Goal: Information Seeking & Learning: Learn about a topic

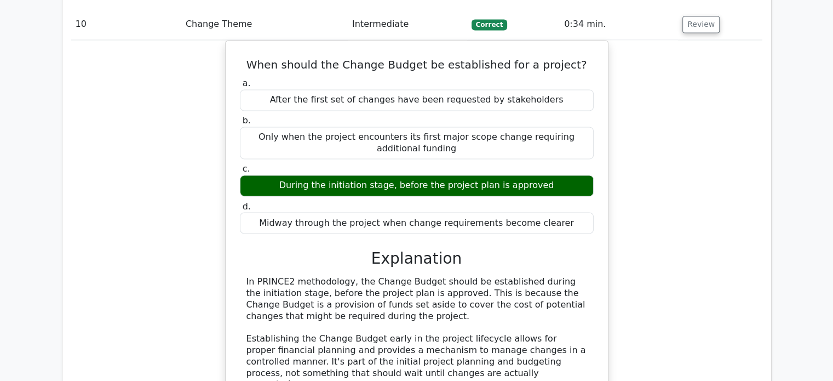
scroll to position [6130, 0]
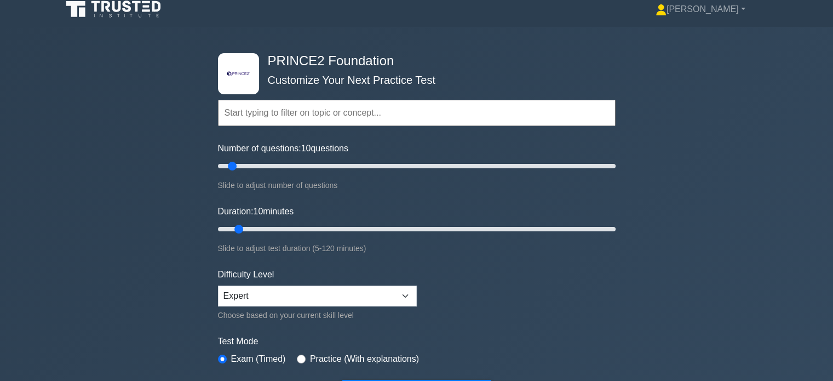
scroll to position [164, 0]
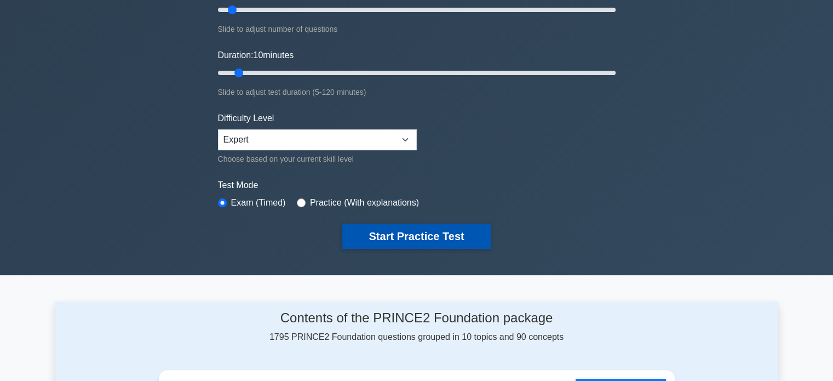
click at [459, 232] on button "Start Practice Test" at bounding box center [416, 236] width 148 height 25
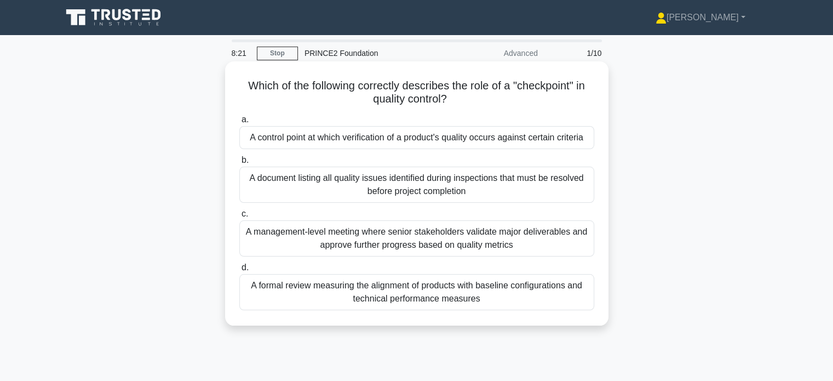
click at [289, 140] on div "A control point at which verification of a product's quality occurs against cer…" at bounding box center [416, 137] width 355 height 23
click at [317, 135] on div "A control point at which verification of a product's quality occurs against cer…" at bounding box center [416, 137] width 355 height 23
click at [239, 123] on input "a. A control point at which verification of a product's quality occurs against …" at bounding box center [239, 119] width 0 height 7
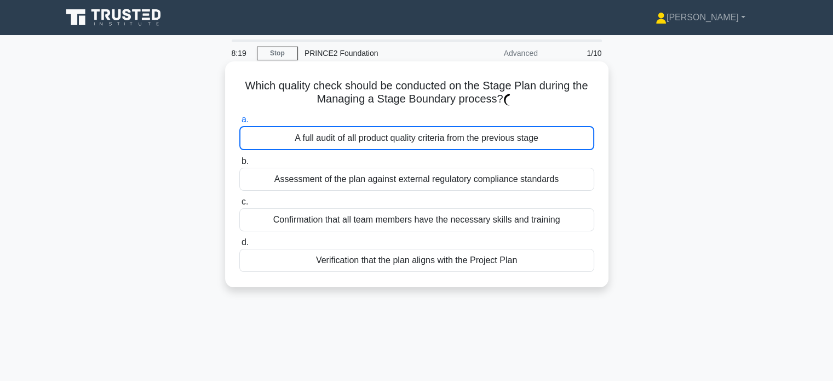
click at [331, 135] on div "A full audit of all product quality criteria from the previous stage" at bounding box center [416, 138] width 355 height 24
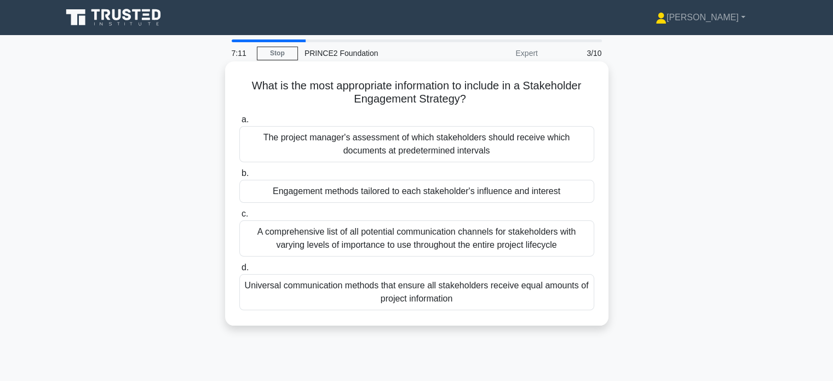
click at [568, 187] on div "Engagement methods tailored to each stakeholder's influence and interest" at bounding box center [416, 191] width 355 height 23
click at [239, 177] on input "b. Engagement methods tailored to each stakeholder's influence and interest" at bounding box center [239, 173] width 0 height 7
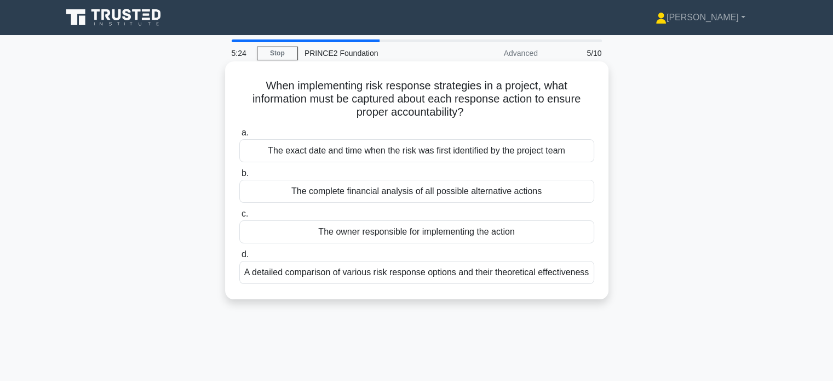
click at [368, 238] on div "The owner responsible for implementing the action" at bounding box center [416, 231] width 355 height 23
click at [239, 218] on input "c. The owner responsible for implementing the action" at bounding box center [239, 213] width 0 height 7
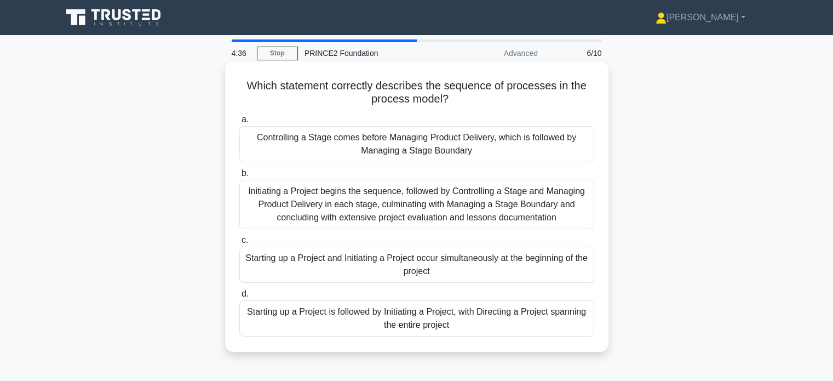
click at [432, 318] on div "Starting up a Project is followed by Initiating a Project, with Directing a Pro…" at bounding box center [416, 318] width 355 height 36
click at [239, 298] on input "d. Starting up a Project is followed by Initiating a Project, with Directing a …" at bounding box center [239, 293] width 0 height 7
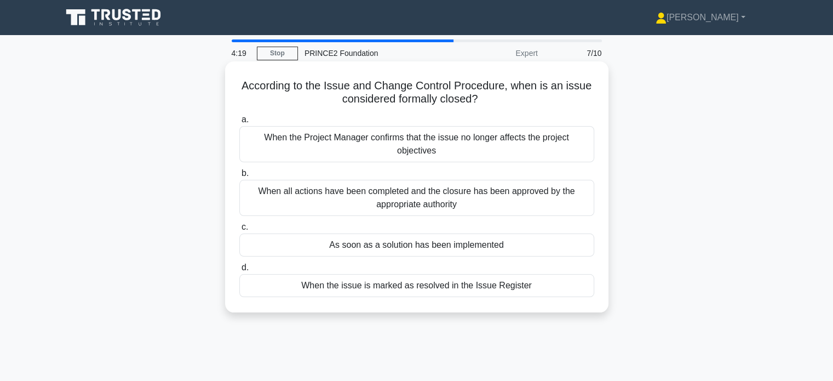
click at [418, 201] on div "When all actions have been completed and the closure has been approved by the a…" at bounding box center [416, 198] width 355 height 36
click at [239, 177] on input "b. When all actions have been completed and the closure has been approved by th…" at bounding box center [239, 173] width 0 height 7
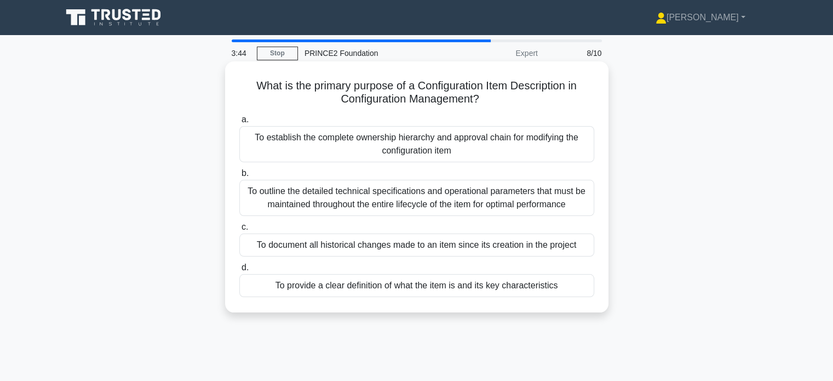
click at [439, 207] on div "To outline the detailed technical specifications and operational parameters tha…" at bounding box center [416, 198] width 355 height 36
click at [239, 177] on input "b. To outline the detailed technical specifications and operational parameters …" at bounding box center [239, 173] width 0 height 7
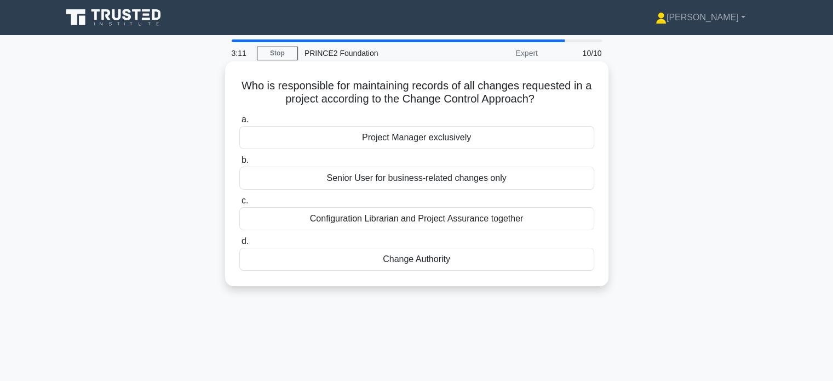
click at [445, 266] on div "Change Authority" at bounding box center [416, 259] width 355 height 23
click at [239, 245] on input "d. Change Authority" at bounding box center [239, 241] width 0 height 7
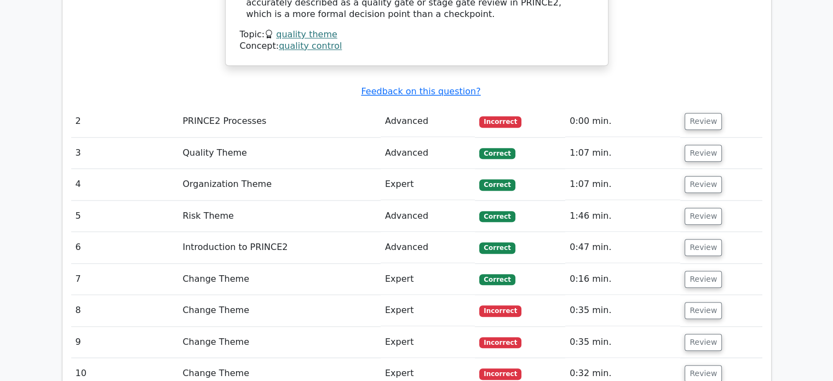
scroll to position [1151, 0]
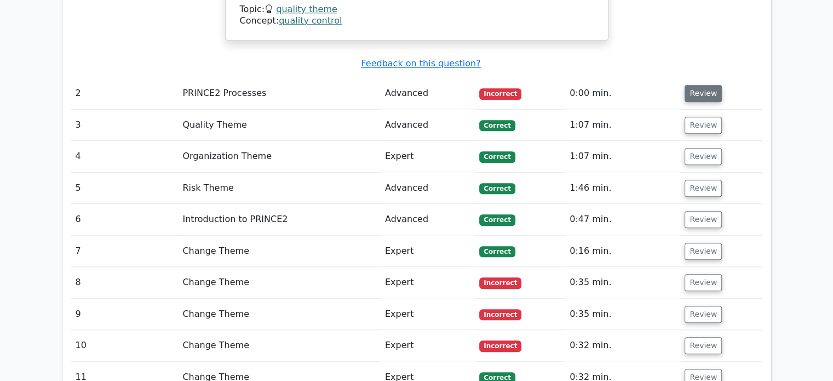
click at [697, 91] on button "Review" at bounding box center [703, 93] width 37 height 17
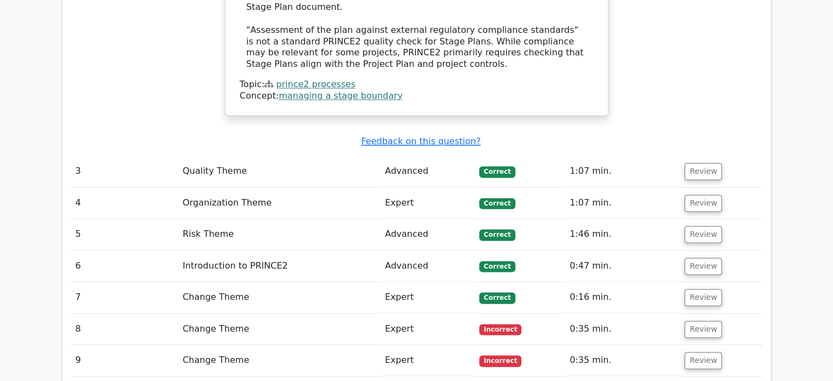
scroll to position [1699, 0]
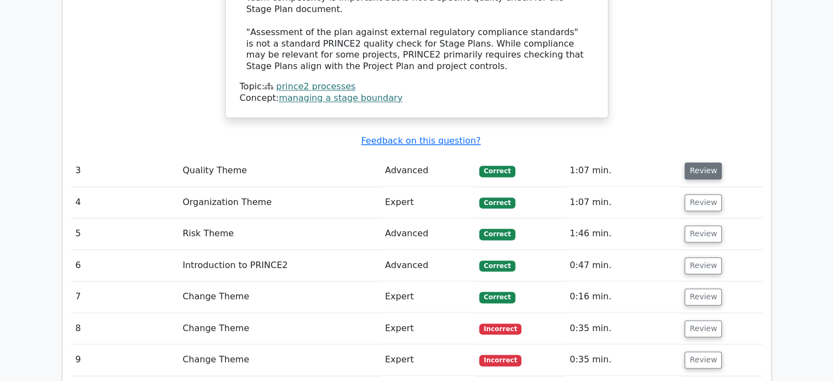
click at [690, 162] on button "Review" at bounding box center [703, 170] width 37 height 17
click at [692, 162] on button "Review" at bounding box center [703, 170] width 37 height 17
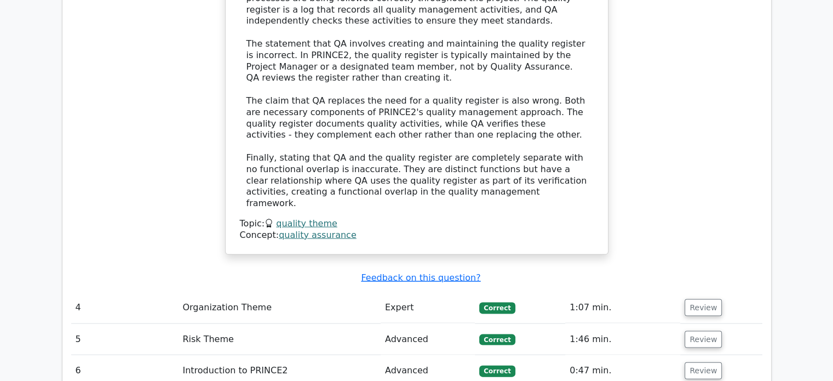
scroll to position [2247, 0]
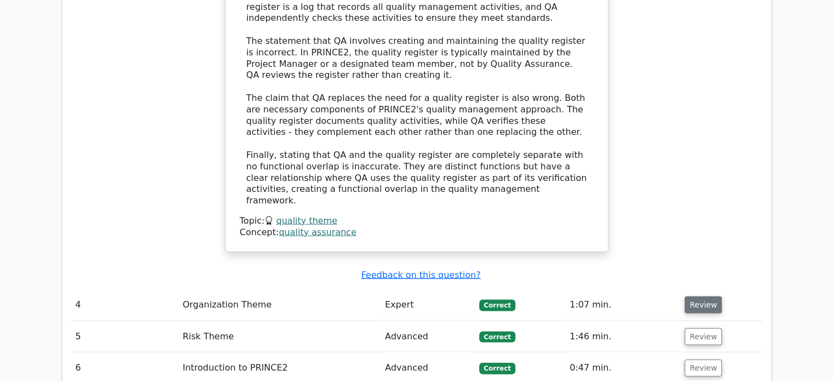
click at [712, 296] on button "Review" at bounding box center [703, 304] width 37 height 17
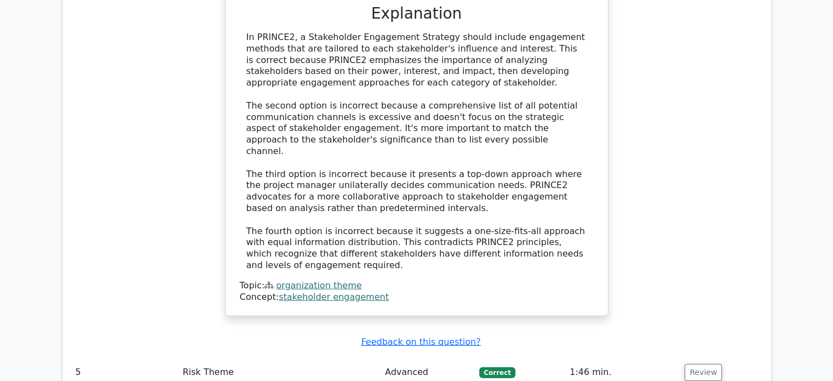
scroll to position [2904, 0]
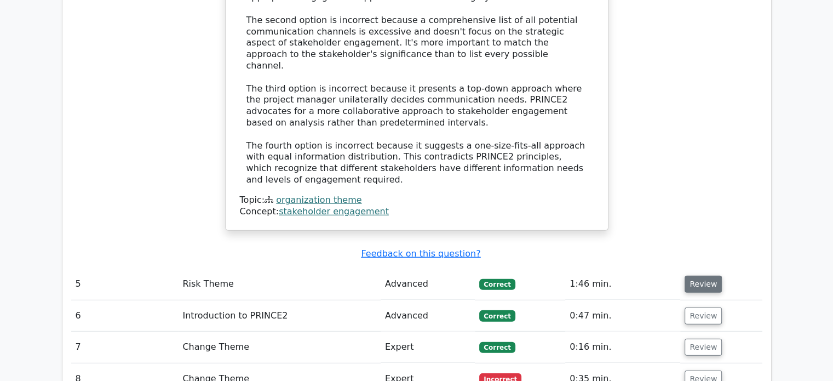
click at [693, 276] on button "Review" at bounding box center [703, 284] width 37 height 17
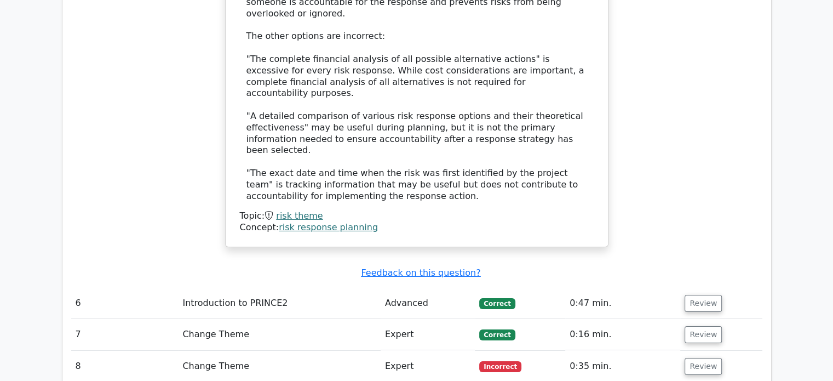
scroll to position [3562, 0]
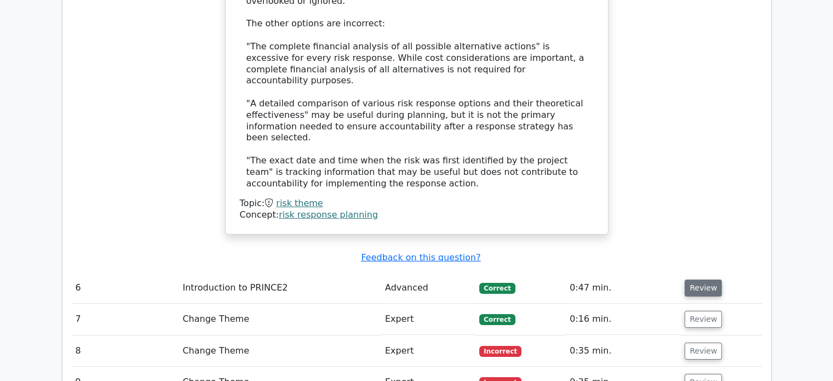
click at [701, 279] on button "Review" at bounding box center [703, 287] width 37 height 17
click at [698, 279] on button "Review" at bounding box center [703, 287] width 37 height 17
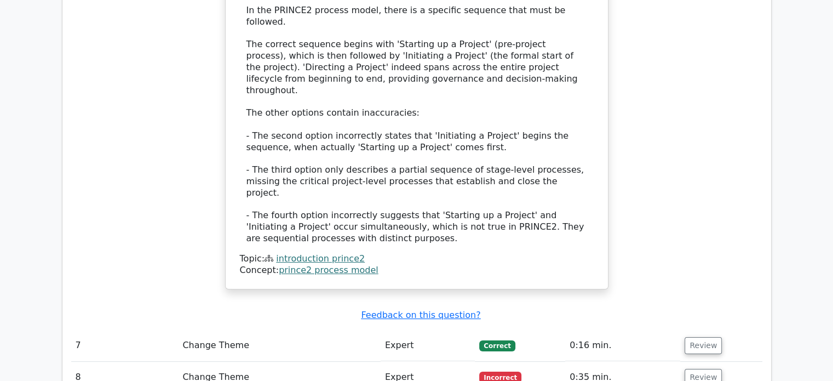
scroll to position [4165, 0]
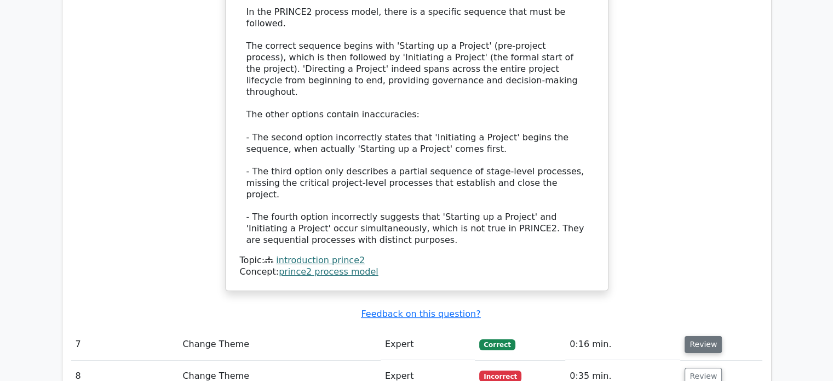
click at [700, 336] on button "Review" at bounding box center [703, 344] width 37 height 17
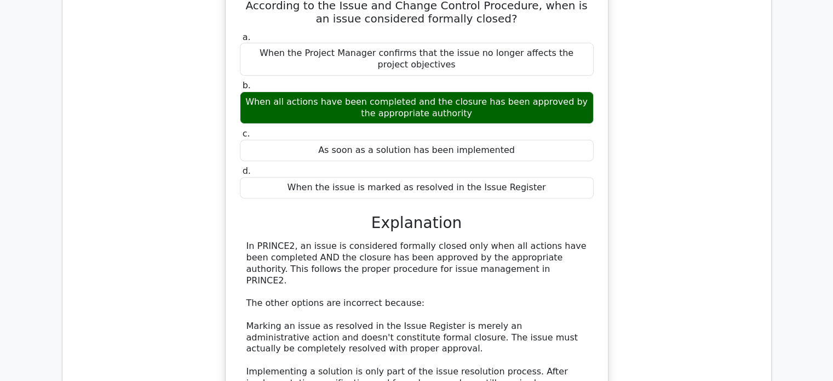
scroll to position [4713, 0]
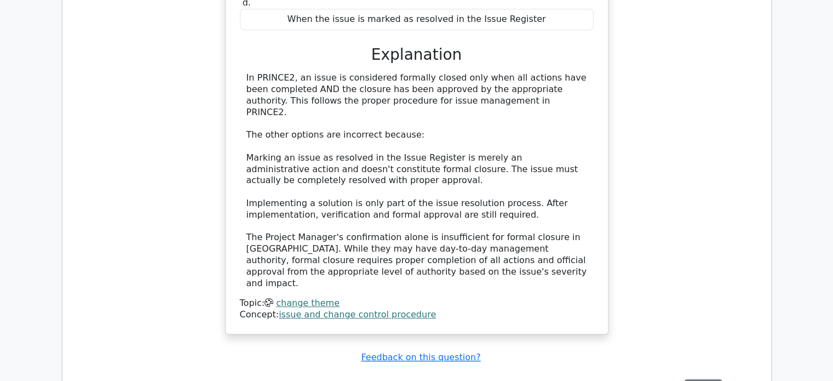
click at [699, 379] on button "Review" at bounding box center [703, 387] width 37 height 17
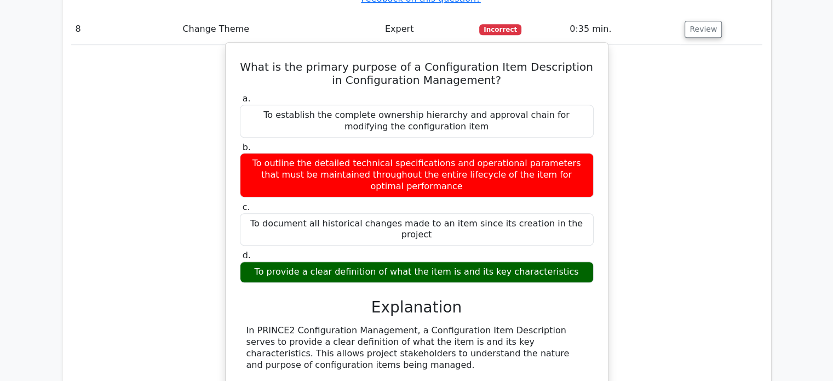
scroll to position [5261, 0]
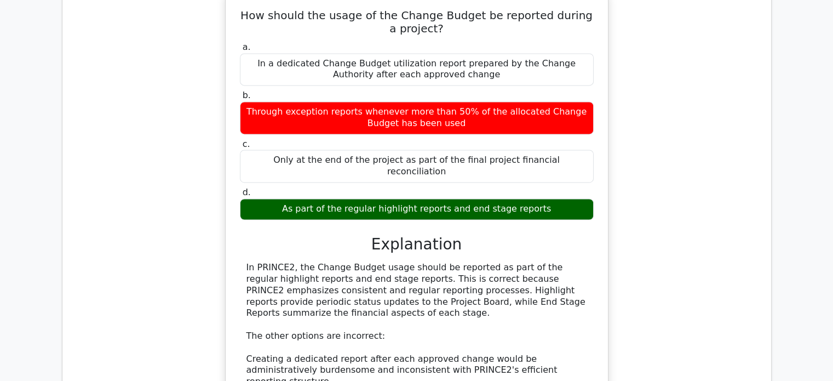
scroll to position [5809, 0]
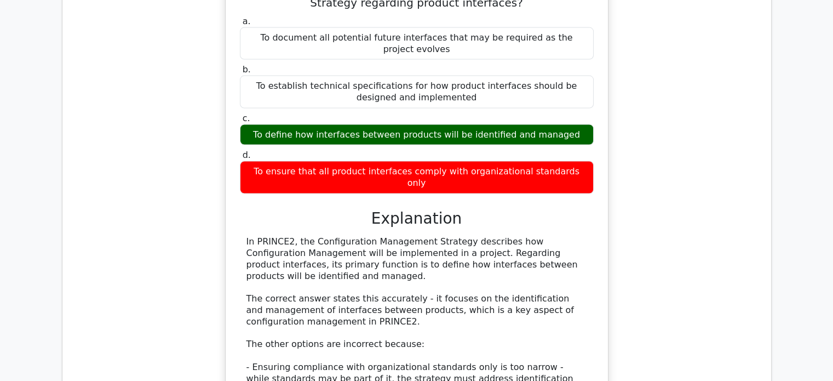
scroll to position [6466, 0]
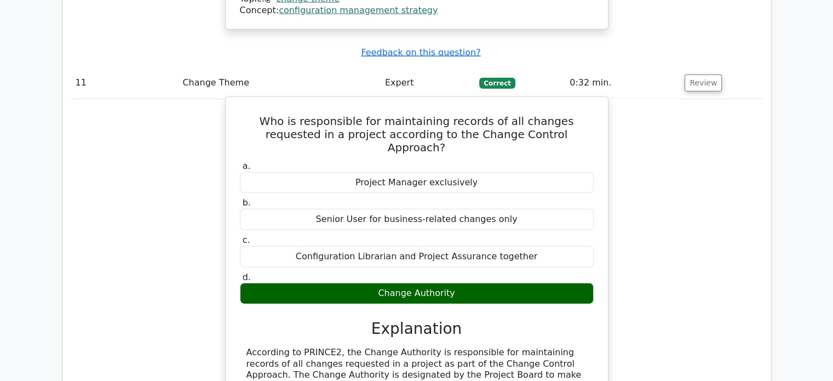
scroll to position [7048, 0]
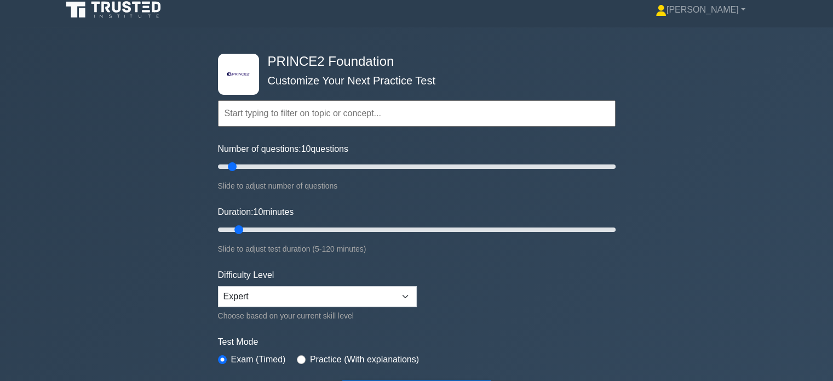
scroll to position [164, 0]
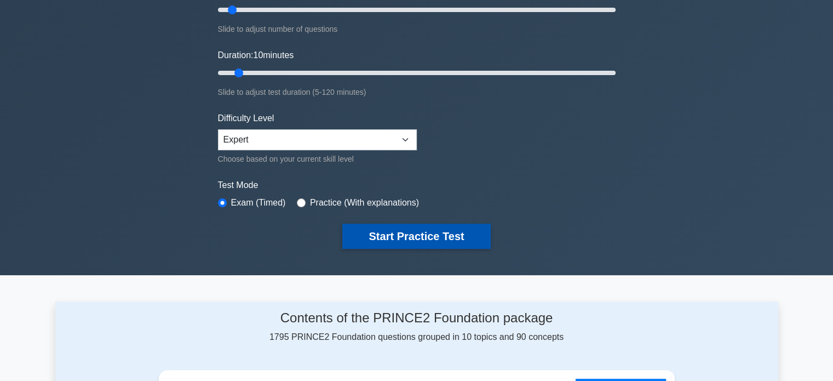
click at [430, 234] on button "Start Practice Test" at bounding box center [416, 236] width 148 height 25
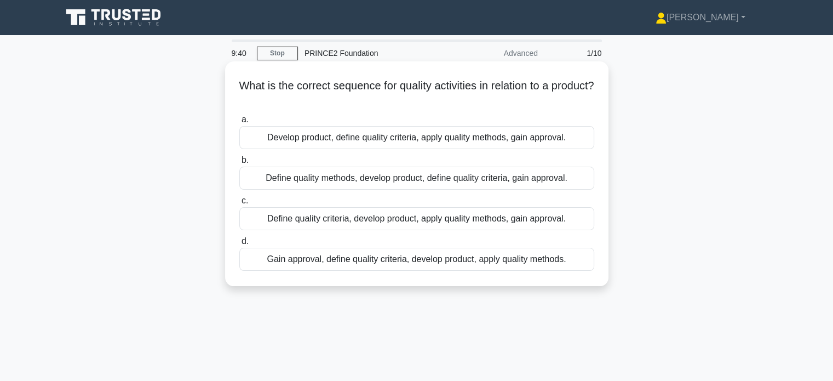
click at [403, 256] on div "Gain approval, define quality criteria, develop product, apply quality methods." at bounding box center [416, 259] width 355 height 23
click at [239, 245] on input "d. Gain approval, define quality criteria, develop product, apply quality metho…" at bounding box center [239, 241] width 0 height 7
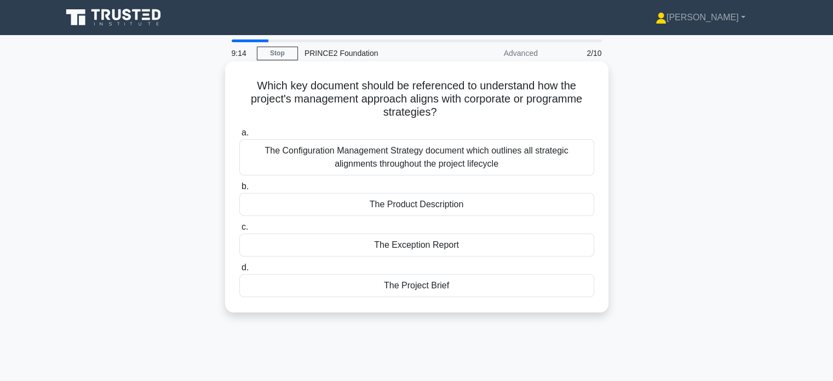
click at [428, 287] on div "The Project Brief" at bounding box center [416, 285] width 355 height 23
click at [239, 271] on input "d. The Project Brief" at bounding box center [239, 267] width 0 height 7
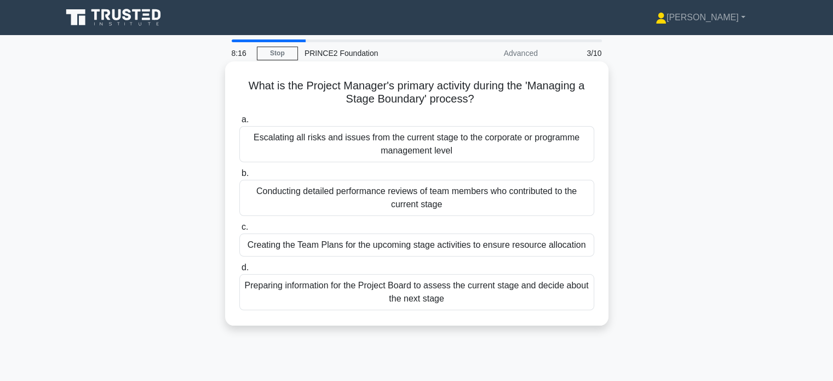
click at [461, 242] on div "Creating the Team Plans for the upcoming stage activities to ensure resource al…" at bounding box center [416, 244] width 355 height 23
click at [239, 231] on input "c. Creating the Team Plans for the upcoming stage activities to ensure resource…" at bounding box center [239, 227] width 0 height 7
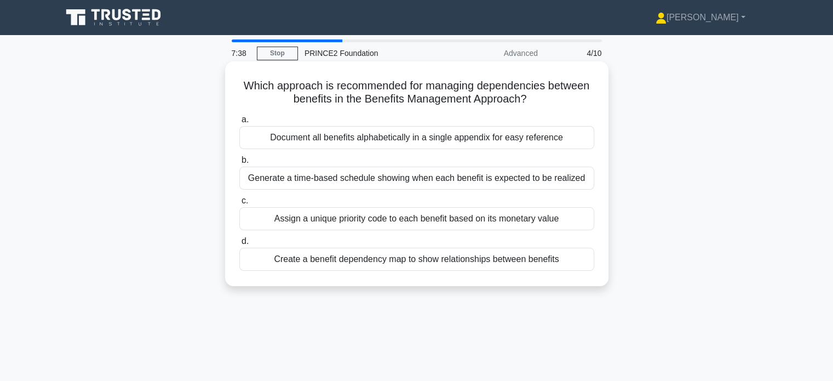
click at [352, 267] on div "Create a benefit dependency map to show relationships between benefits" at bounding box center [416, 259] width 355 height 23
click at [239, 245] on input "d. Create a benefit dependency map to show relationships between benefits" at bounding box center [239, 241] width 0 height 7
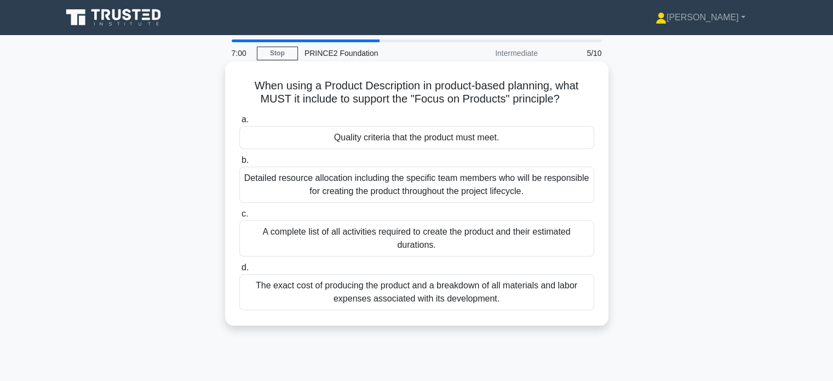
click at [390, 187] on div "Detailed resource allocation including the specific team members who will be re…" at bounding box center [416, 185] width 355 height 36
click at [239, 164] on input "b. Detailed resource allocation including the specific team members who will be…" at bounding box center [239, 160] width 0 height 7
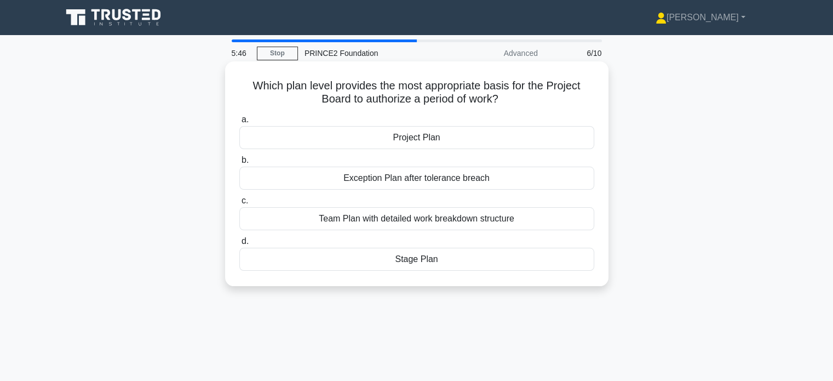
click at [378, 180] on div "Exception Plan after tolerance breach" at bounding box center [416, 178] width 355 height 23
click at [239, 164] on input "b. Exception Plan after tolerance breach" at bounding box center [239, 160] width 0 height 7
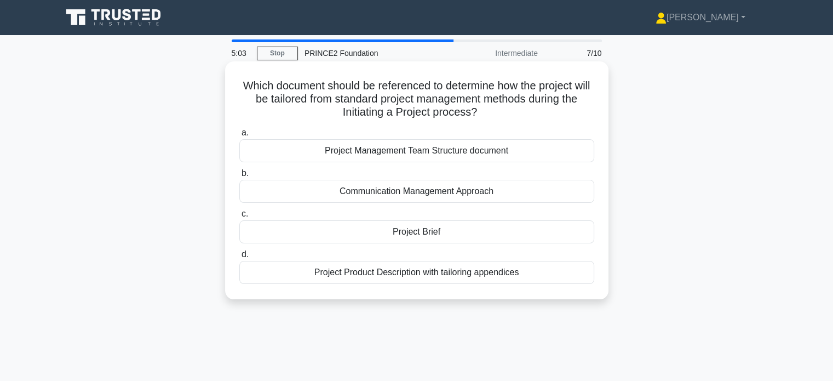
click at [420, 231] on div "Project Brief" at bounding box center [416, 231] width 355 height 23
click at [239, 218] on input "c. Project Brief" at bounding box center [239, 213] width 0 height 7
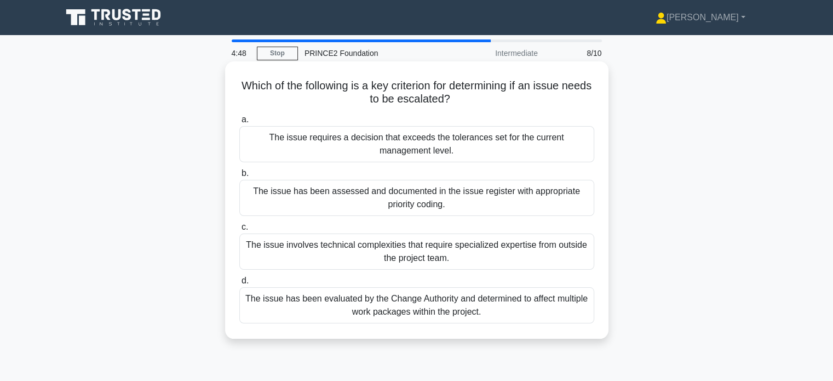
click at [351, 140] on div "The issue requires a decision that exceeds the tolerances set for the current m…" at bounding box center [416, 144] width 355 height 36
click at [239, 123] on input "a. The issue requires a decision that exceeds the tolerances set for the curren…" at bounding box center [239, 119] width 0 height 7
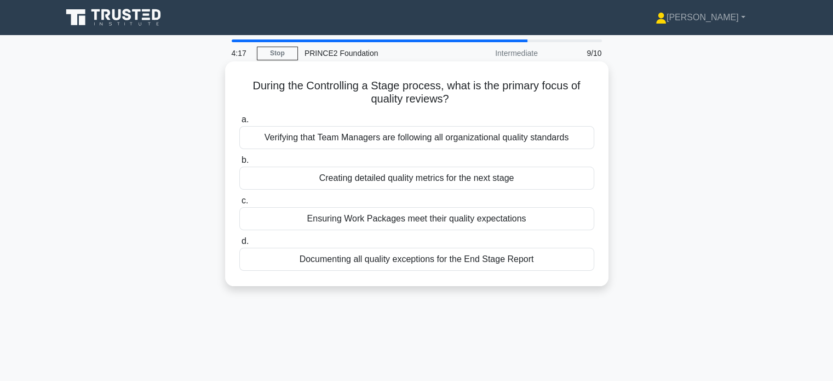
click at [391, 142] on div "Verifying that Team Managers are following all organizational quality standards" at bounding box center [416, 137] width 355 height 23
click at [239, 123] on input "a. Verifying that Team Managers are following all organizational quality standa…" at bounding box center [239, 119] width 0 height 7
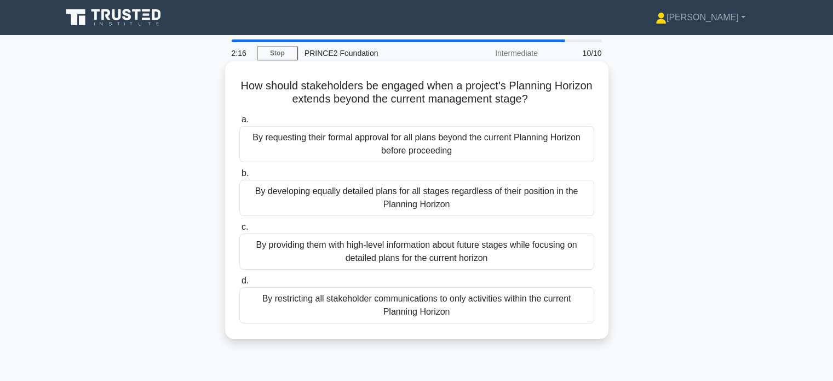
click at [318, 201] on div "By developing equally detailed plans for all stages regardless of their positio…" at bounding box center [416, 198] width 355 height 36
click at [239, 177] on input "b. By developing equally detailed plans for all stages regardless of their posi…" at bounding box center [239, 173] width 0 height 7
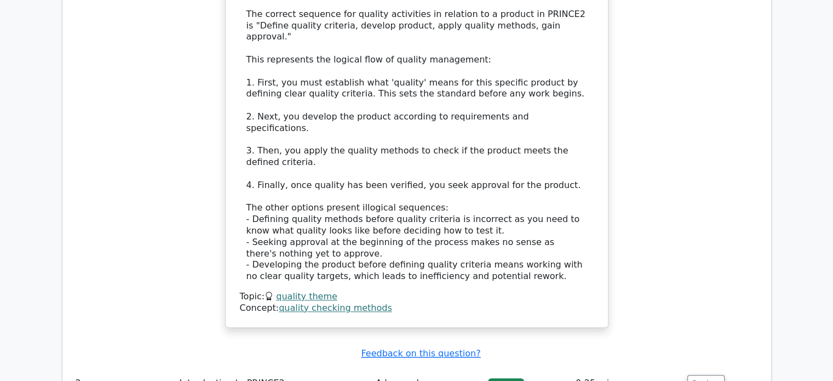
scroll to position [1041, 0]
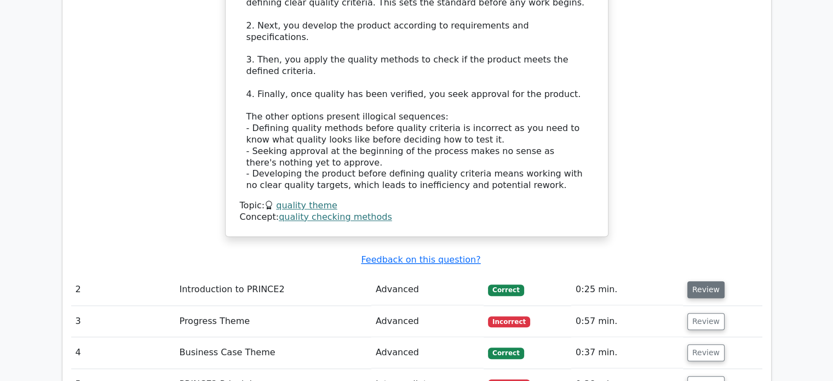
click at [708, 281] on button "Review" at bounding box center [706, 289] width 37 height 17
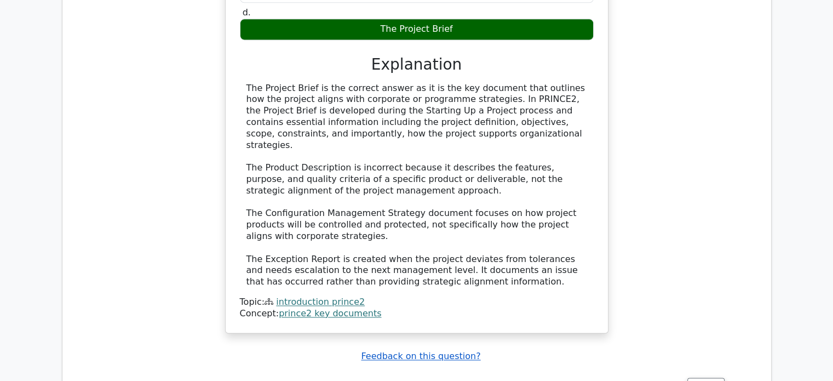
scroll to position [1534, 0]
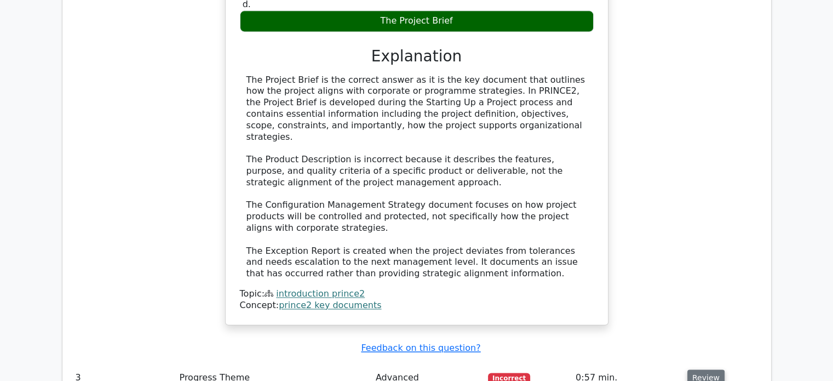
click at [699, 369] on button "Review" at bounding box center [706, 377] width 37 height 17
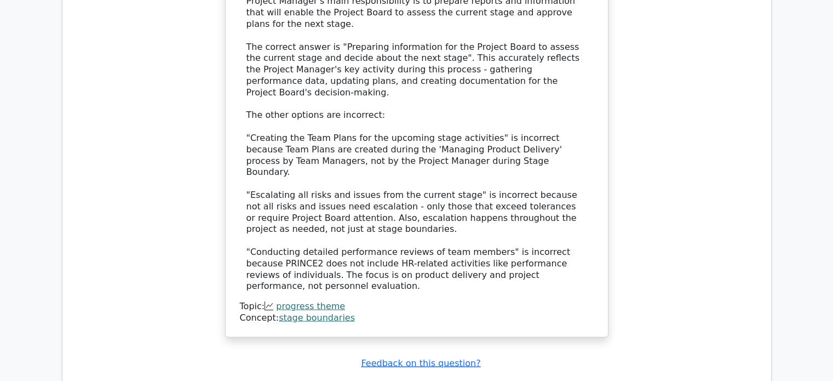
scroll to position [2356, 0]
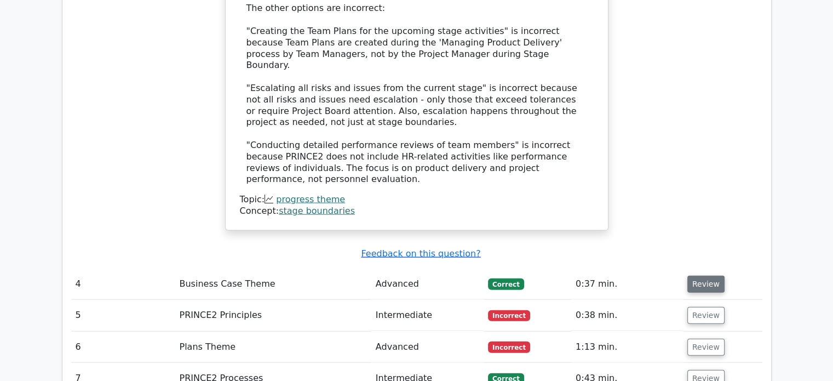
click at [695, 276] on button "Review" at bounding box center [706, 284] width 37 height 17
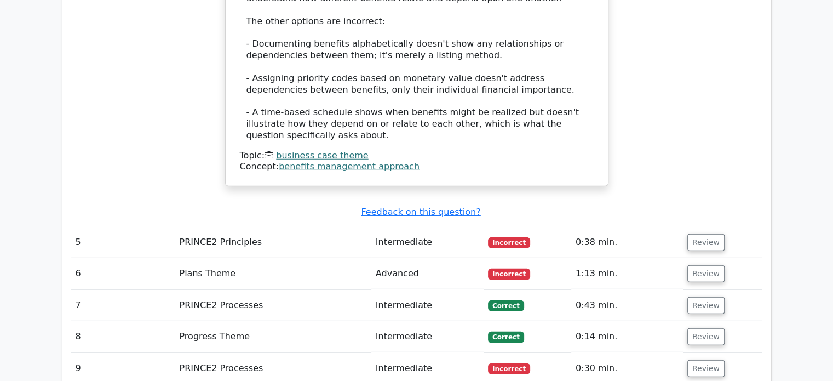
scroll to position [2959, 0]
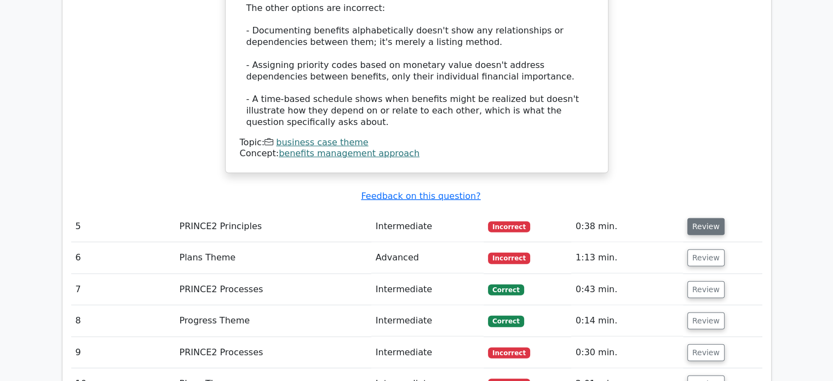
click at [701, 218] on button "Review" at bounding box center [706, 226] width 37 height 17
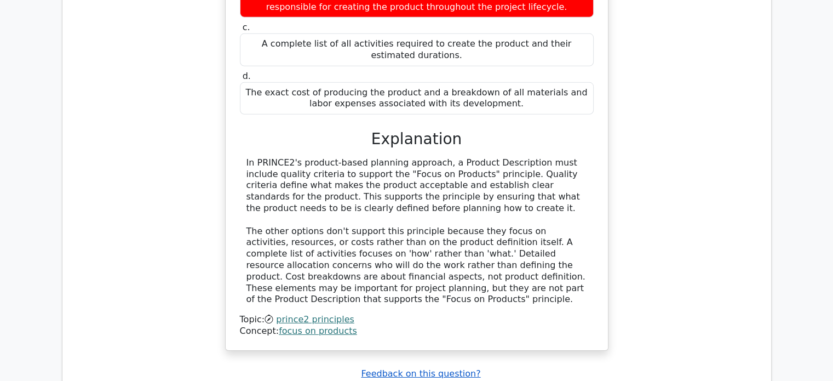
scroll to position [3343, 0]
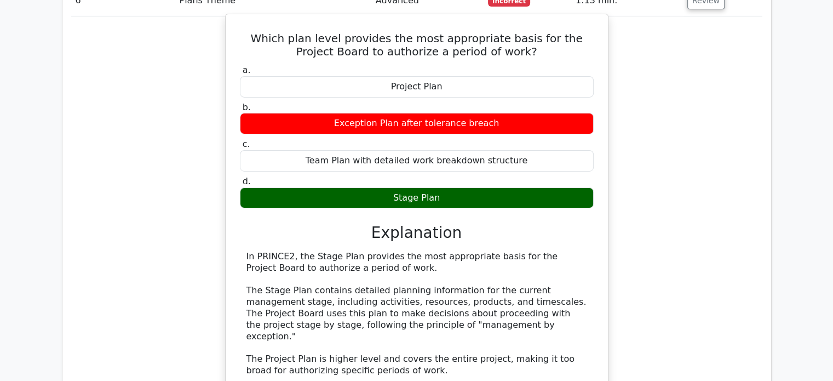
scroll to position [3836, 0]
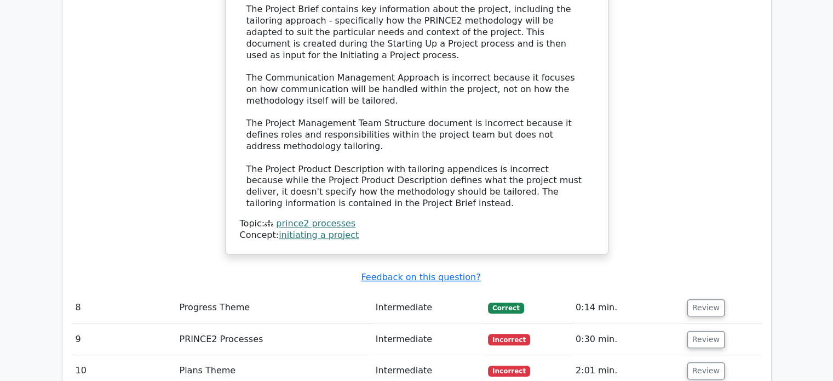
scroll to position [4603, 0]
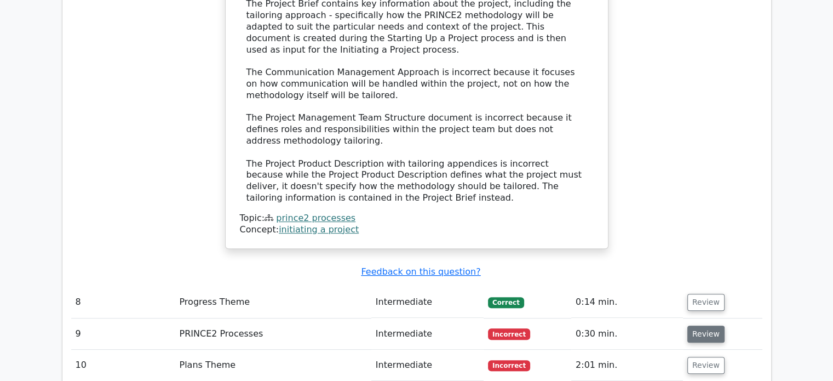
click at [704, 326] on button "Review" at bounding box center [706, 334] width 37 height 17
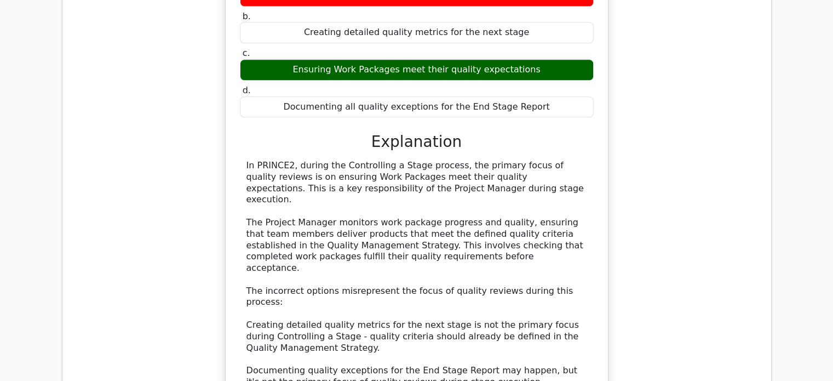
scroll to position [5213, 0]
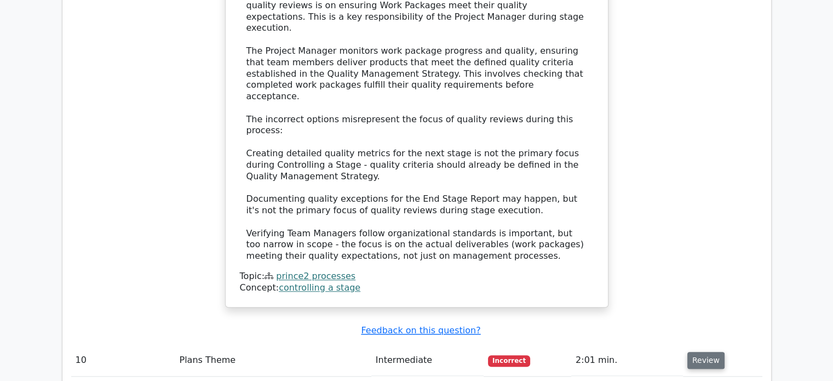
click at [712, 352] on button "Review" at bounding box center [706, 360] width 37 height 17
click at [704, 352] on button "Review" at bounding box center [706, 360] width 37 height 17
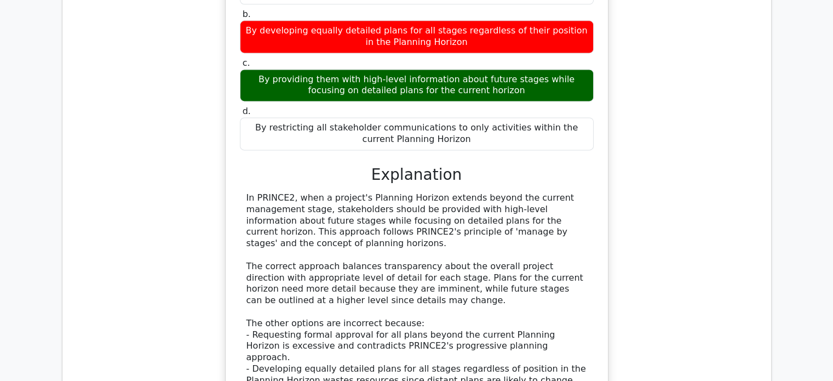
scroll to position [5783, 0]
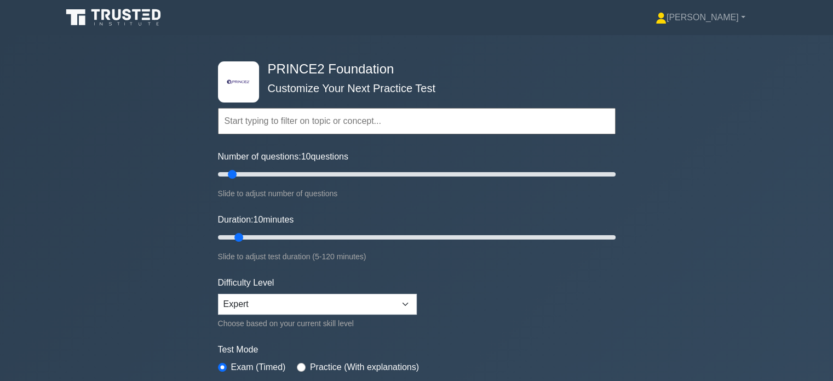
click at [306, 129] on input "text" at bounding box center [417, 121] width 398 height 26
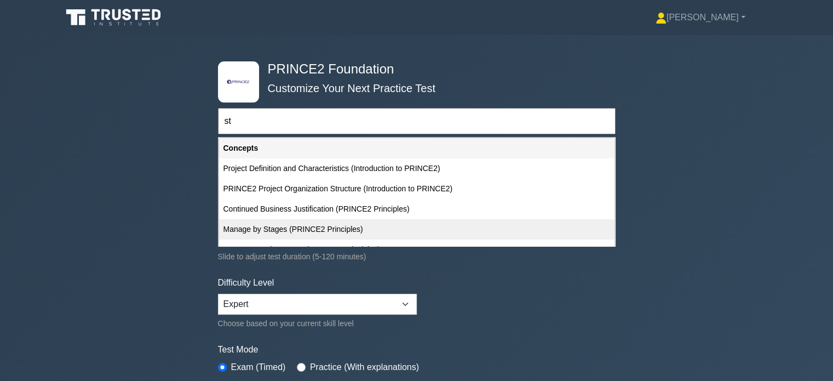
type input "st"
click at [279, 230] on div "Manage by Stages (PRINCE2 Principles)" at bounding box center [417, 229] width 396 height 20
type input "20"
click at [279, 231] on input "Duration: 10 minutes" at bounding box center [417, 237] width 398 height 13
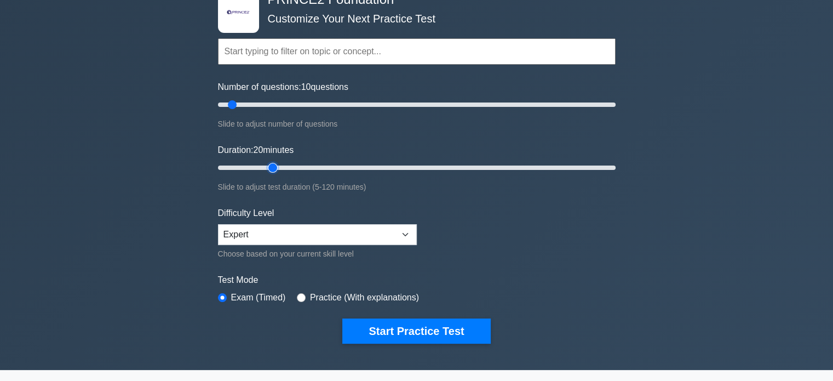
scroll to position [219, 0]
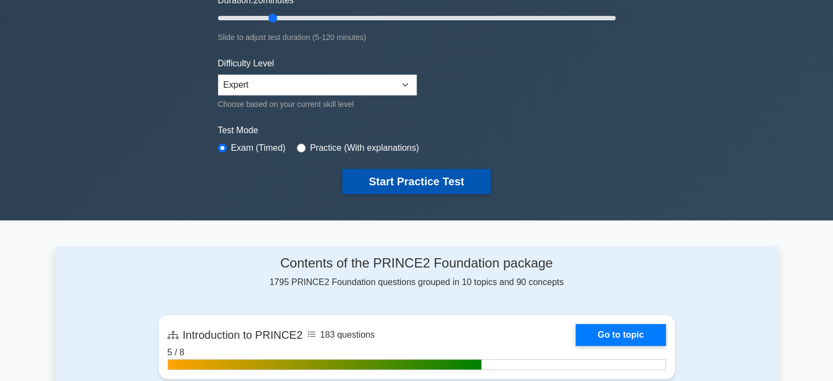
click at [394, 180] on button "Start Practice Test" at bounding box center [416, 181] width 148 height 25
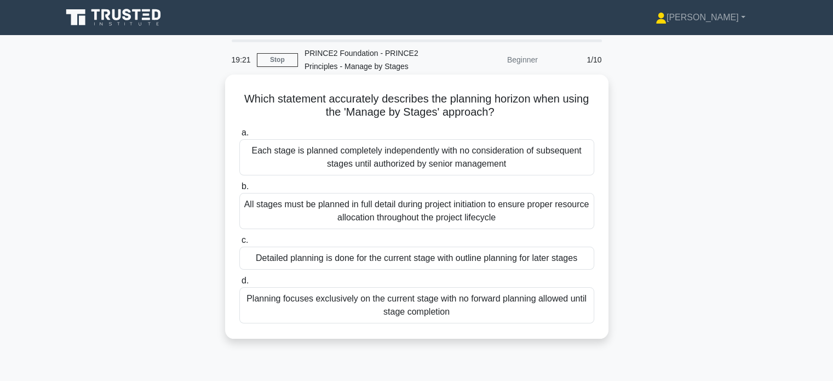
click at [381, 259] on div "Detailed planning is done for the current stage with outline planning for later…" at bounding box center [416, 258] width 355 height 23
click at [239, 244] on input "c. Detailed planning is done for the current stage with outline planning for la…" at bounding box center [239, 240] width 0 height 7
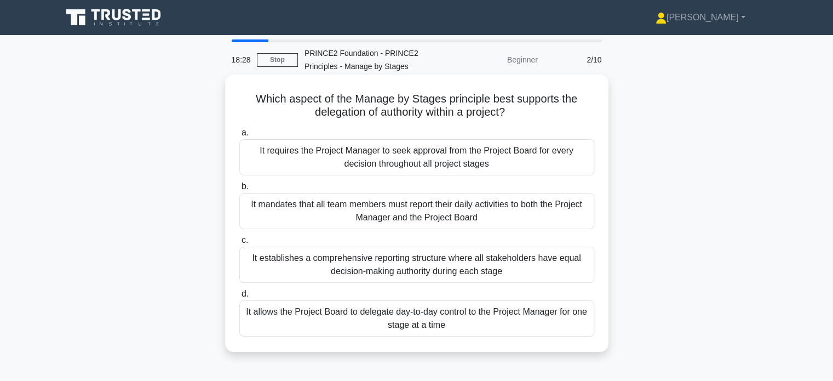
click at [380, 158] on div "It requires the Project Manager to seek approval from the Project Board for eve…" at bounding box center [416, 157] width 355 height 36
click at [239, 136] on input "a. It requires the Project Manager to seek approval from the Project Board for …" at bounding box center [239, 132] width 0 height 7
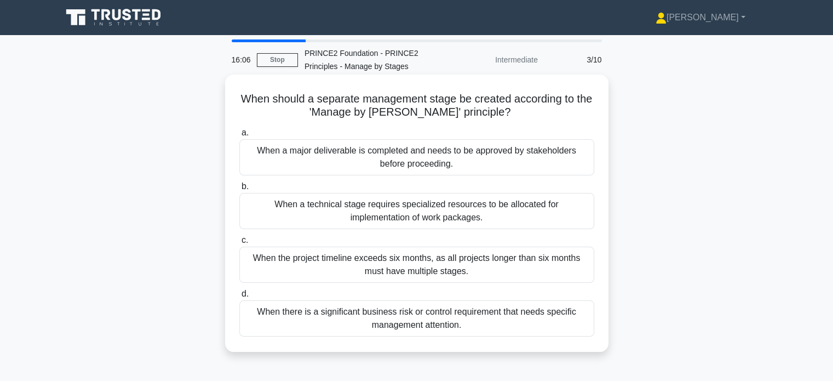
click at [447, 202] on div "When a technical stage requires specialized resources to be allocated for imple…" at bounding box center [416, 211] width 355 height 36
click at [239, 190] on input "b. When a technical stage requires specialized resources to be allocated for im…" at bounding box center [239, 186] width 0 height 7
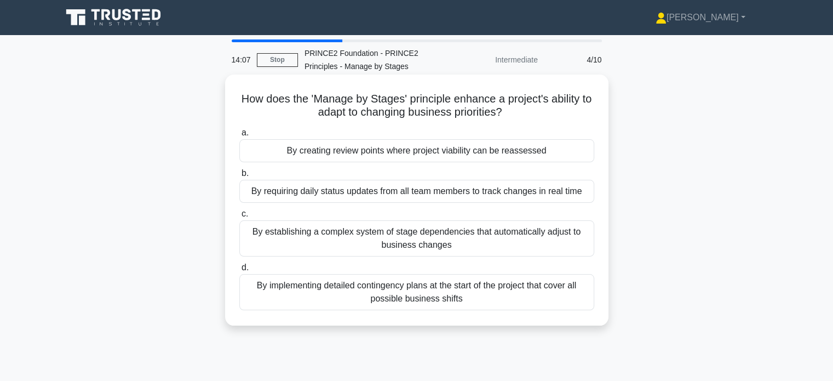
click at [478, 149] on div "By creating review points where project viability can be reassessed" at bounding box center [416, 150] width 355 height 23
click at [239, 136] on input "a. By creating review points where project viability can be reassessed" at bounding box center [239, 132] width 0 height 7
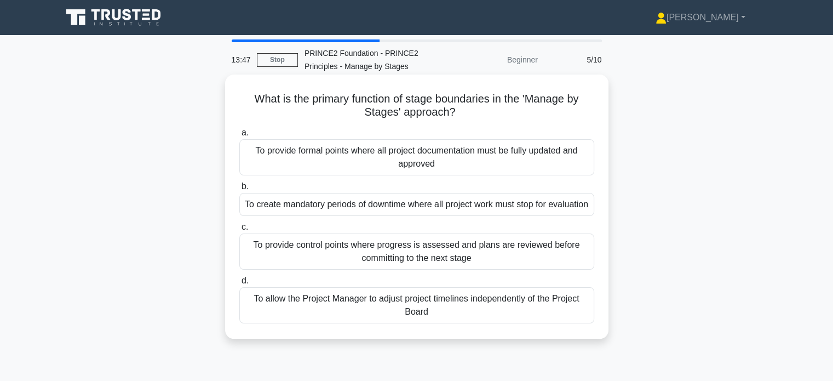
click at [348, 262] on div "To provide control points where progress is assessed and plans are reviewed bef…" at bounding box center [416, 251] width 355 height 36
click at [239, 231] on input "c. To provide control points where progress is assessed and plans are reviewed …" at bounding box center [239, 227] width 0 height 7
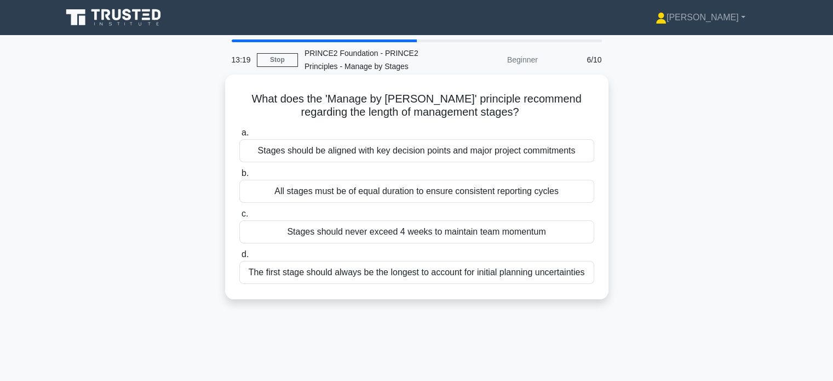
click at [499, 155] on div "Stages should be aligned with key decision points and major project commitments" at bounding box center [416, 150] width 355 height 23
click at [239, 136] on input "a. Stages should be aligned with key decision points and major project commitme…" at bounding box center [239, 132] width 0 height 7
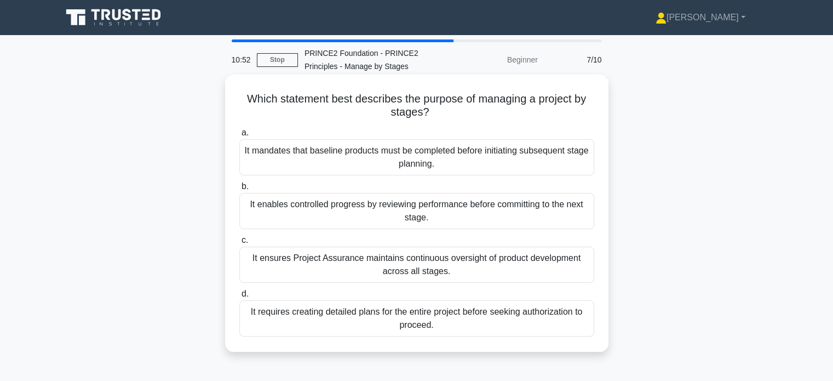
click at [310, 221] on div "It enables controlled progress by reviewing performance before committing to th…" at bounding box center [416, 211] width 355 height 36
click at [239, 190] on input "b. It enables controlled progress by reviewing performance before committing to…" at bounding box center [239, 186] width 0 height 7
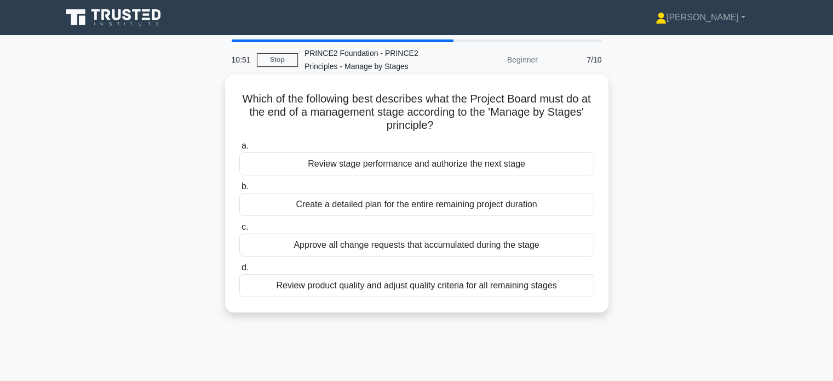
click at [310, 208] on div "Create a detailed plan for the entire remaining project duration" at bounding box center [416, 204] width 355 height 23
click at [239, 190] on input "b. Create a detailed plan for the entire remaining project duration" at bounding box center [239, 186] width 0 height 7
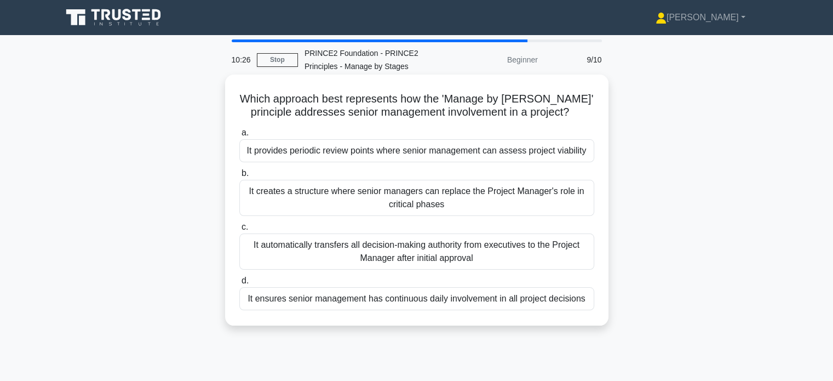
click at [388, 152] on div "It provides periodic review points where senior management can assess project v…" at bounding box center [416, 150] width 355 height 23
click at [239, 136] on input "a. It provides periodic review points where senior management can assess projec…" at bounding box center [239, 132] width 0 height 7
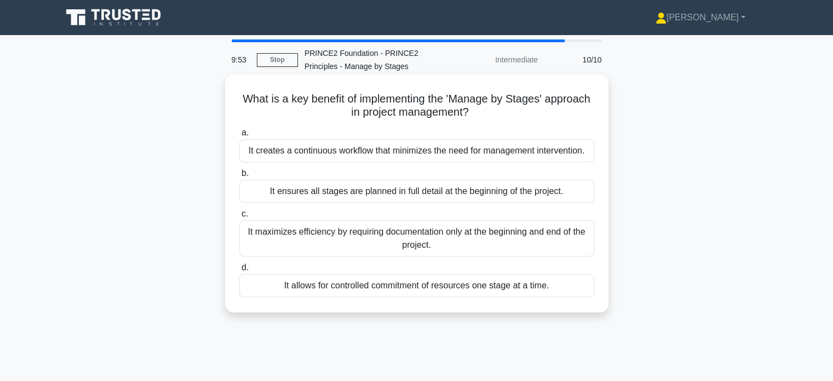
click at [407, 287] on div "It allows for controlled commitment of resources one stage at a time." at bounding box center [416, 285] width 355 height 23
click at [239, 271] on input "d. It allows for controlled commitment of resources one stage at a time." at bounding box center [239, 267] width 0 height 7
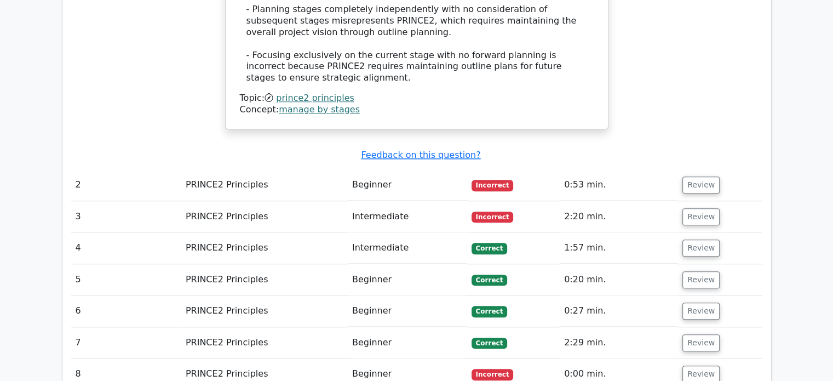
scroll to position [1096, 0]
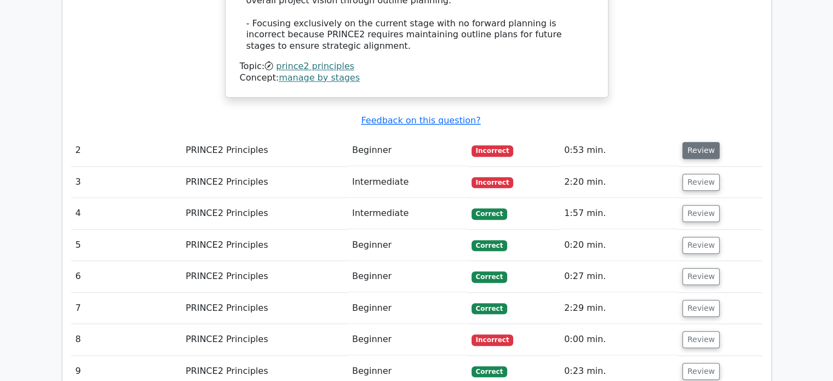
click at [700, 142] on button "Review" at bounding box center [701, 150] width 37 height 17
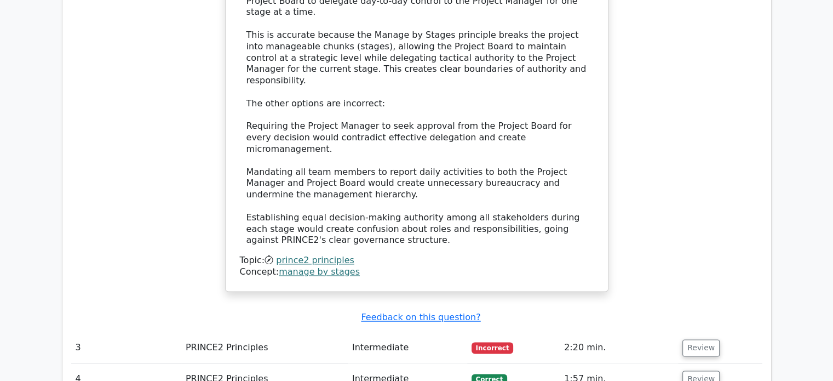
scroll to position [1754, 0]
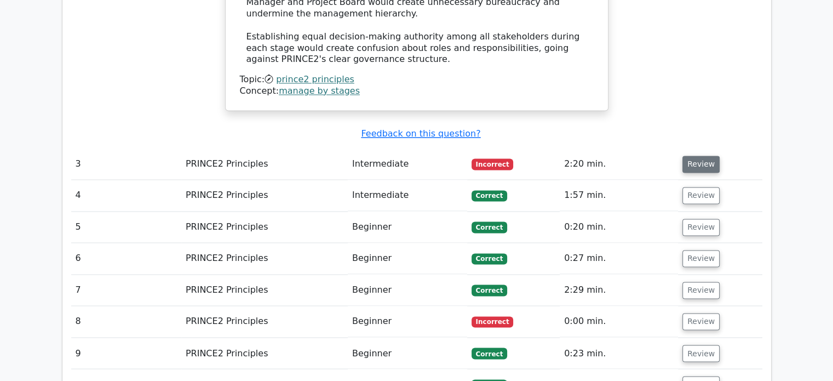
click at [698, 156] on button "Review" at bounding box center [701, 164] width 37 height 17
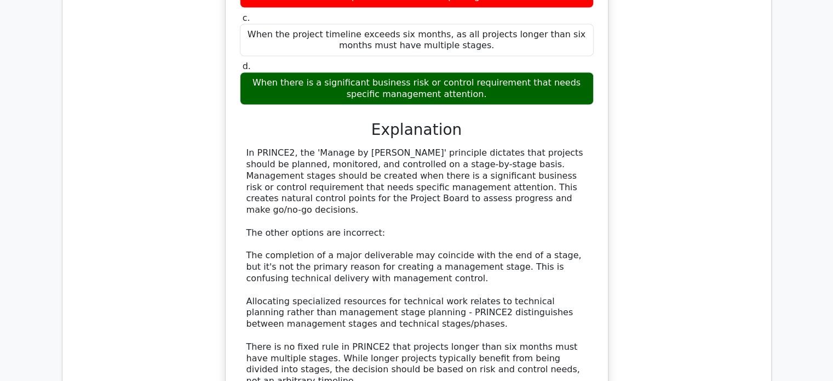
scroll to position [2192, 0]
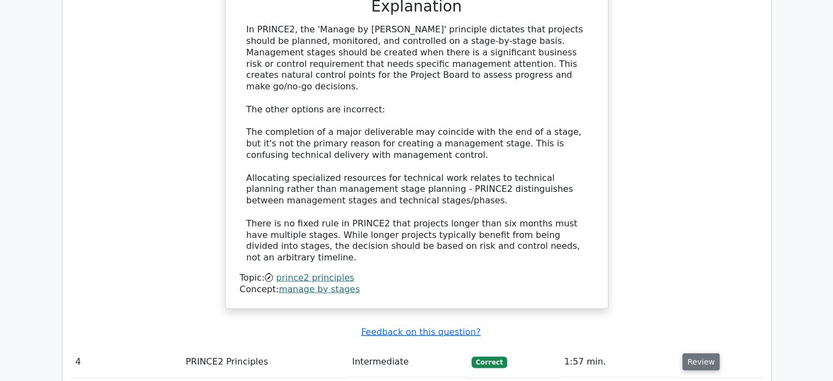
click at [700, 353] on button "Review" at bounding box center [701, 361] width 37 height 17
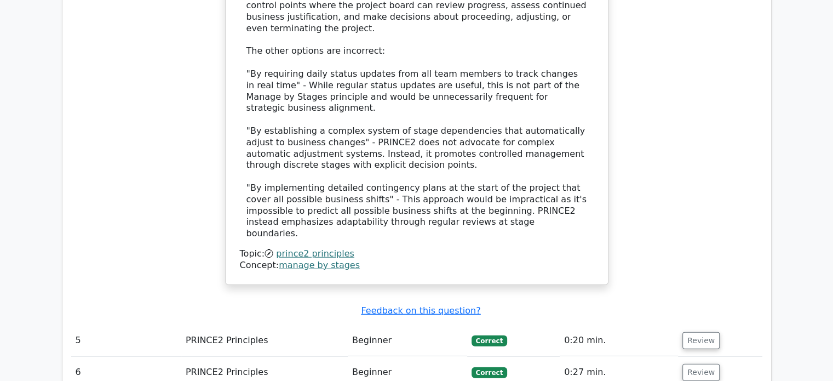
scroll to position [2959, 0]
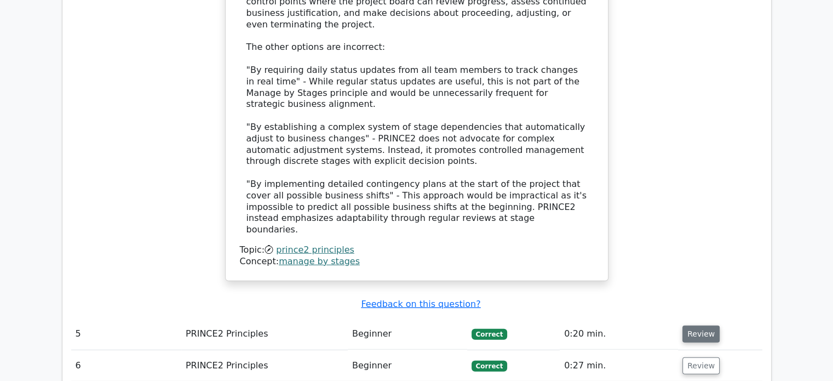
click at [690, 326] on button "Review" at bounding box center [701, 334] width 37 height 17
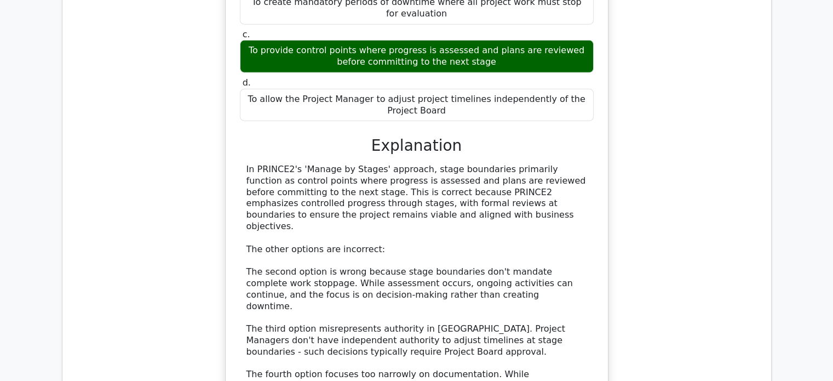
scroll to position [3617, 0]
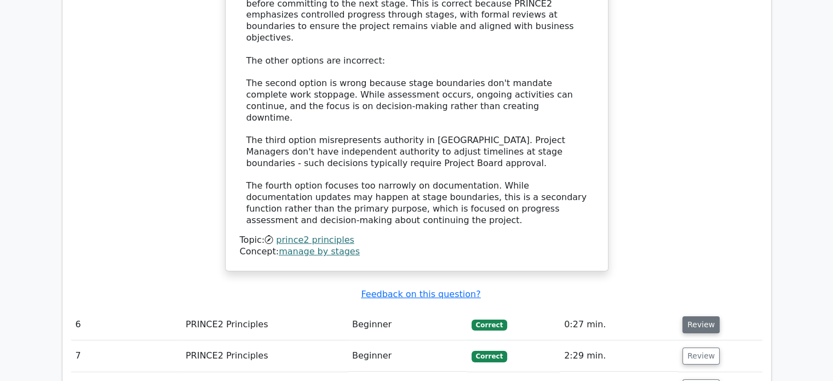
click at [692, 316] on button "Review" at bounding box center [701, 324] width 37 height 17
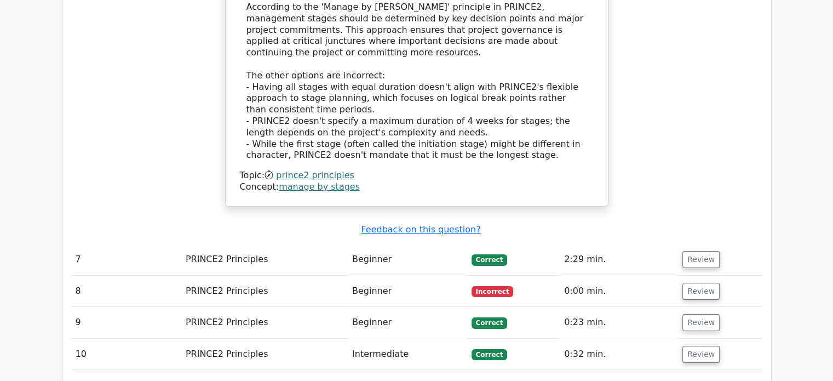
scroll to position [4220, 0]
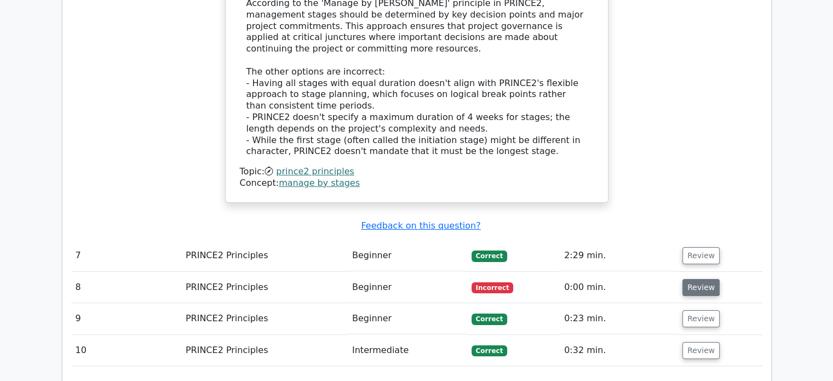
click at [701, 279] on button "Review" at bounding box center [701, 287] width 37 height 17
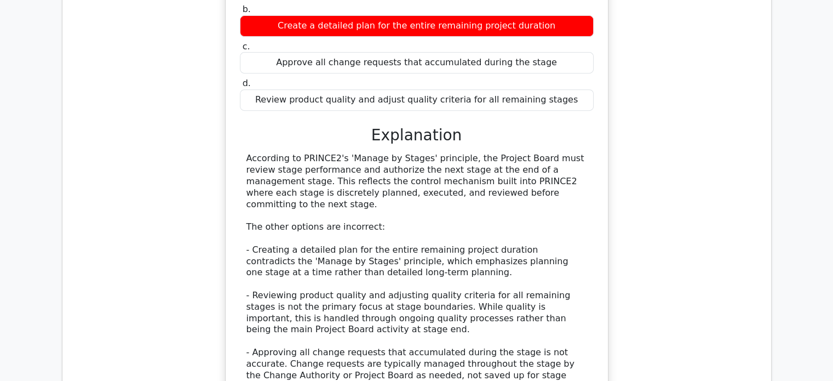
scroll to position [4768, 0]
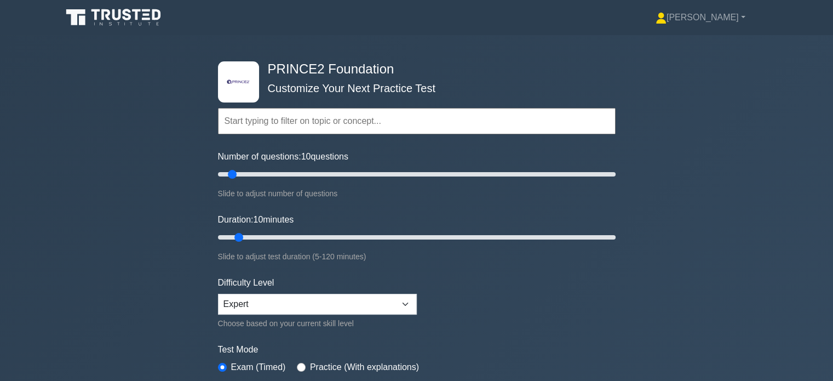
click at [335, 127] on input "text" at bounding box center [417, 121] width 398 height 26
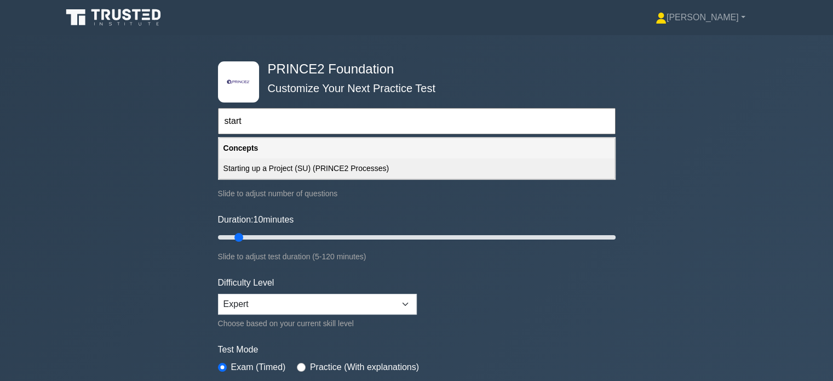
click at [337, 168] on div "Starting up a Project (SU) (PRINCE2 Processes)" at bounding box center [417, 168] width 396 height 20
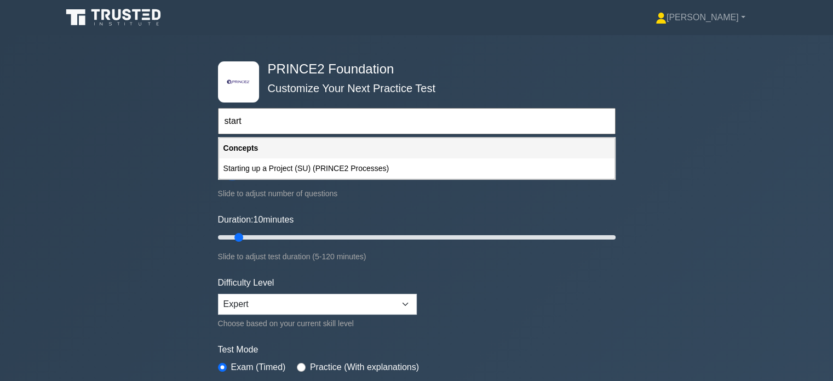
type input "Starting up a Project (SU) (PRINCE2 Processes)"
type input "65"
click at [337, 168] on input "Number of questions: 10 questions" at bounding box center [417, 174] width 398 height 13
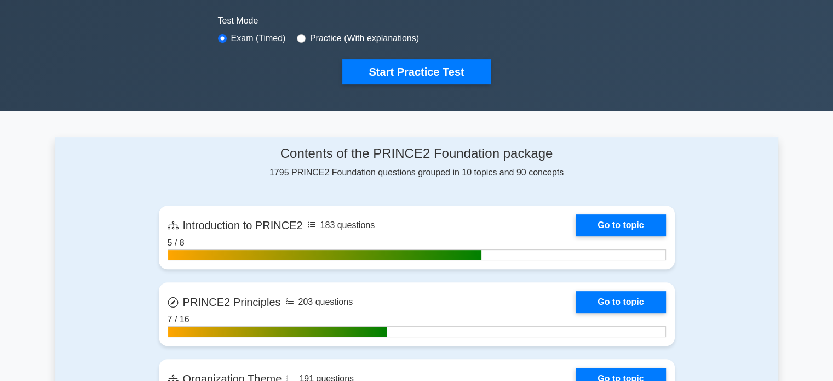
scroll to position [55, 0]
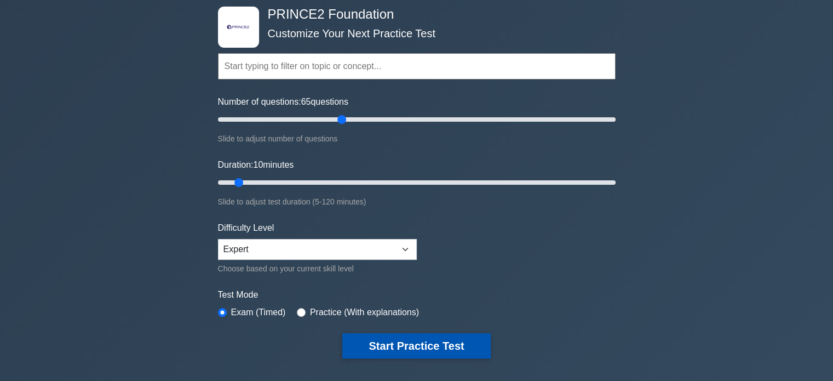
click at [429, 344] on button "Start Practice Test" at bounding box center [416, 345] width 148 height 25
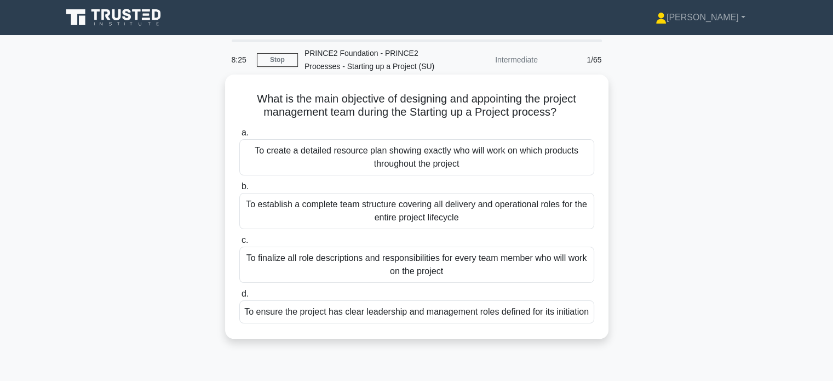
click at [524, 312] on div "To ensure the project has clear leadership and management roles defined for its…" at bounding box center [416, 311] width 355 height 23
click at [239, 298] on input "d. To ensure the project has clear leadership and management roles defined for …" at bounding box center [239, 293] width 0 height 7
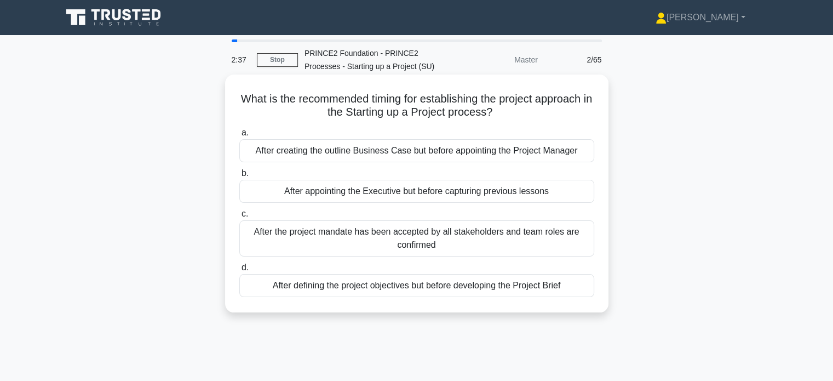
click at [418, 237] on div "After the project mandate has been accepted by all stakeholders and team roles …" at bounding box center [416, 238] width 355 height 36
click at [239, 218] on input "c. After the project mandate has been accepted by all stakeholders and team rol…" at bounding box center [239, 213] width 0 height 7
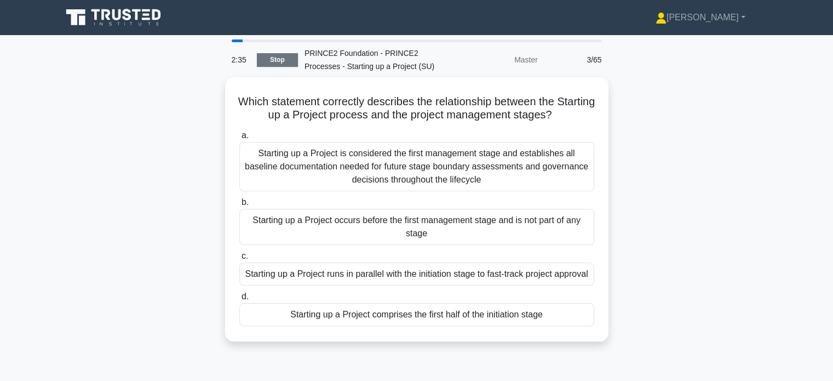
click at [283, 59] on link "Stop" at bounding box center [277, 60] width 41 height 14
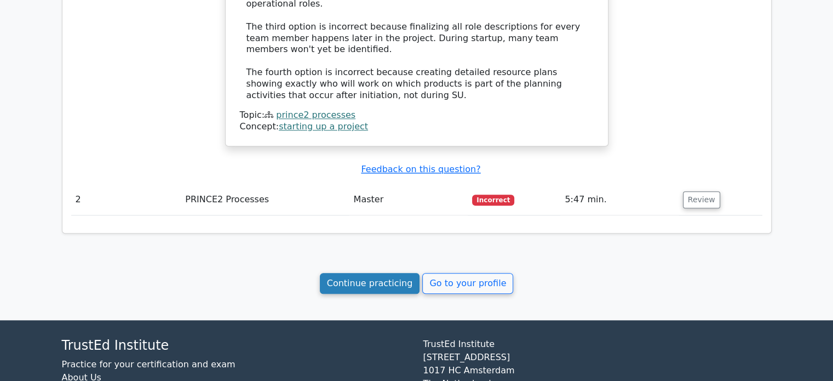
scroll to position [1041, 0]
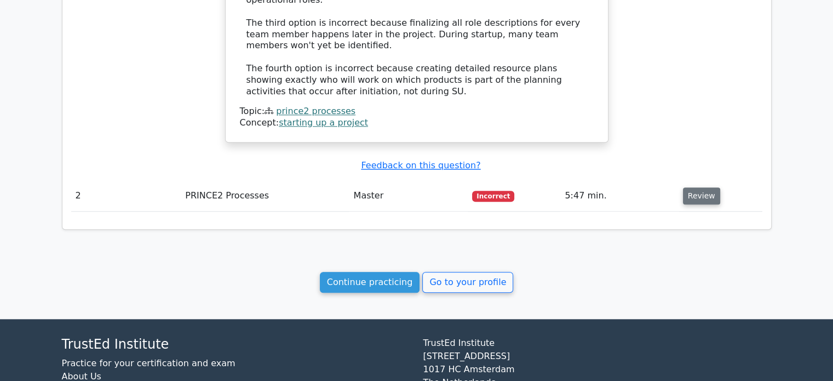
click at [702, 187] on button "Review" at bounding box center [701, 195] width 37 height 17
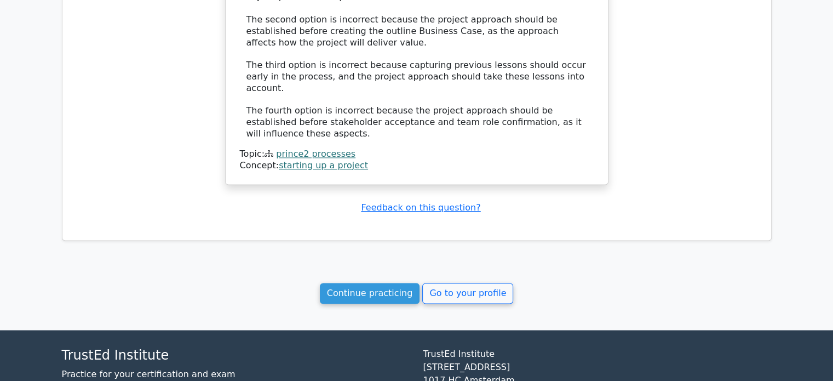
scroll to position [1626, 0]
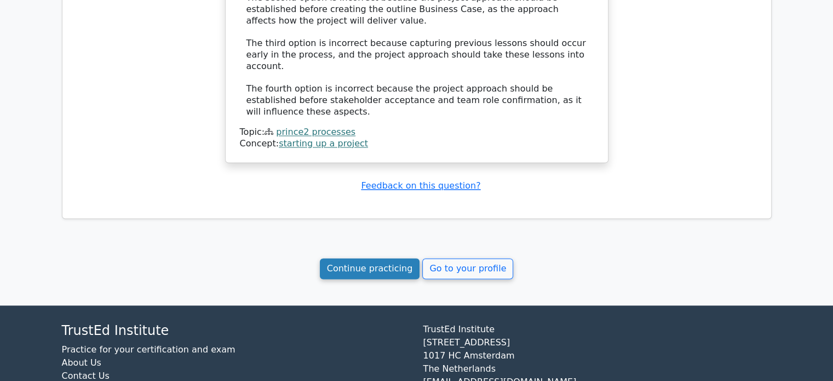
click at [390, 258] on link "Continue practicing" at bounding box center [370, 268] width 100 height 21
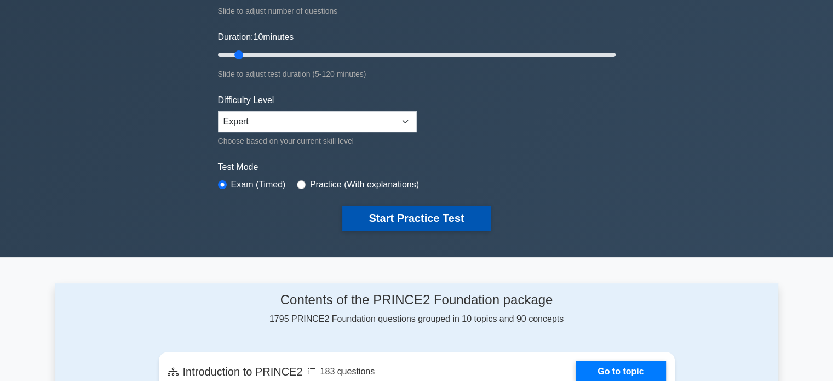
scroll to position [274, 0]
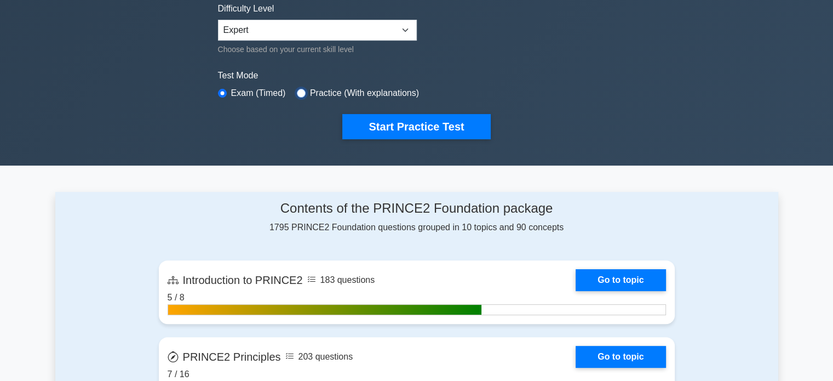
click at [297, 89] on input "radio" at bounding box center [301, 93] width 9 height 9
radio input "true"
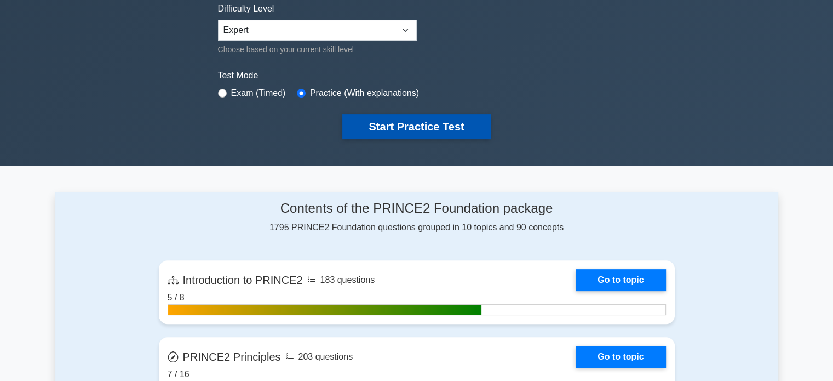
click at [388, 122] on button "Start Practice Test" at bounding box center [416, 126] width 148 height 25
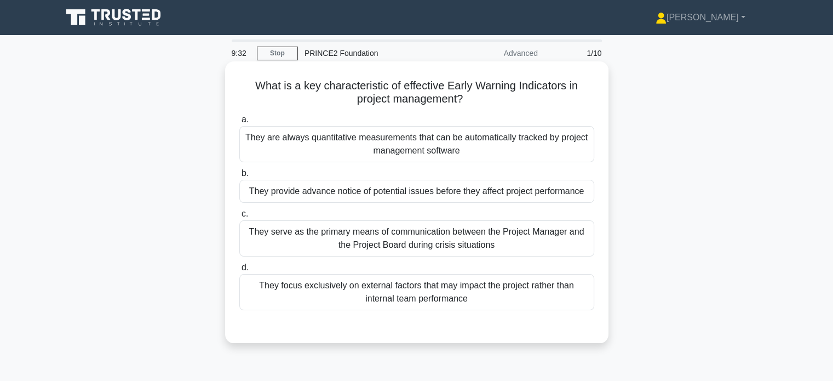
click at [466, 197] on div "They provide advance notice of potential issues before they affect project perf…" at bounding box center [416, 191] width 355 height 23
click at [239, 177] on input "b. They provide advance notice of potential issues before they affect project p…" at bounding box center [239, 173] width 0 height 7
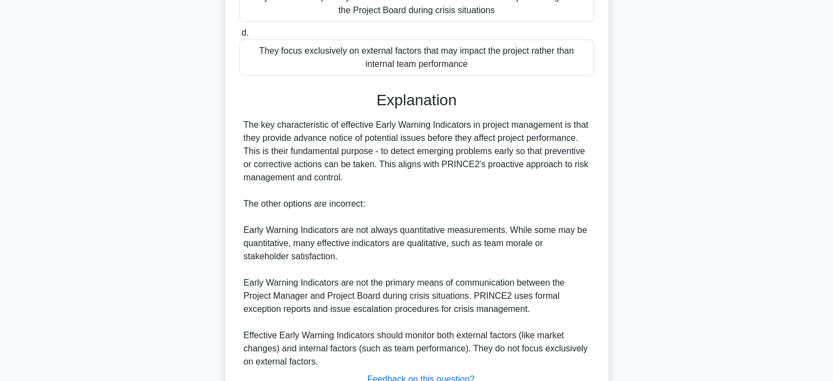
scroll to position [320, 0]
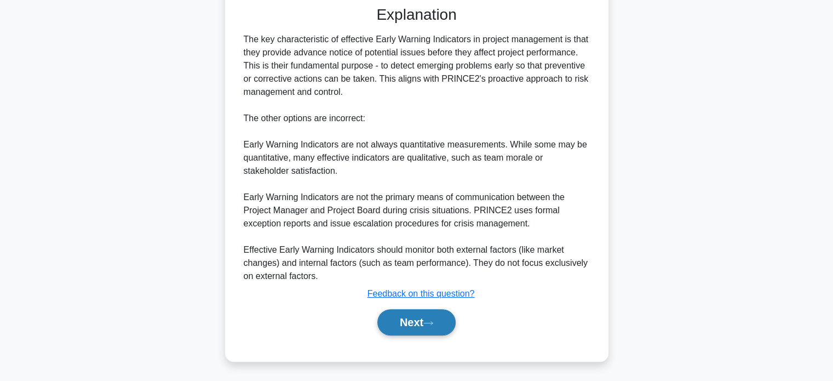
click at [446, 318] on button "Next" at bounding box center [417, 322] width 78 height 26
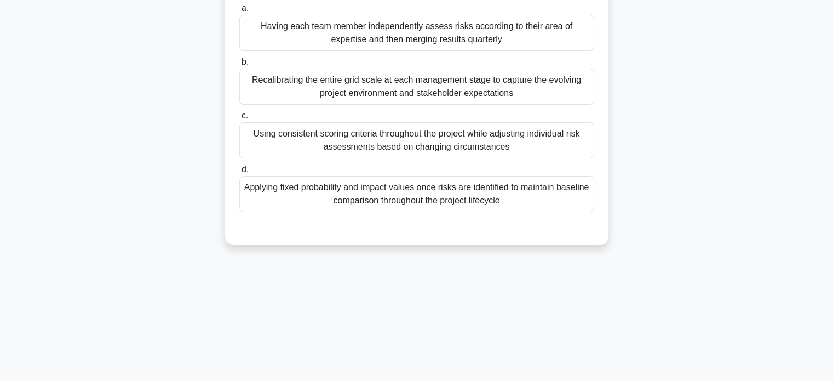
scroll to position [0, 0]
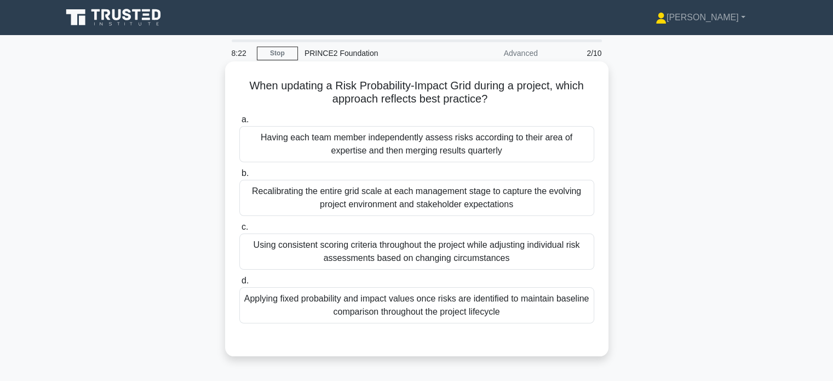
click at [351, 196] on div "Recalibrating the entire grid scale at each management stage to capture the evo…" at bounding box center [416, 198] width 355 height 36
click at [239, 177] on input "b. Recalibrating the entire grid scale at each management stage to capture the …" at bounding box center [239, 173] width 0 height 7
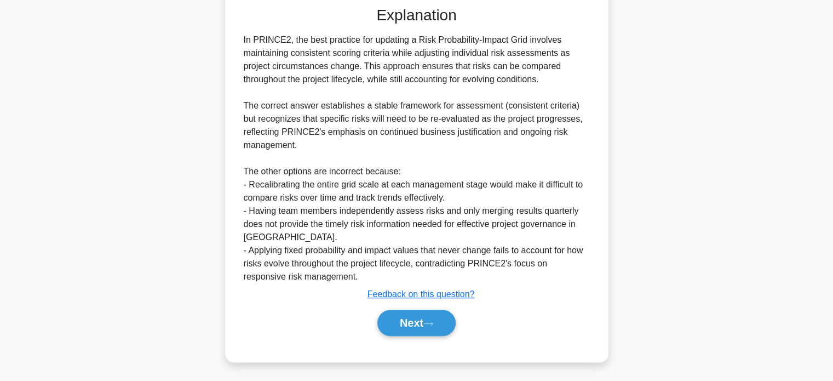
scroll to position [334, 0]
click at [395, 313] on button "Next" at bounding box center [417, 322] width 78 height 26
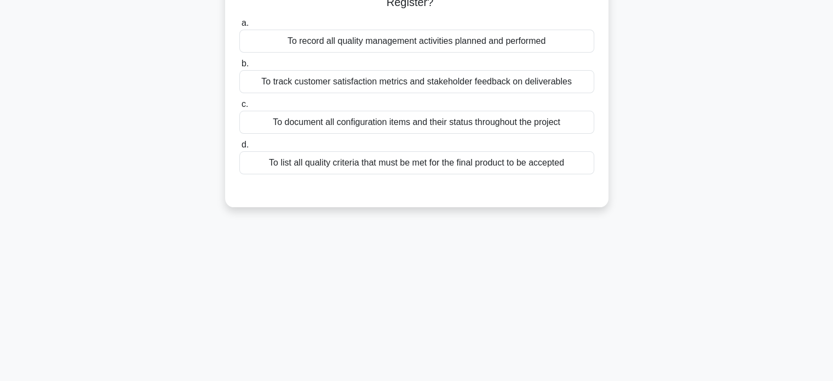
scroll to position [0, 0]
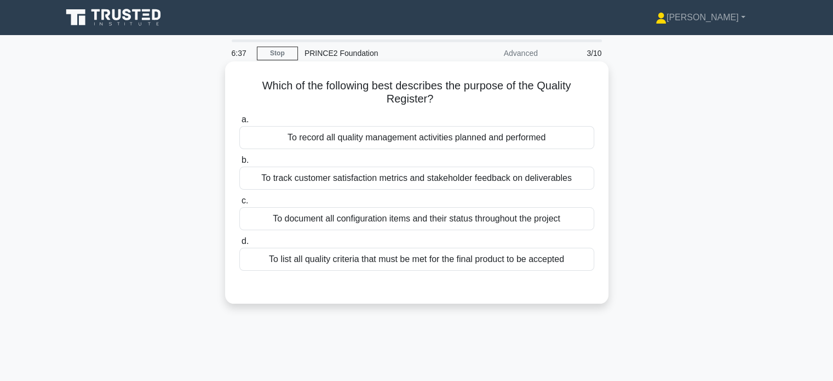
click at [363, 182] on div "To track customer satisfaction metrics and stakeholder feedback on deliverables" at bounding box center [416, 178] width 355 height 23
click at [239, 164] on input "b. To track customer satisfaction metrics and stakeholder feedback on deliverab…" at bounding box center [239, 160] width 0 height 7
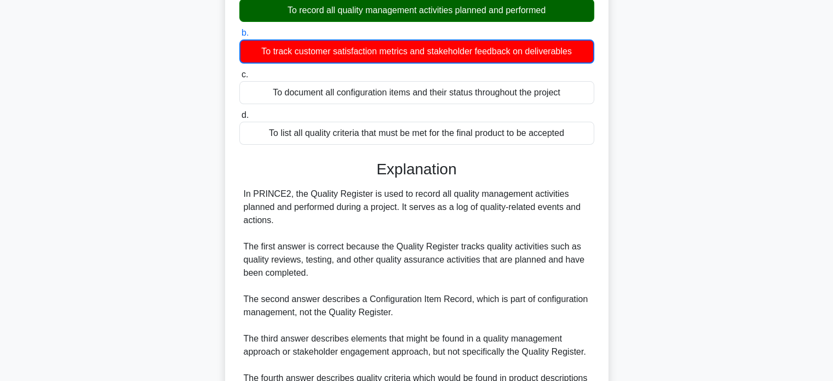
scroll to position [219, 0]
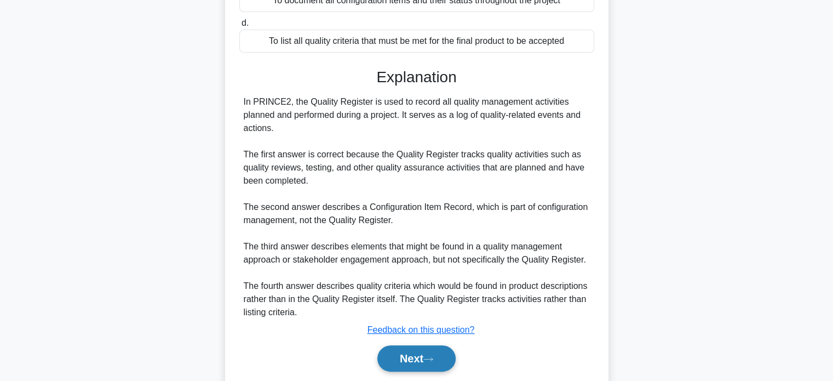
click at [393, 355] on button "Next" at bounding box center [417, 358] width 78 height 26
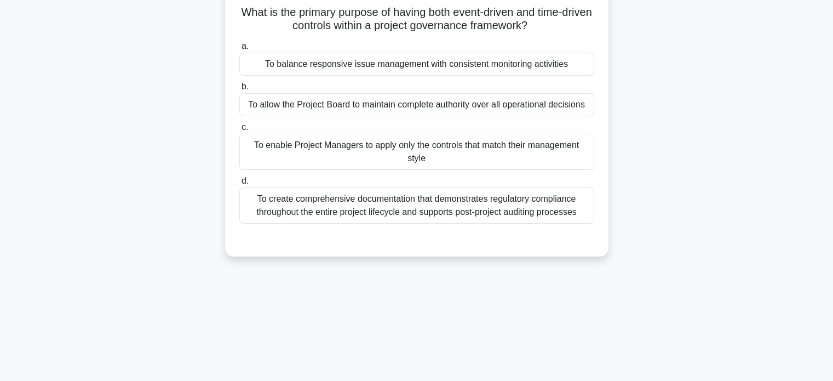
scroll to position [0, 0]
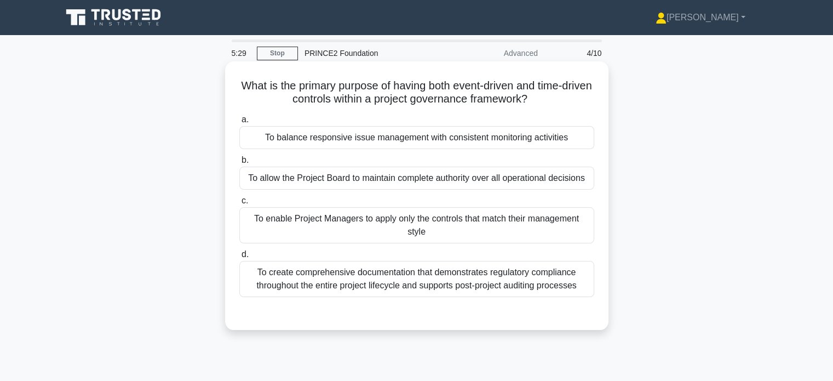
click at [460, 285] on div "To create comprehensive documentation that demonstrates regulatory compliance t…" at bounding box center [416, 279] width 355 height 36
click at [239, 258] on input "d. To create comprehensive documentation that demonstrates regulatory complianc…" at bounding box center [239, 254] width 0 height 7
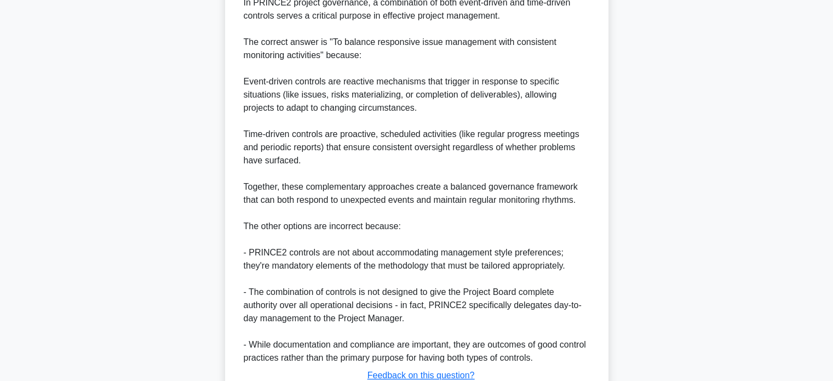
scroll to position [426, 0]
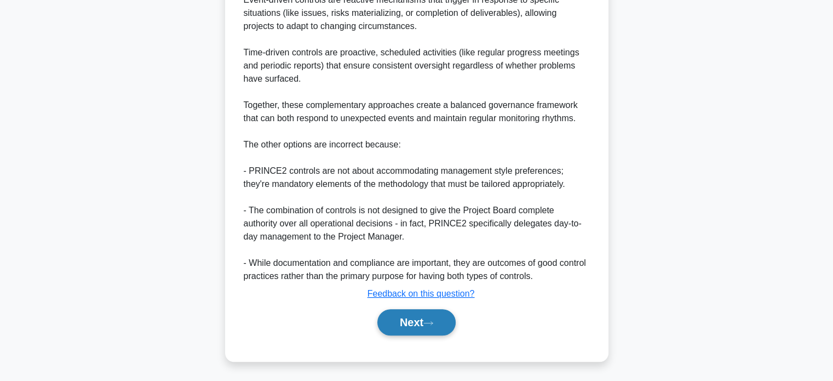
click at [414, 315] on button "Next" at bounding box center [417, 322] width 78 height 26
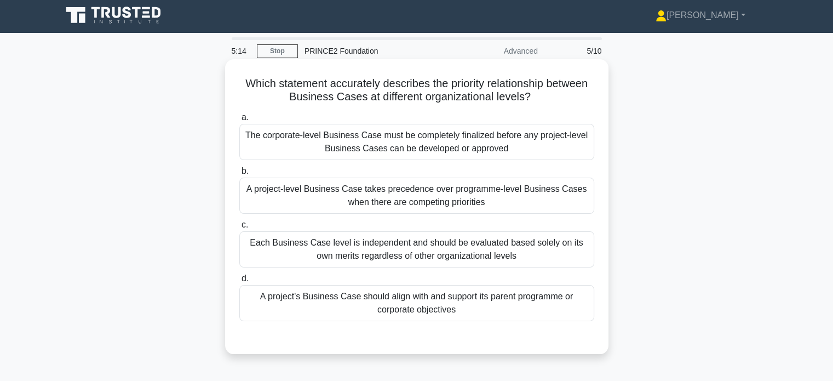
scroll to position [0, 0]
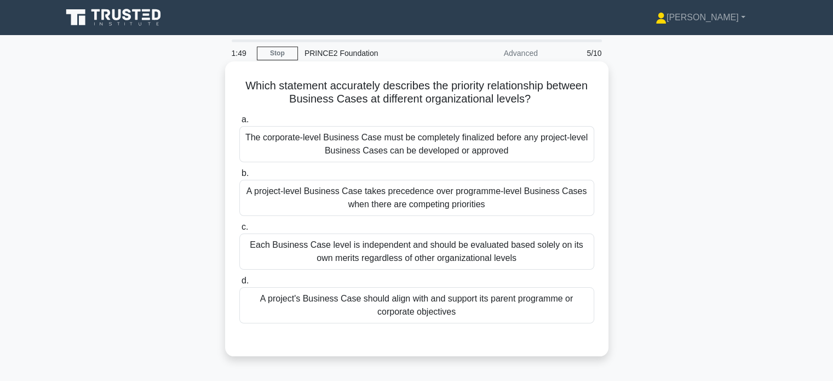
click at [461, 306] on div "A project's Business Case should align with and support its parent programme or…" at bounding box center [416, 305] width 355 height 36
click at [239, 284] on input "d. A project's Business Case should align with and support its parent programme…" at bounding box center [239, 280] width 0 height 7
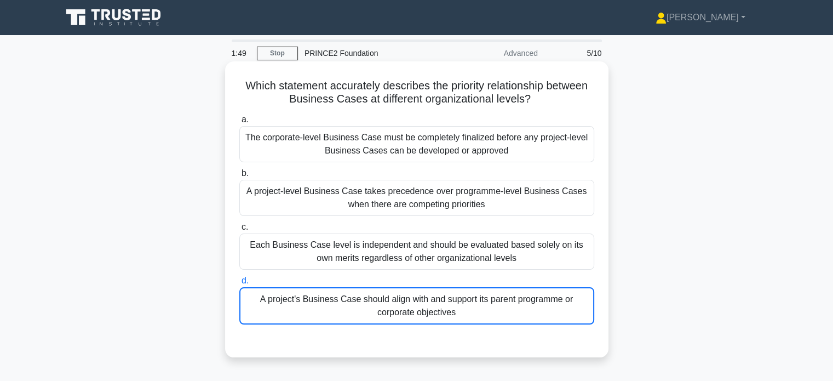
click at [461, 306] on div "A project's Business Case should align with and support its parent programme or…" at bounding box center [416, 305] width 355 height 37
click at [239, 284] on input "d. A project's Business Case should align with and support its parent programme…" at bounding box center [239, 280] width 0 height 7
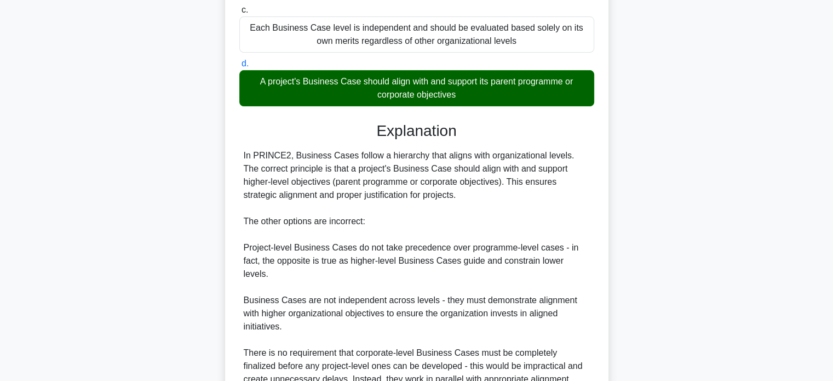
scroll to position [274, 0]
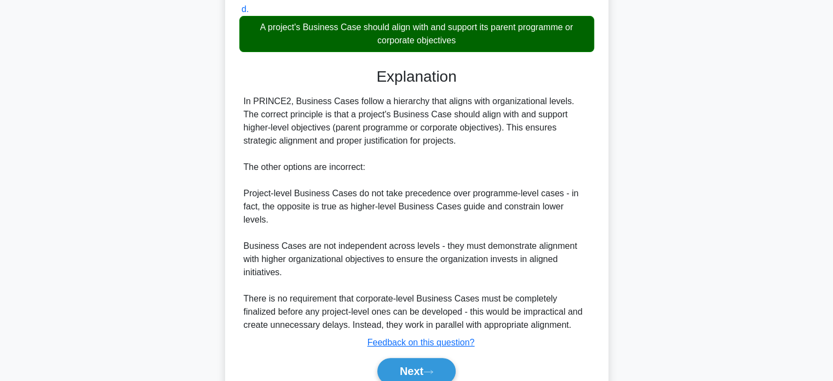
click at [721, 182] on div "Which statement accurately describes the priority relationship between Business…" at bounding box center [416, 106] width 723 height 633
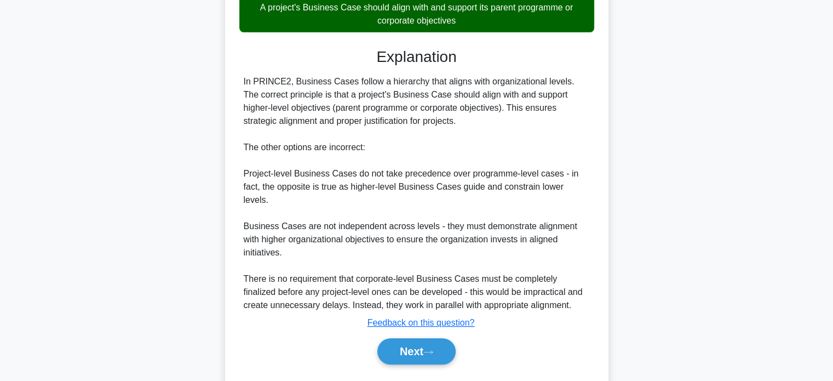
scroll to position [307, 0]
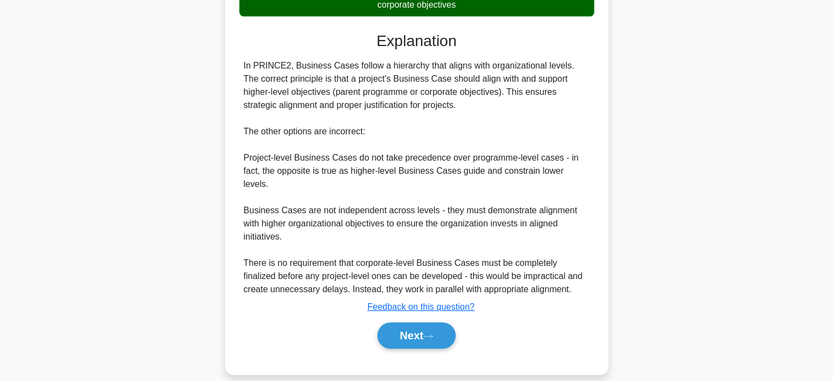
click at [384, 270] on div "Explanation In PRINCE2, Business Cases follow a hierarchy that aligns with orga…" at bounding box center [416, 192] width 355 height 321
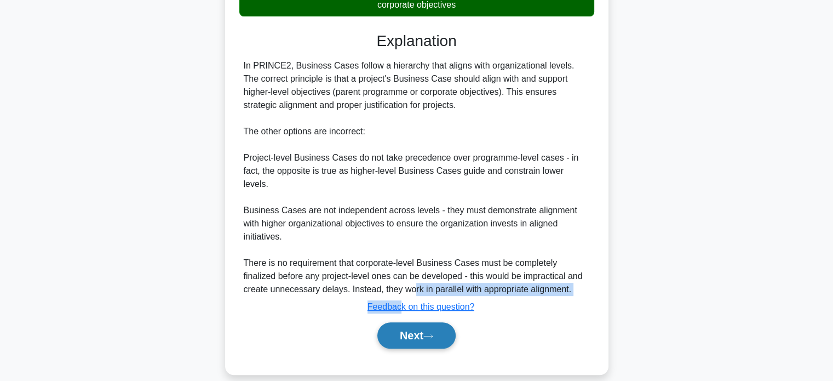
click at [423, 322] on button "Next" at bounding box center [417, 335] width 78 height 26
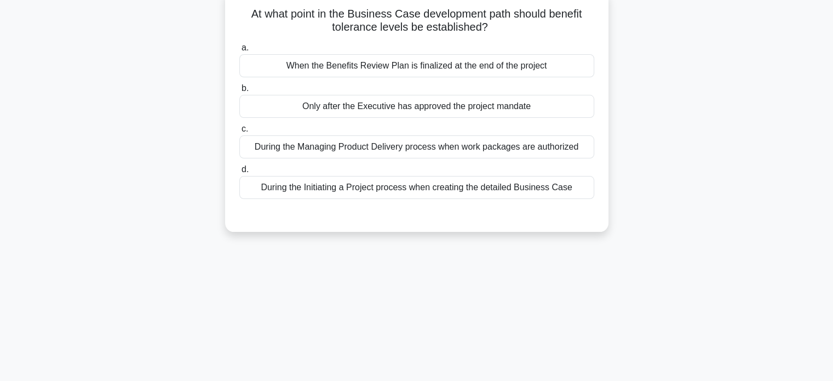
scroll to position [0, 0]
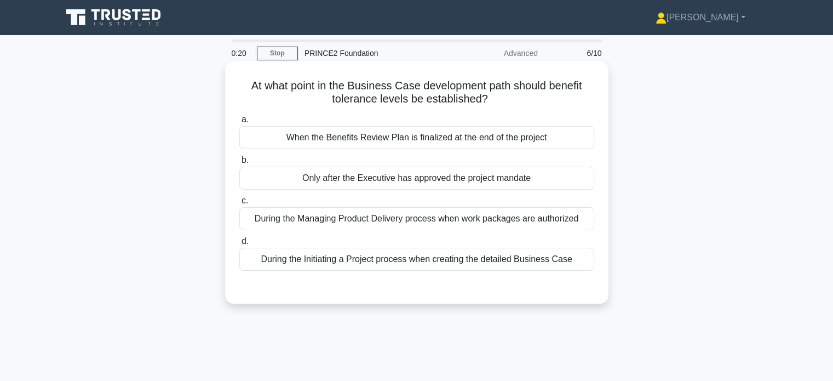
click at [537, 259] on div "During the Initiating a Project process when creating the detailed Business Case" at bounding box center [416, 259] width 355 height 23
click at [239, 245] on input "d. During the Initiating a Project process when creating the detailed Business …" at bounding box center [239, 241] width 0 height 7
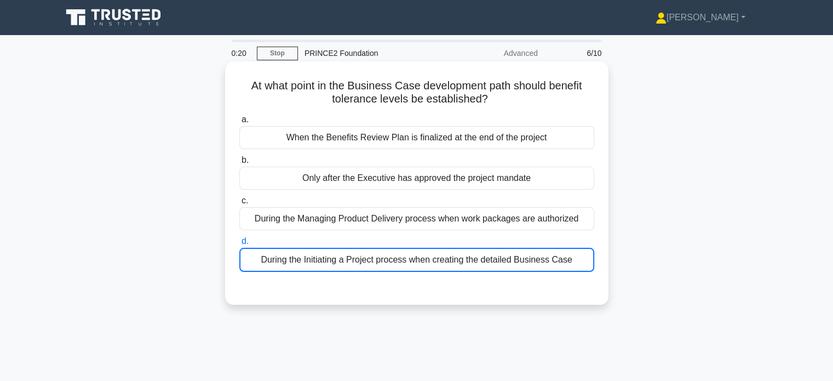
click at [537, 259] on div "During the Initiating a Project process when creating the detailed Business Case" at bounding box center [416, 260] width 355 height 24
click at [239, 245] on input "d. During the Initiating a Project process when creating the detailed Business …" at bounding box center [239, 241] width 0 height 7
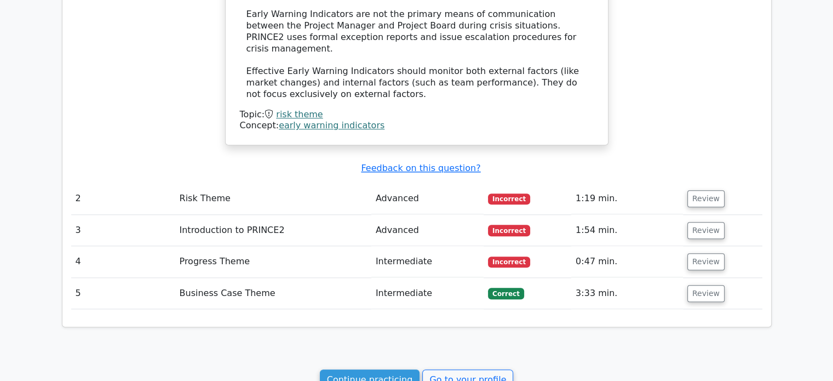
scroll to position [1041, 0]
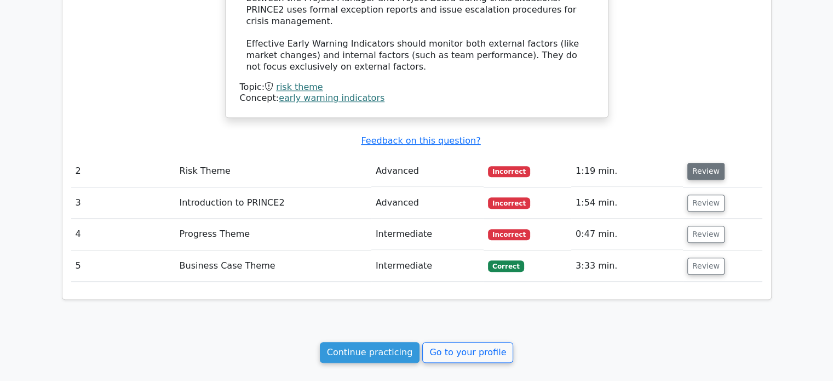
click at [698, 163] on button "Review" at bounding box center [706, 171] width 37 height 17
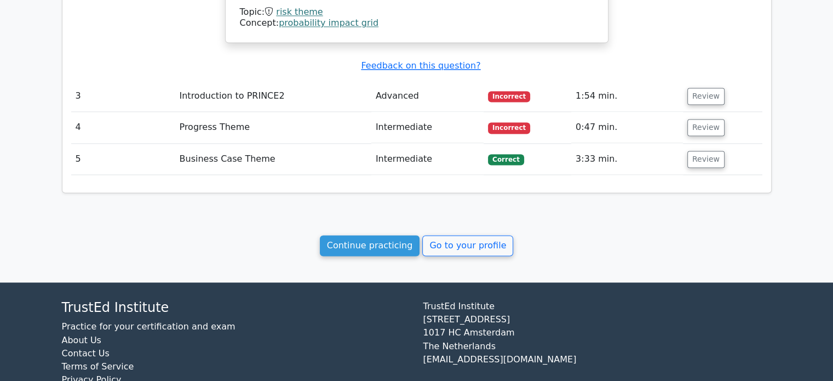
scroll to position [1743, 0]
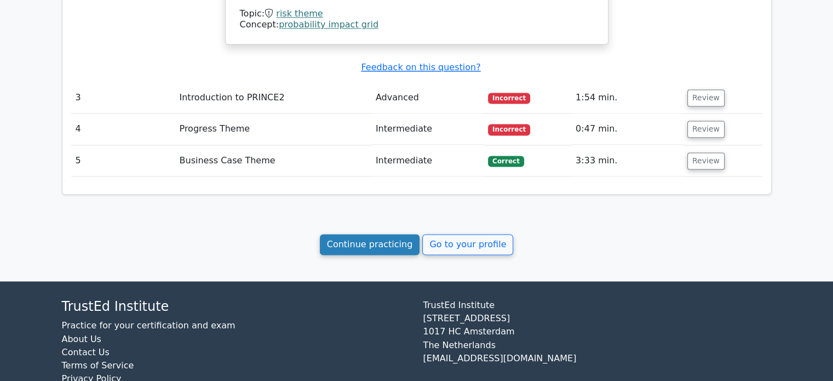
click at [383, 234] on link "Continue practicing" at bounding box center [370, 244] width 100 height 21
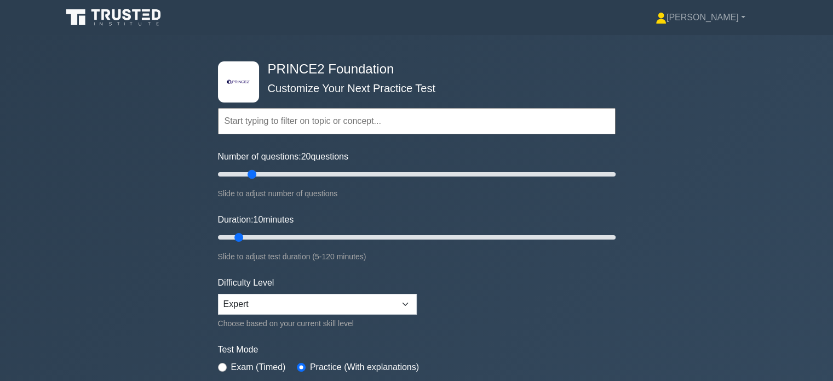
drag, startPoint x: 235, startPoint y: 174, endPoint x: 254, endPoint y: 180, distance: 20.6
type input "20"
click at [254, 180] on input "Number of questions: 20 questions" at bounding box center [417, 174] width 398 height 13
drag, startPoint x: 242, startPoint y: 233, endPoint x: 254, endPoint y: 236, distance: 13.0
type input "15"
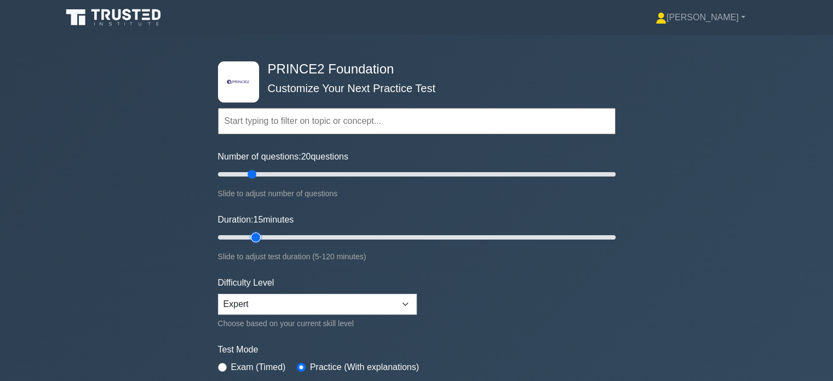
click at [253, 237] on input "Duration: 15 minutes" at bounding box center [417, 237] width 398 height 13
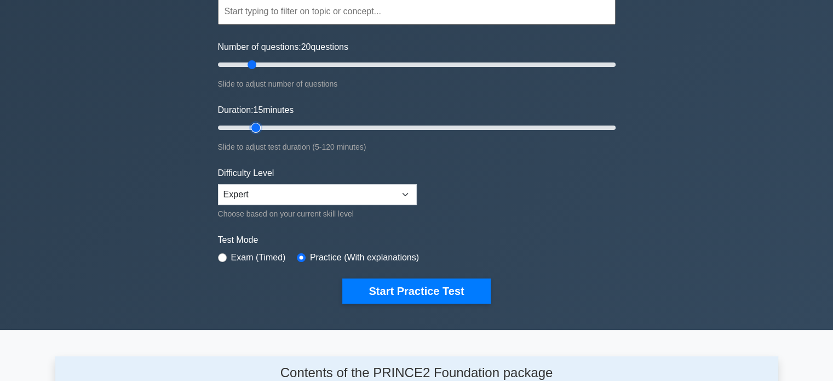
scroll to position [274, 0]
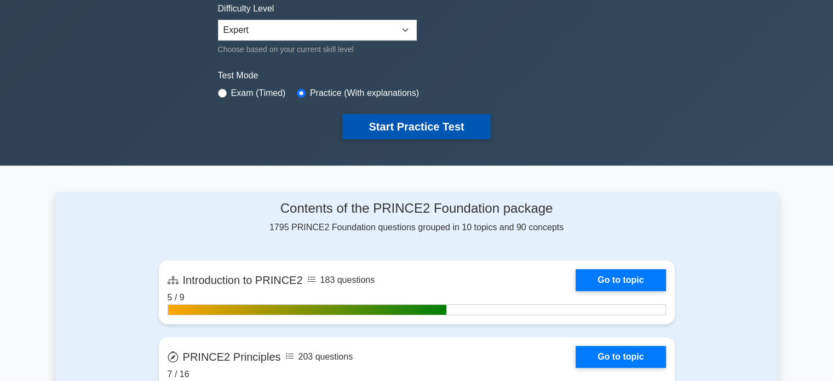
click at [394, 120] on button "Start Practice Test" at bounding box center [416, 126] width 148 height 25
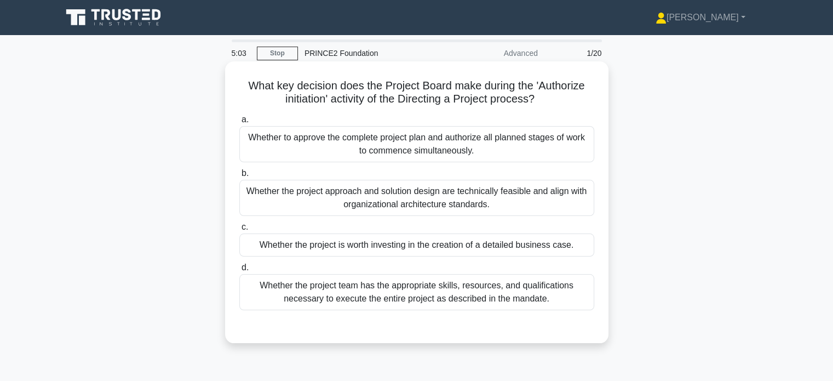
click at [511, 152] on div "Whether to approve the complete project plan and authorize all planned stages o…" at bounding box center [416, 144] width 355 height 36
click at [239, 123] on input "a. Whether to approve the complete project plan and authorize all planned stage…" at bounding box center [239, 119] width 0 height 7
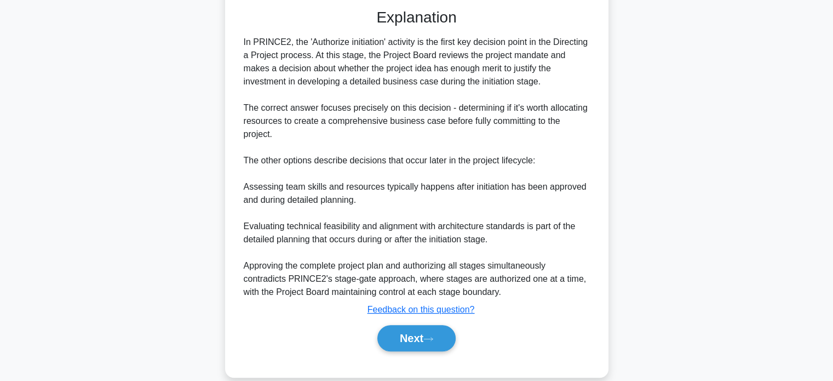
scroll to position [321, 0]
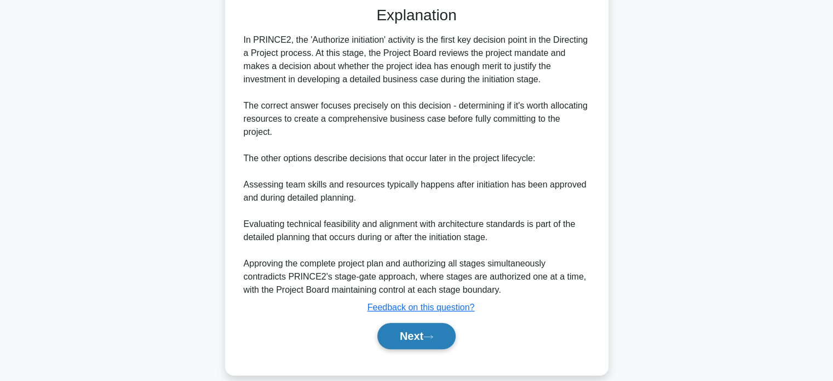
drag, startPoint x: 11, startPoint y: 378, endPoint x: 433, endPoint y: 321, distance: 425.7
click at [433, 323] on button "Next" at bounding box center [417, 336] width 78 height 26
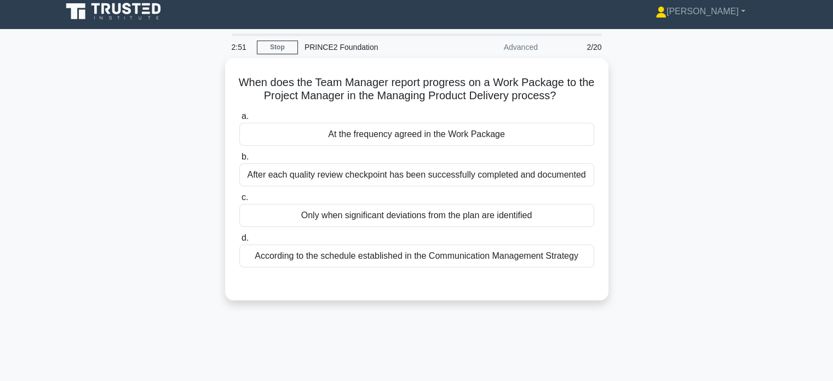
scroll to position [0, 0]
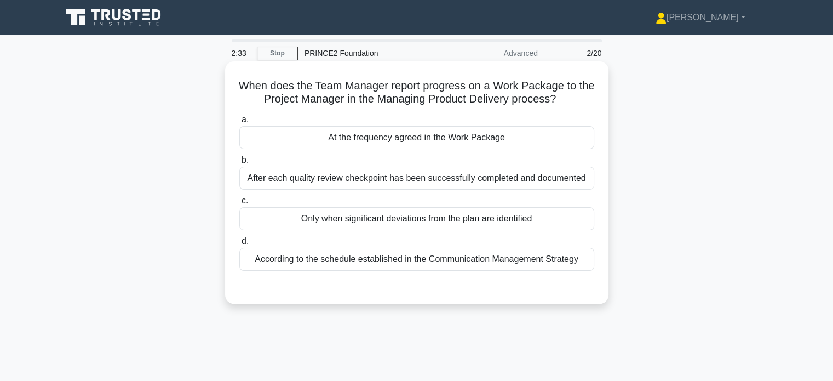
click at [437, 184] on div "After each quality review checkpoint has been successfully completed and docume…" at bounding box center [416, 178] width 355 height 23
click at [239, 164] on input "b. After each quality review checkpoint has been successfully completed and doc…" at bounding box center [239, 160] width 0 height 7
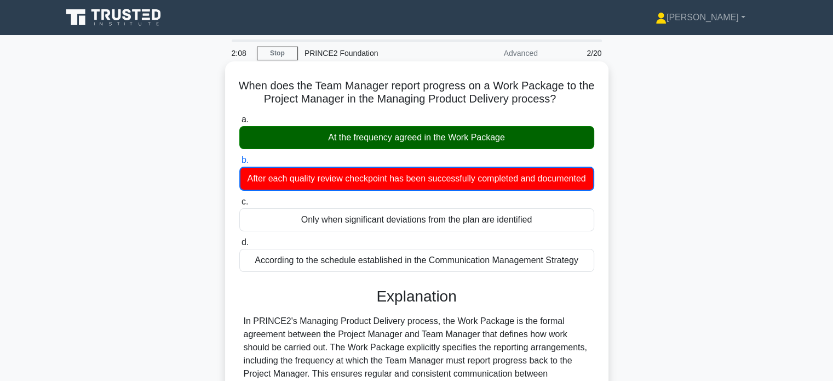
click at [436, 183] on div "After each quality review checkpoint has been successfully completed and docume…" at bounding box center [416, 179] width 355 height 24
click at [239, 164] on input "b. After each quality review checkpoint has been successfully completed and doc…" at bounding box center [239, 160] width 0 height 7
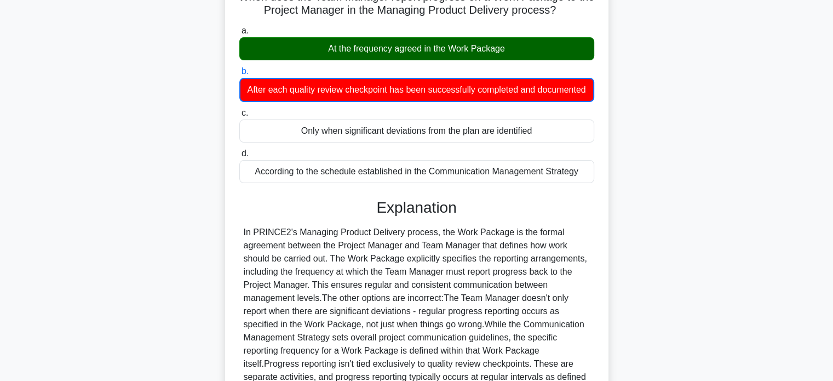
scroll to position [216, 0]
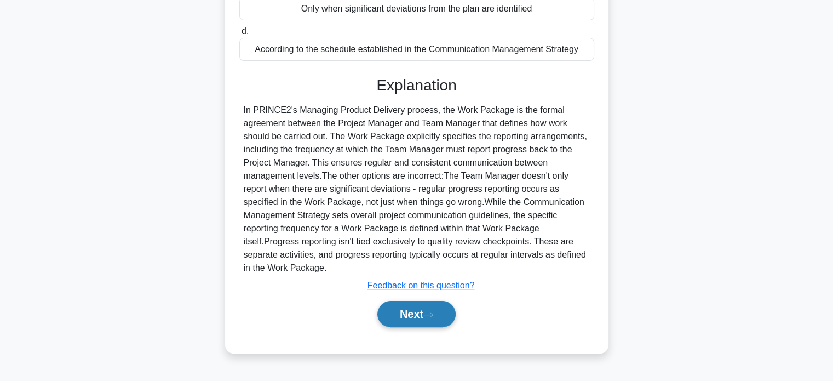
click at [424, 322] on button "Next" at bounding box center [417, 314] width 78 height 26
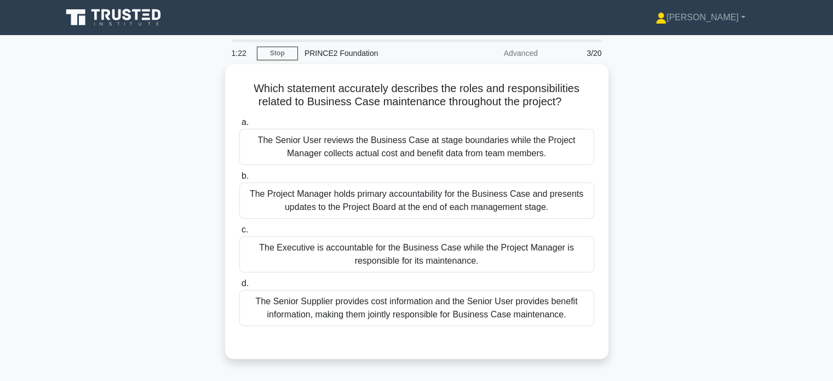
scroll to position [0, 0]
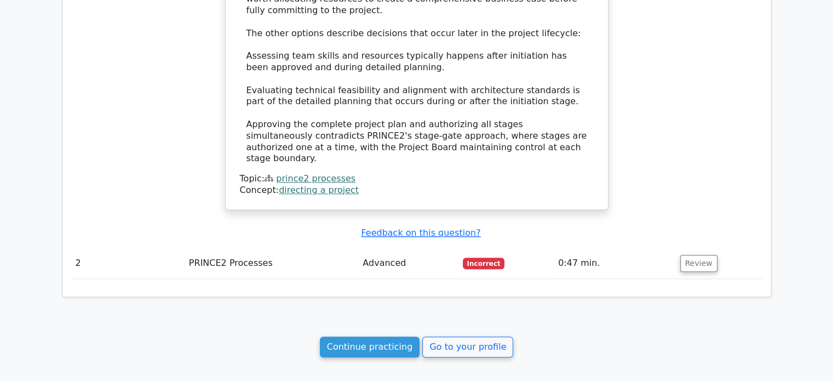
scroll to position [975, 0]
click at [392, 336] on link "Continue practicing" at bounding box center [370, 346] width 100 height 21
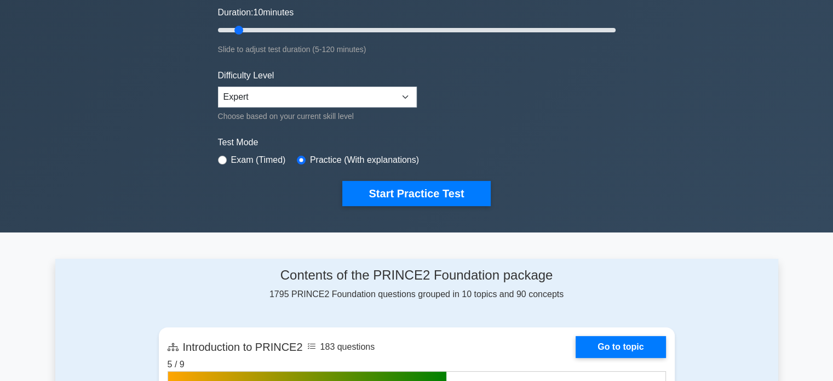
scroll to position [228, 0]
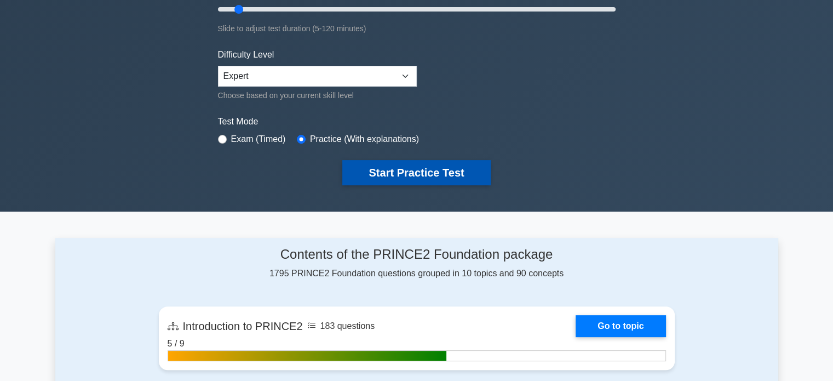
click at [370, 167] on button "Start Practice Test" at bounding box center [416, 172] width 148 height 25
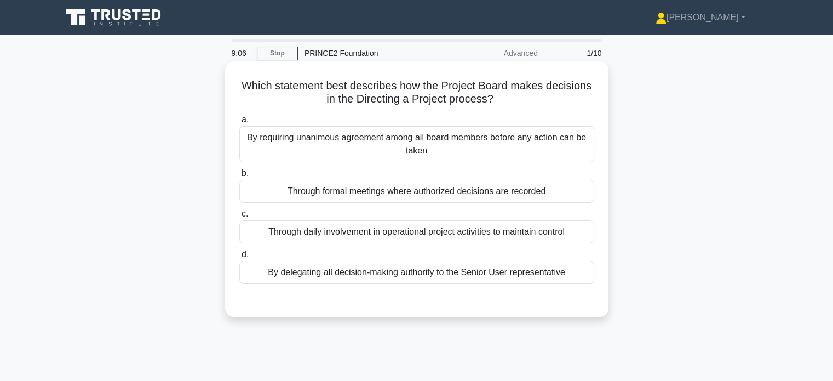
click at [391, 232] on div "Through daily involvement in operational project activities to maintain control" at bounding box center [416, 231] width 355 height 23
click at [239, 218] on input "c. Through daily involvement in operational project activities to maintain cont…" at bounding box center [239, 213] width 0 height 7
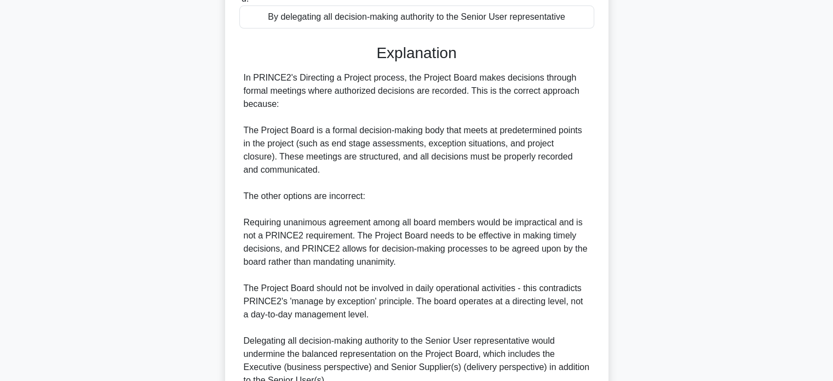
scroll to position [361, 0]
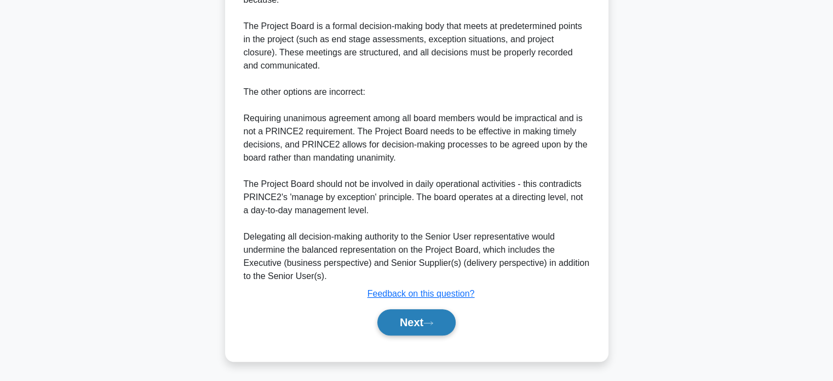
click at [413, 317] on button "Next" at bounding box center [417, 322] width 78 height 26
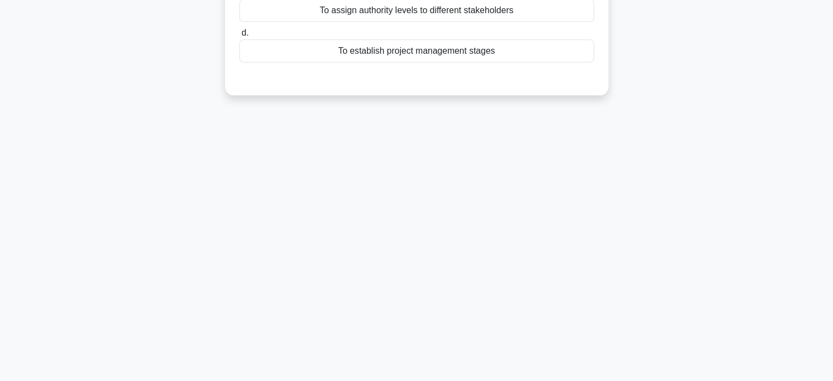
scroll to position [0, 0]
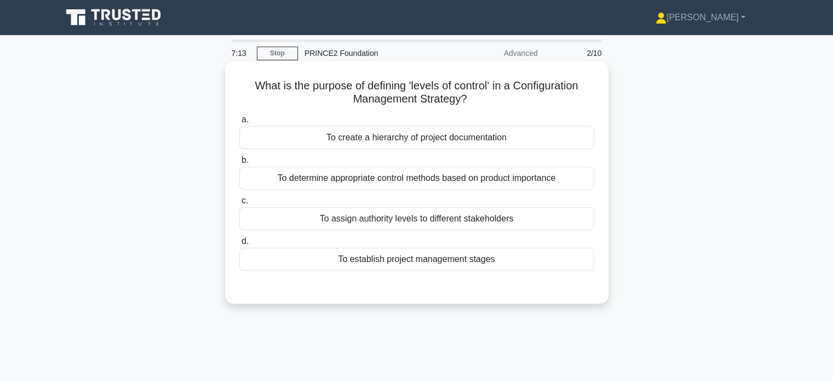
click at [439, 216] on div "To assign authority levels to different stakeholders" at bounding box center [416, 218] width 355 height 23
click at [239, 204] on input "c. To assign authority levels to different stakeholders" at bounding box center [239, 200] width 0 height 7
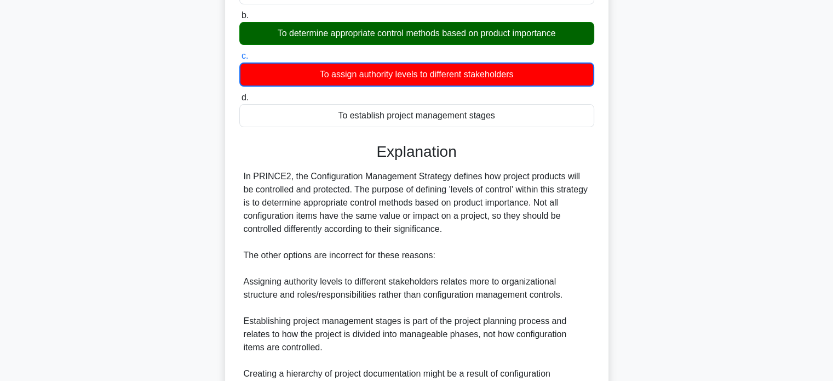
scroll to position [269, 0]
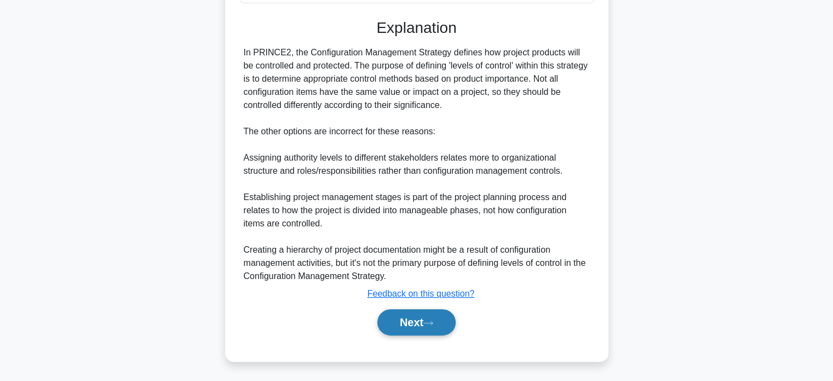
click at [416, 317] on button "Next" at bounding box center [417, 322] width 78 height 26
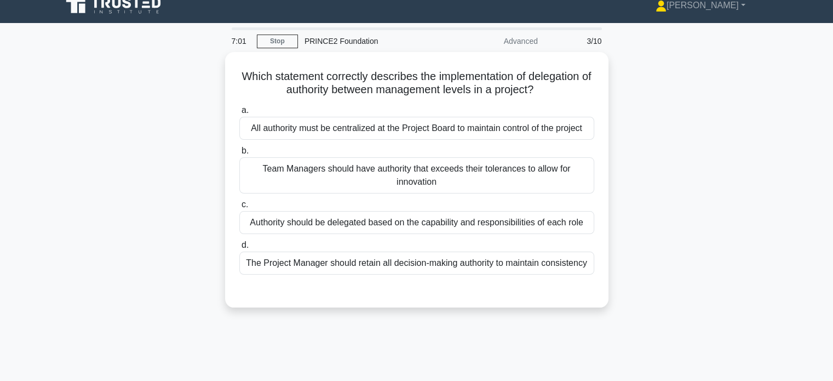
scroll to position [9, 0]
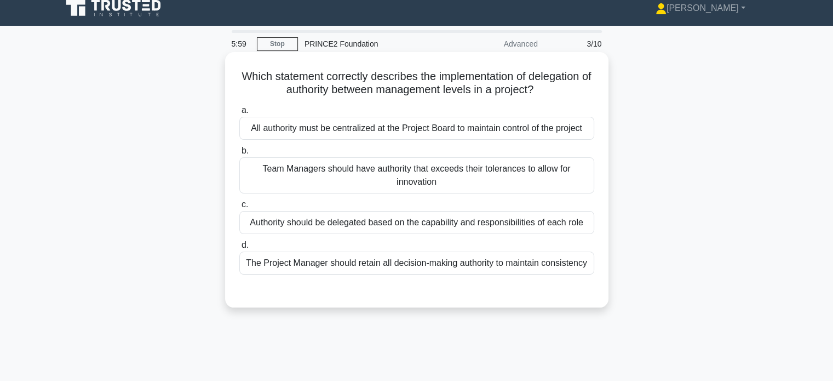
click at [528, 221] on div "Authority should be delegated based on the capability and responsibilities of e…" at bounding box center [416, 222] width 355 height 23
click at [239, 208] on input "c. Authority should be delegated based on the capability and responsibilities o…" at bounding box center [239, 204] width 0 height 7
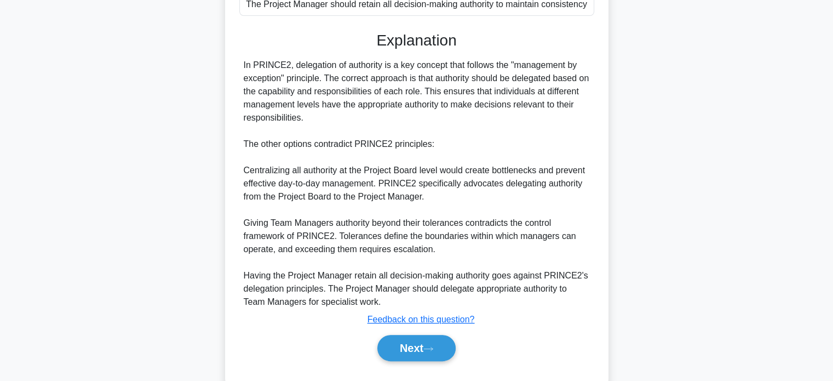
scroll to position [294, 0]
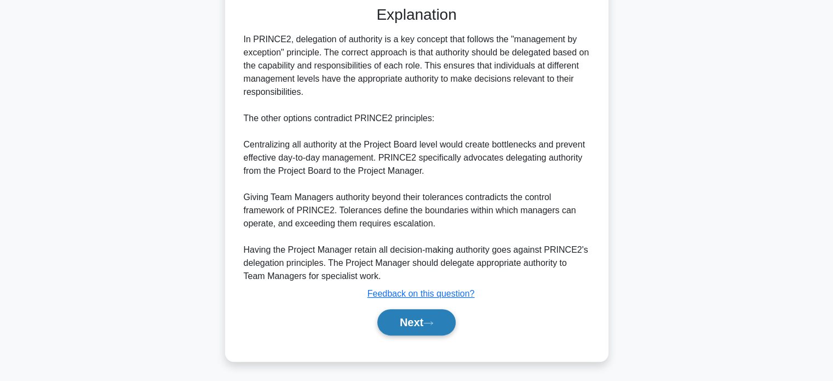
click at [436, 317] on button "Next" at bounding box center [417, 322] width 78 height 26
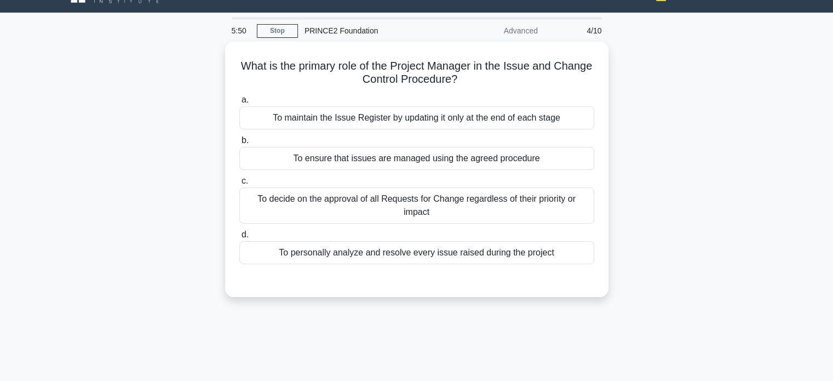
scroll to position [0, 0]
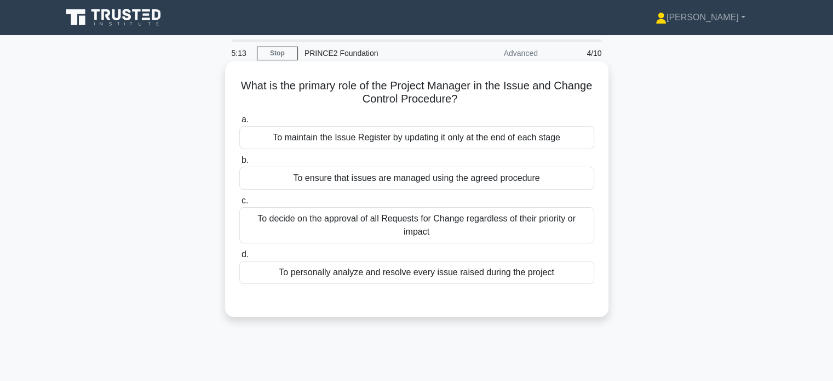
click at [447, 179] on div "To ensure that issues are managed using the agreed procedure" at bounding box center [416, 178] width 355 height 23
click at [239, 164] on input "b. To ensure that issues are managed using the agreed procedure" at bounding box center [239, 160] width 0 height 7
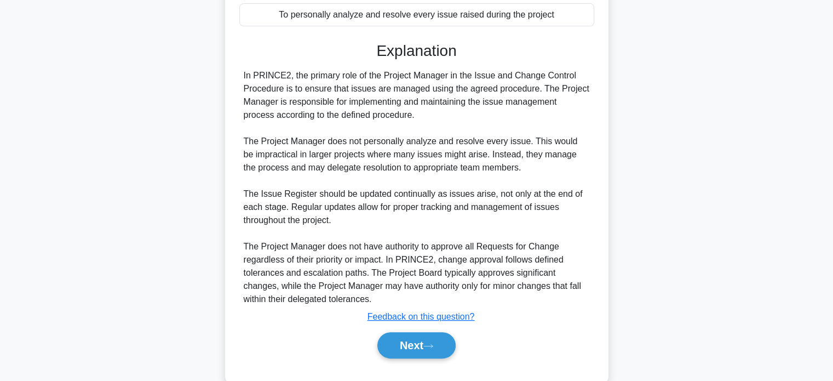
scroll to position [281, 0]
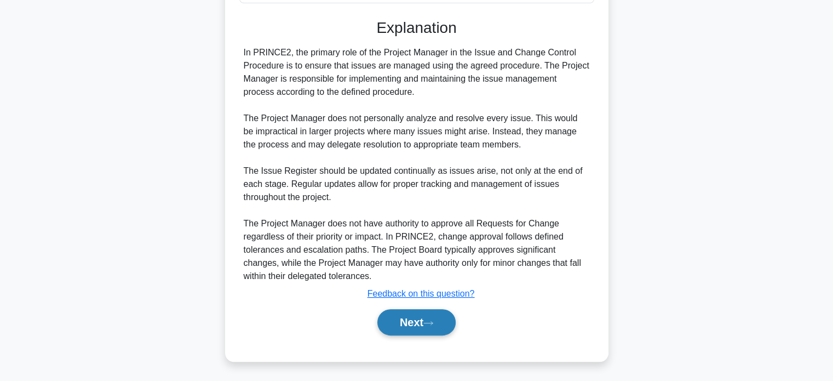
click at [427, 328] on button "Next" at bounding box center [417, 322] width 78 height 26
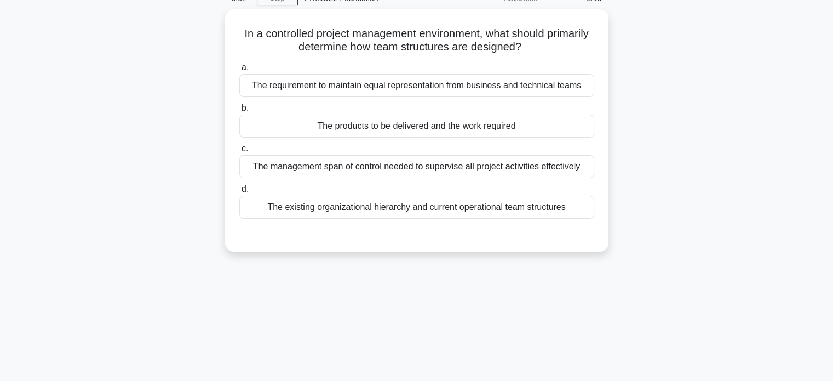
scroll to position [0, 0]
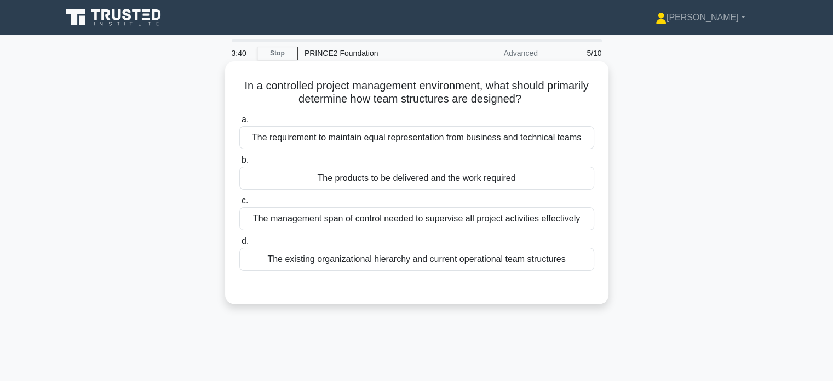
click at [476, 180] on div "The products to be delivered and the work required" at bounding box center [416, 178] width 355 height 23
click at [239, 164] on input "b. The products to be delivered and the work required" at bounding box center [239, 160] width 0 height 7
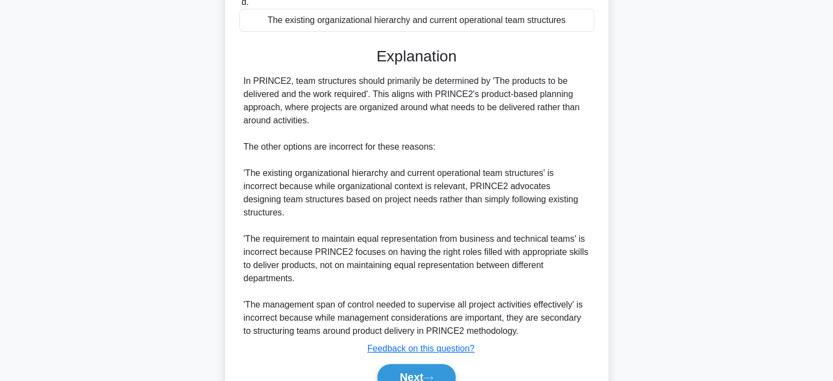
scroll to position [241, 0]
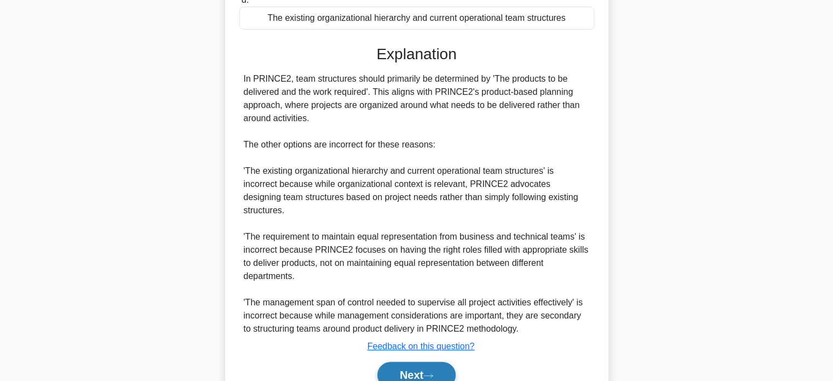
click at [432, 373] on icon at bounding box center [429, 376] width 10 height 6
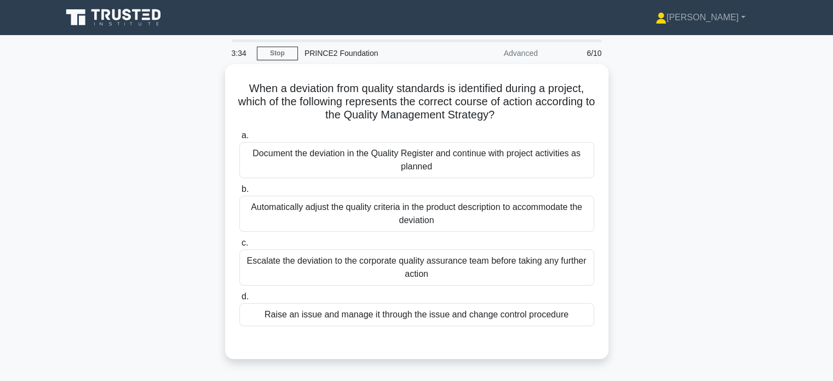
scroll to position [0, 0]
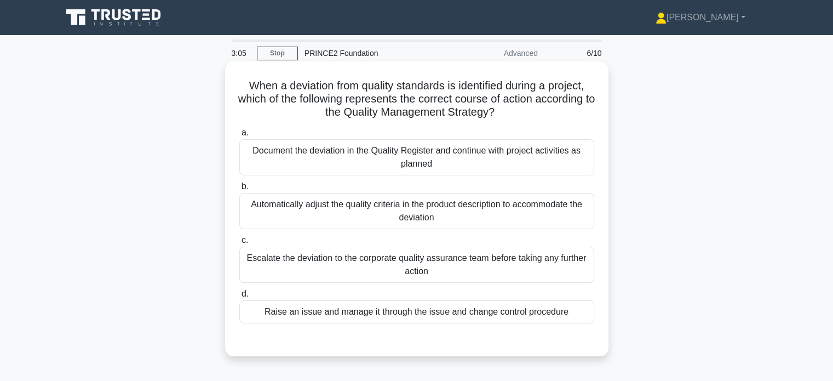
click at [410, 267] on div "Escalate the deviation to the corporate quality assurance team before taking an…" at bounding box center [416, 265] width 355 height 36
click at [239, 244] on input "c. Escalate the deviation to the corporate quality assurance team before taking…" at bounding box center [239, 240] width 0 height 7
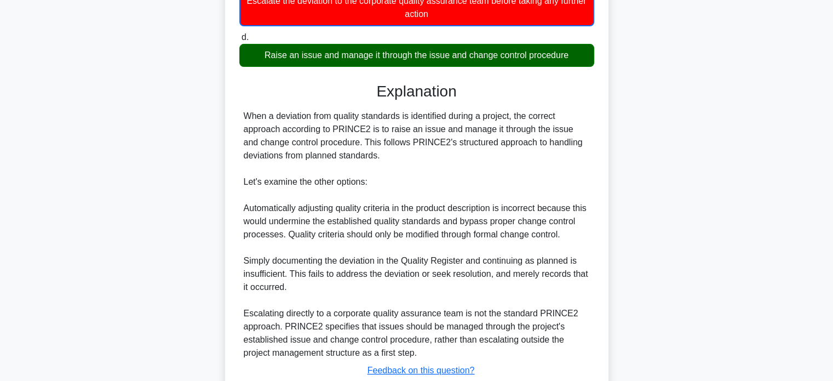
scroll to position [334, 0]
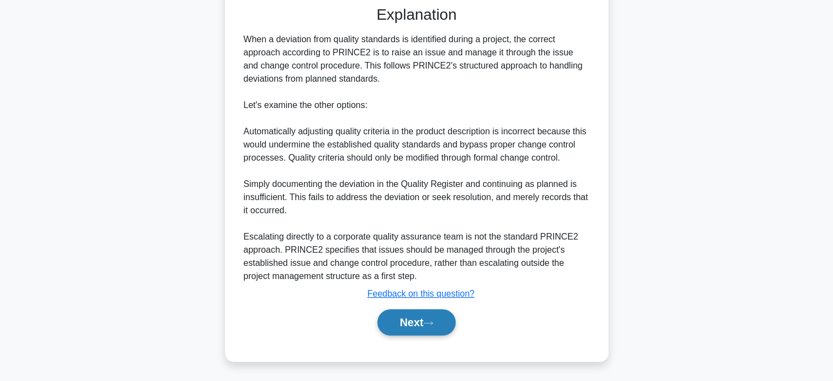
click at [417, 324] on button "Next" at bounding box center [417, 322] width 78 height 26
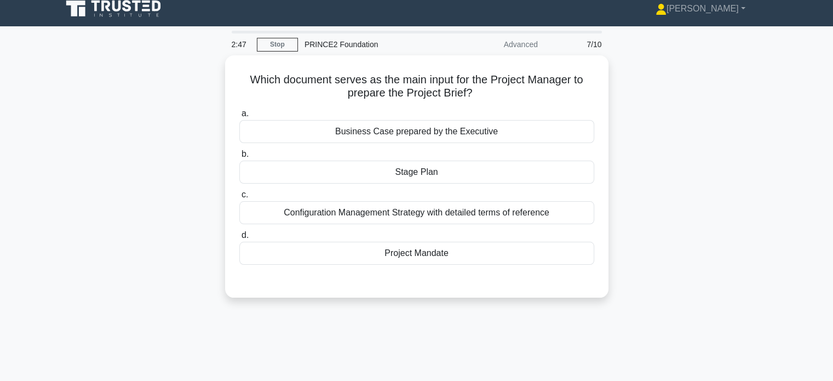
scroll to position [0, 0]
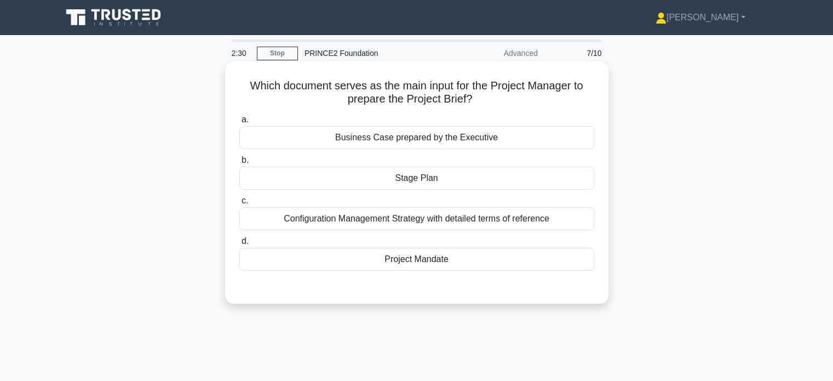
click at [430, 171] on div "Stage Plan" at bounding box center [416, 178] width 355 height 23
click at [239, 164] on input "b. Stage Plan" at bounding box center [239, 160] width 0 height 7
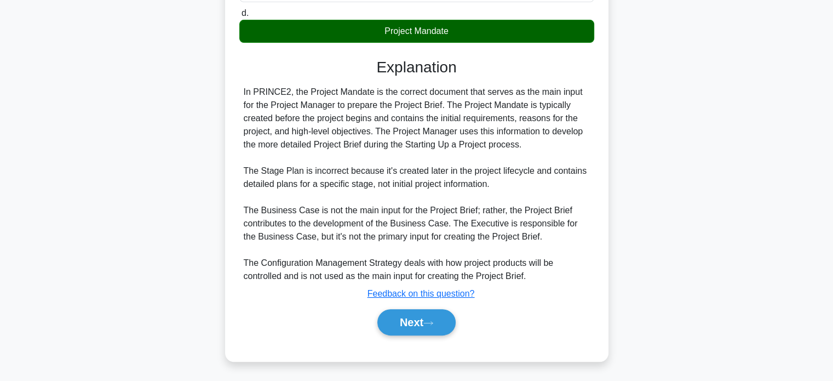
scroll to position [229, 0]
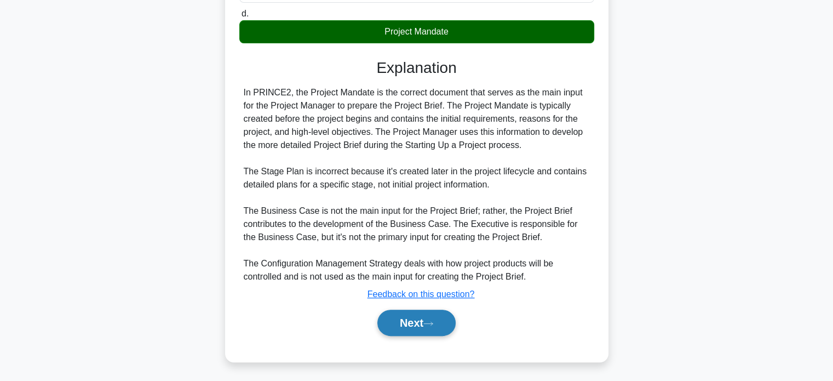
click at [444, 319] on button "Next" at bounding box center [417, 323] width 78 height 26
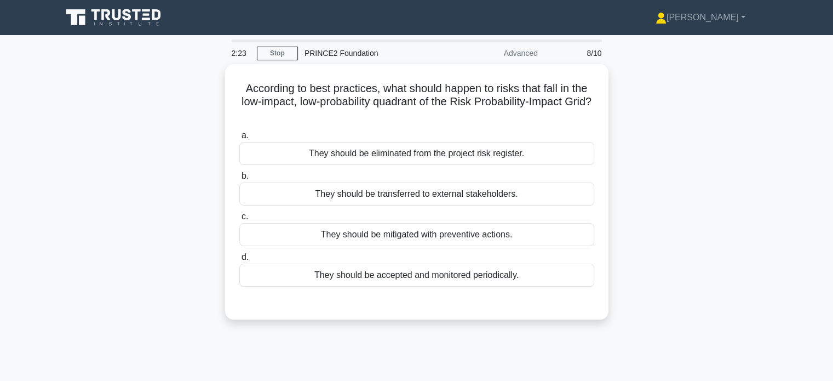
scroll to position [56, 0]
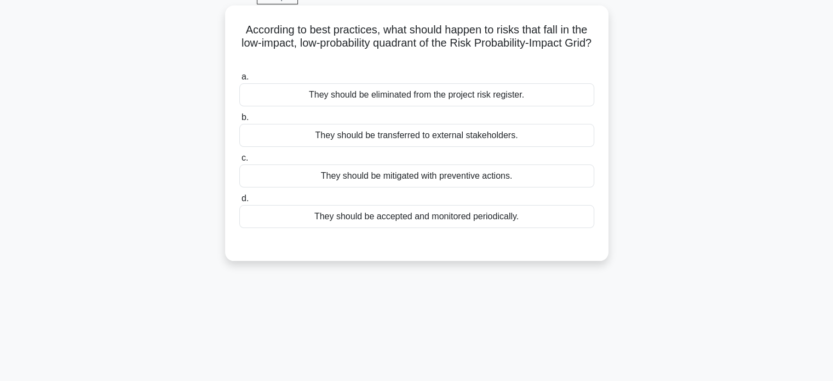
click at [452, 219] on div "They should be accepted and monitored periodically." at bounding box center [416, 216] width 355 height 23
click at [239, 202] on input "d. They should be accepted and monitored periodically." at bounding box center [239, 198] width 0 height 7
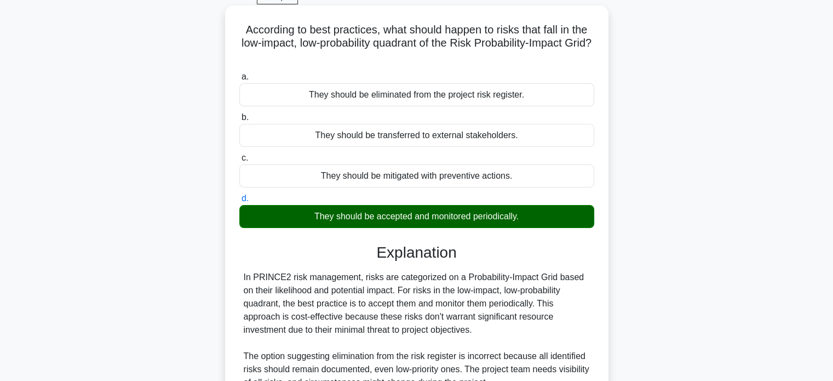
scroll to position [267, 0]
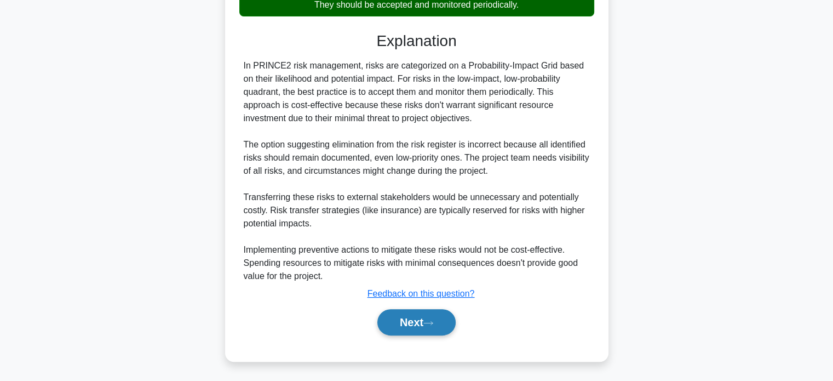
click at [439, 320] on button "Next" at bounding box center [417, 322] width 78 height 26
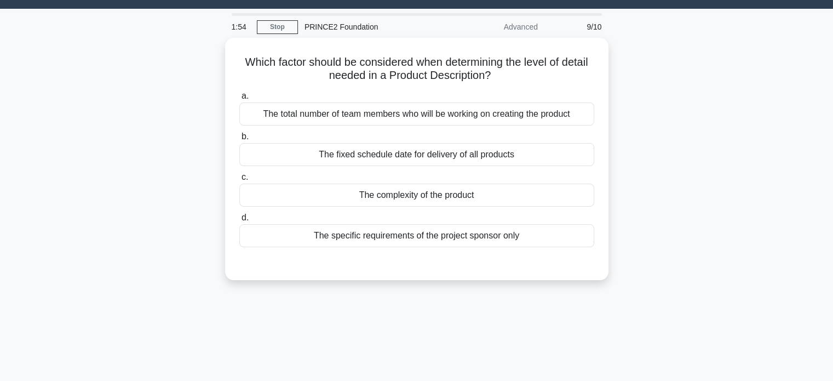
scroll to position [0, 0]
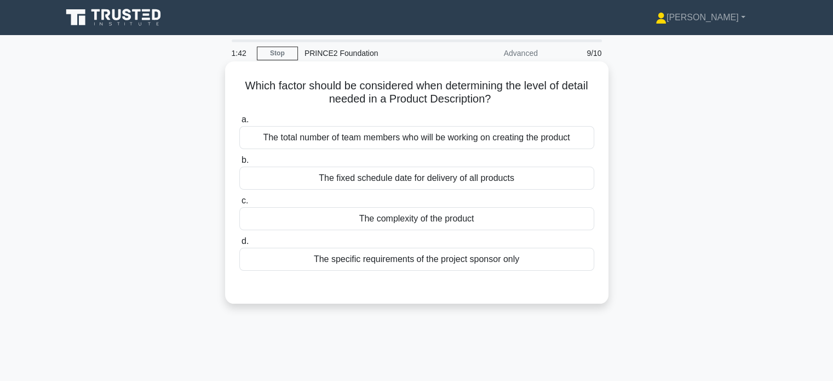
click at [439, 222] on div "The complexity of the product" at bounding box center [416, 218] width 355 height 23
click at [239, 204] on input "c. The complexity of the product" at bounding box center [239, 200] width 0 height 7
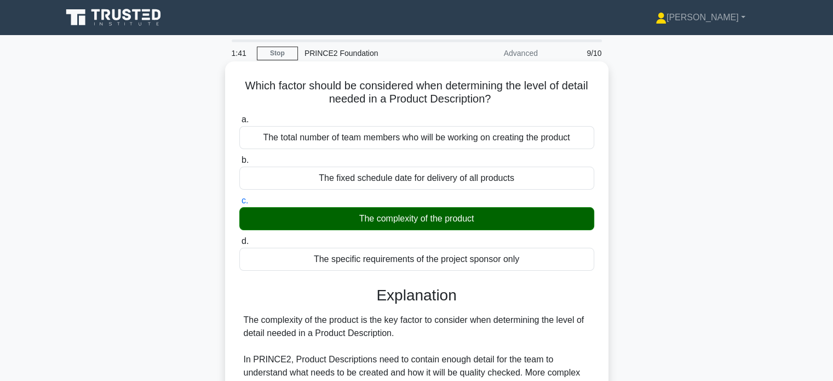
scroll to position [281, 0]
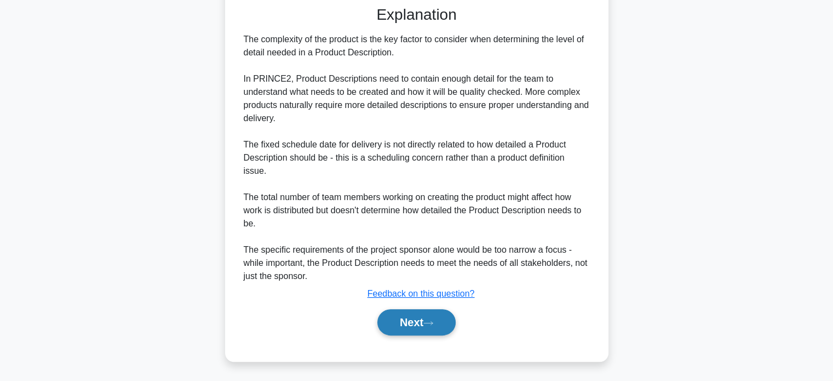
click at [427, 324] on button "Next" at bounding box center [417, 322] width 78 height 26
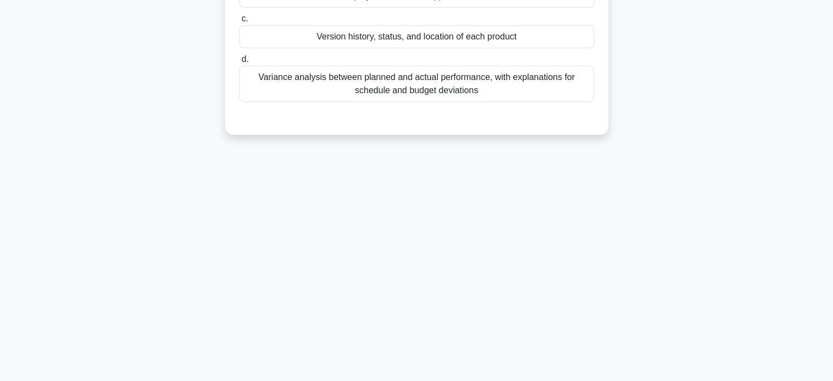
scroll to position [0, 0]
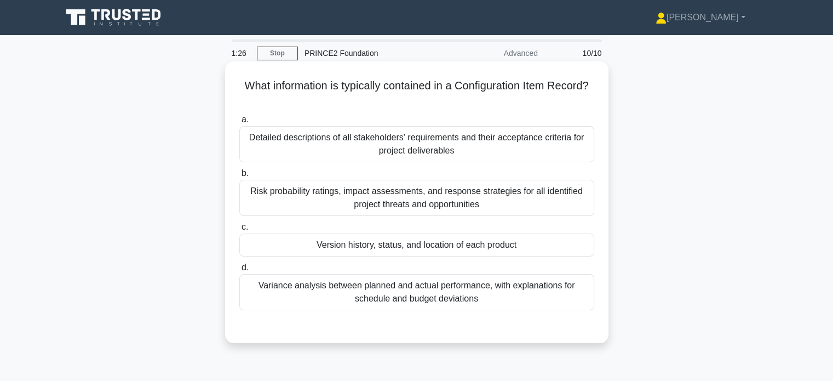
click at [382, 146] on div "Detailed descriptions of all stakeholders' requirements and their acceptance cr…" at bounding box center [416, 144] width 355 height 36
click at [239, 123] on input "a. Detailed descriptions of all stakeholders' requirements and their acceptance…" at bounding box center [239, 119] width 0 height 7
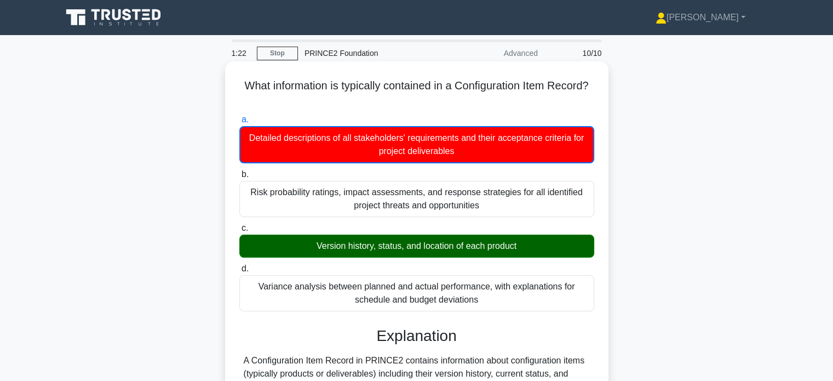
scroll to position [211, 0]
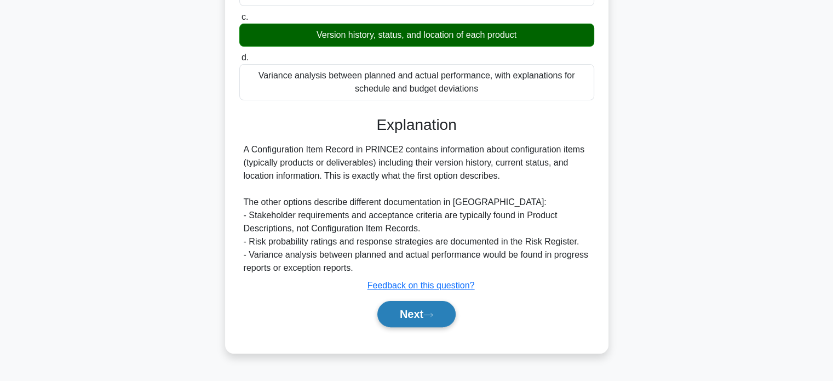
click at [412, 317] on button "Next" at bounding box center [417, 314] width 78 height 26
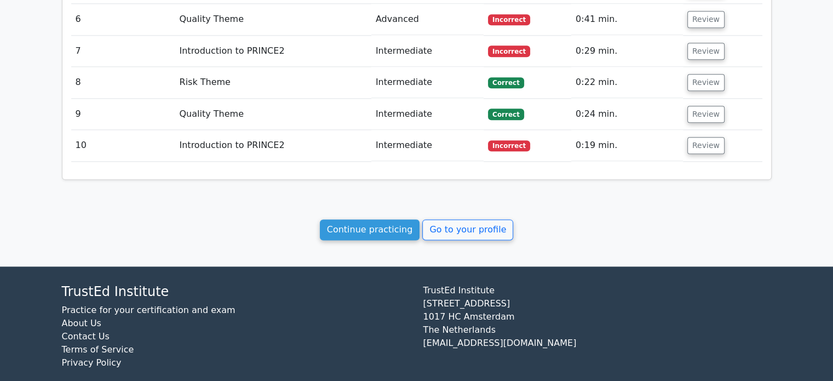
scroll to position [1396, 0]
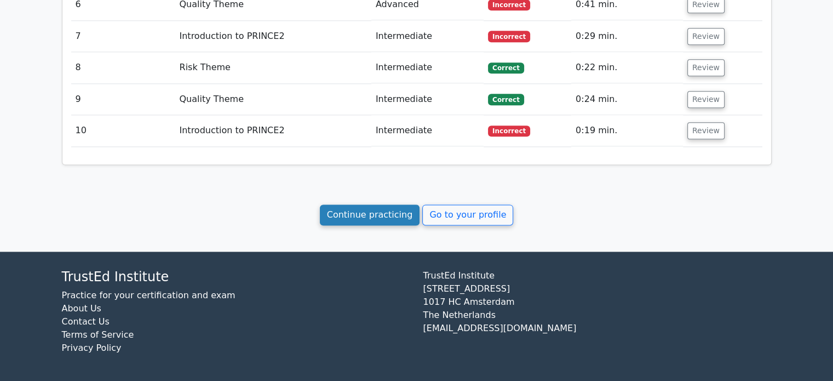
click at [386, 214] on link "Continue practicing" at bounding box center [370, 214] width 100 height 21
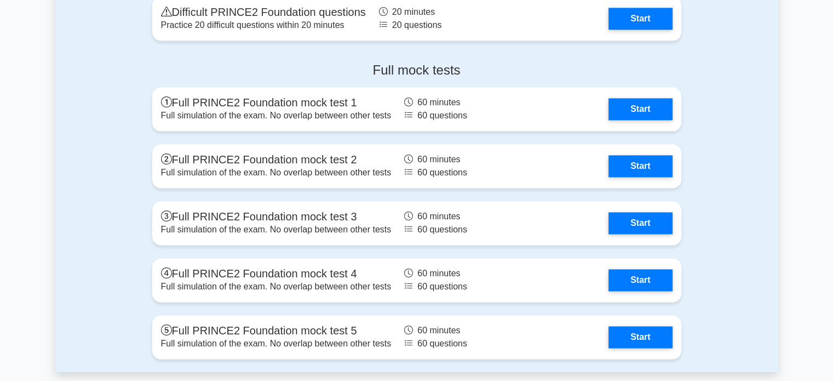
scroll to position [1404, 0]
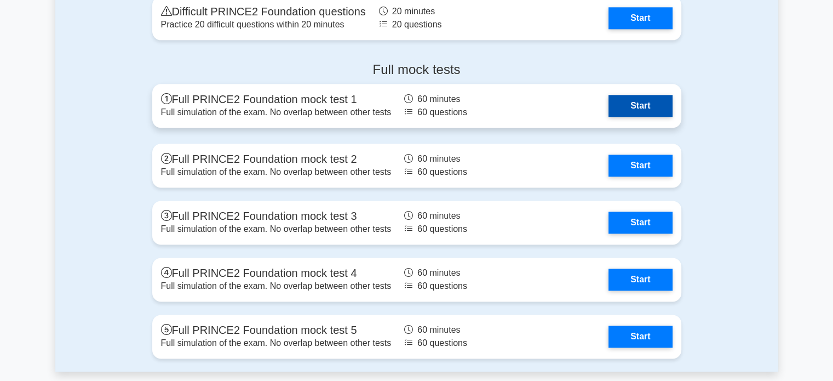
click at [624, 100] on link "Start" at bounding box center [641, 106] width 64 height 22
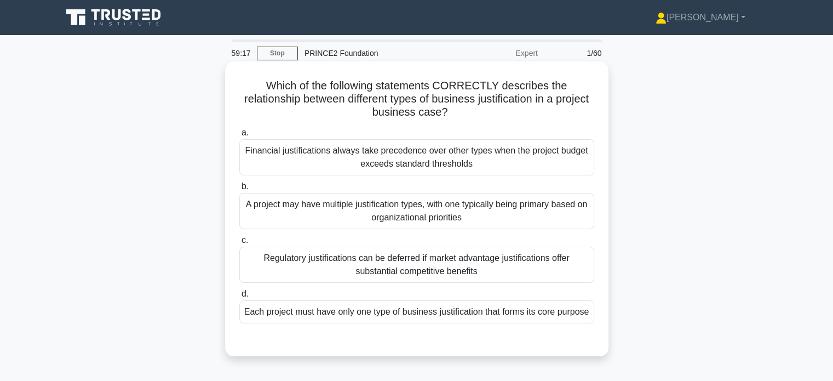
click at [453, 309] on div "Each project must have only one type of business justification that forms its c…" at bounding box center [416, 311] width 355 height 23
click at [239, 298] on input "d. Each project must have only one type of business justification that forms it…" at bounding box center [239, 293] width 0 height 7
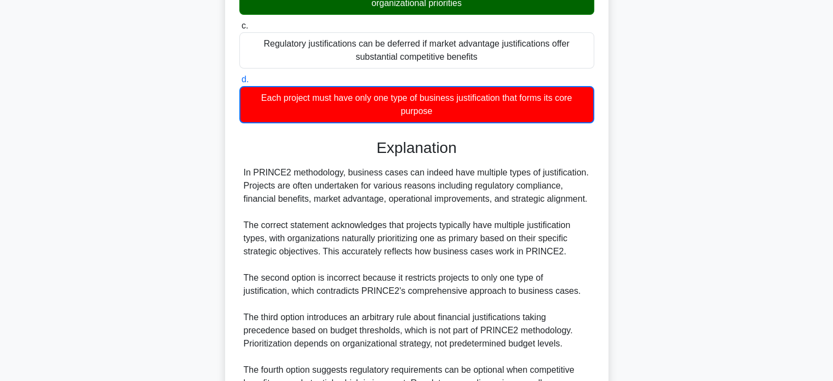
scroll to position [334, 0]
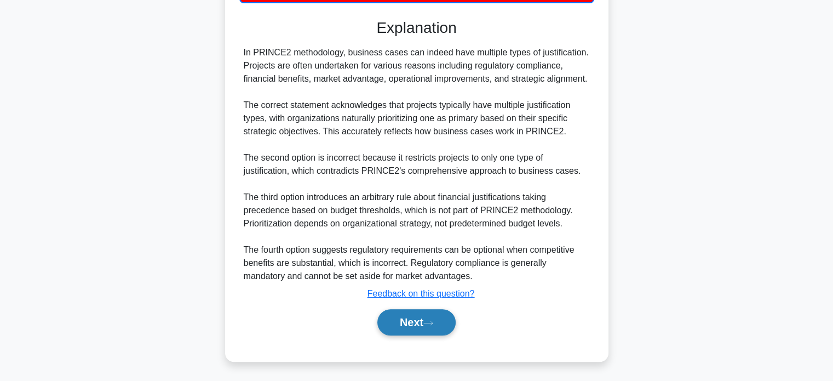
click at [432, 318] on button "Next" at bounding box center [417, 322] width 78 height 26
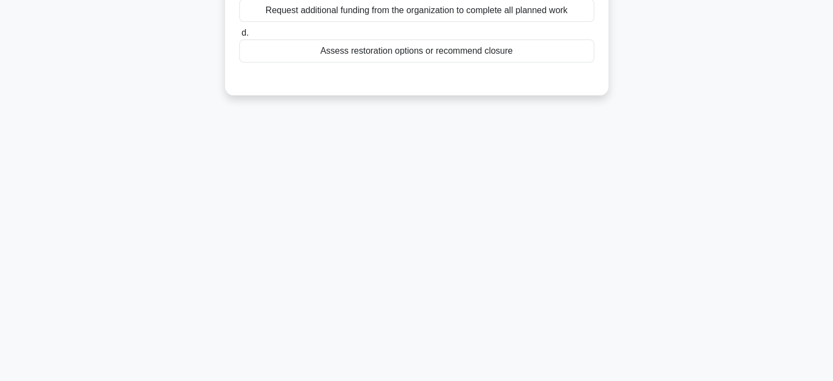
scroll to position [0, 0]
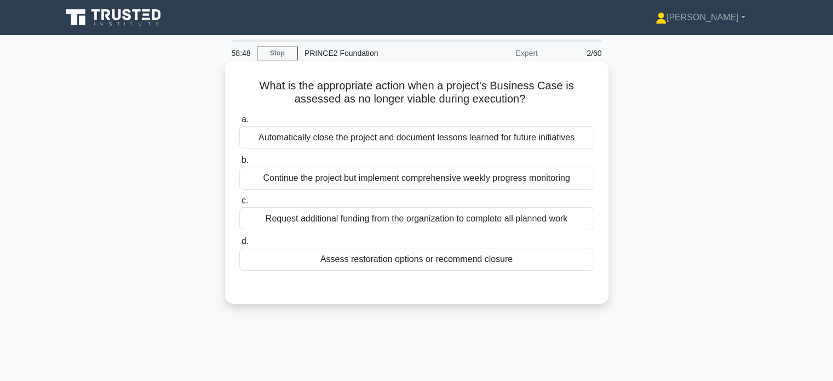
click at [401, 141] on div "Automatically close the project and document lessons learned for future initiat…" at bounding box center [416, 137] width 355 height 23
click at [239, 123] on input "a. Automatically close the project and document lessons learned for future init…" at bounding box center [239, 119] width 0 height 7
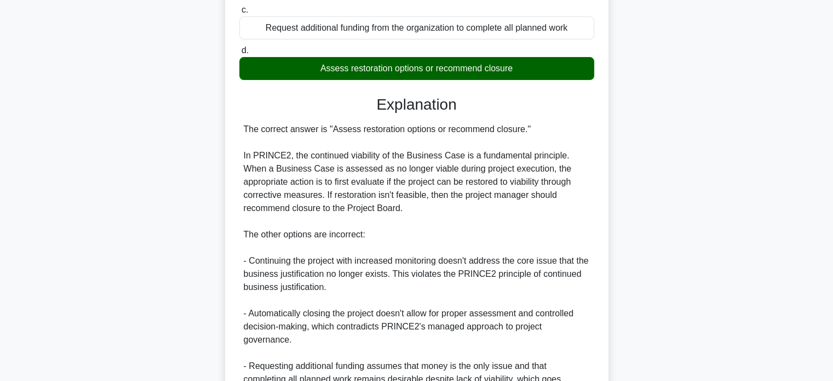
scroll to position [295, 0]
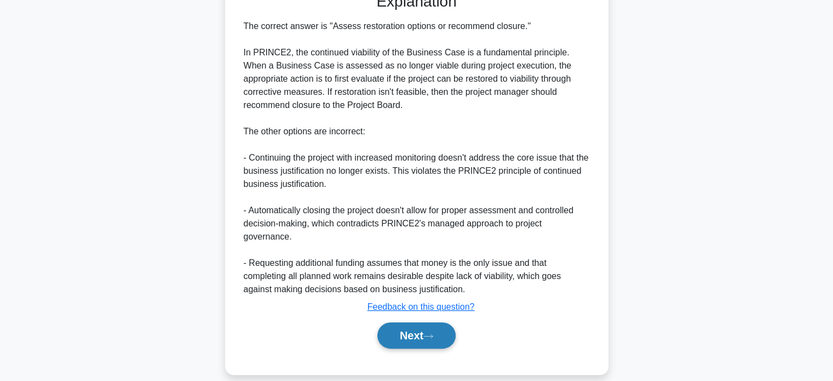
click at [429, 322] on button "Next" at bounding box center [417, 335] width 78 height 26
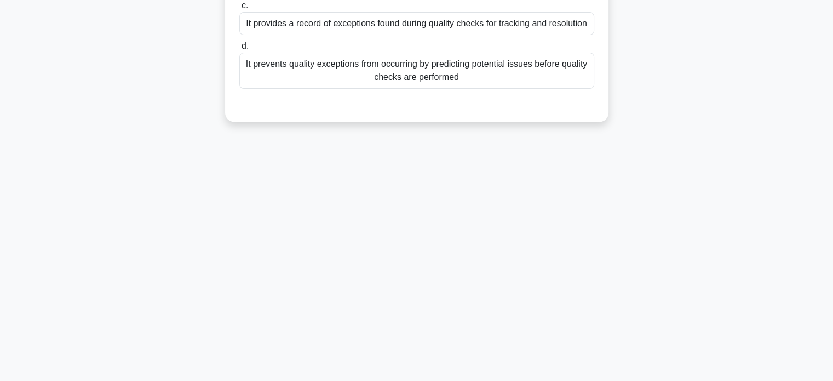
scroll to position [0, 0]
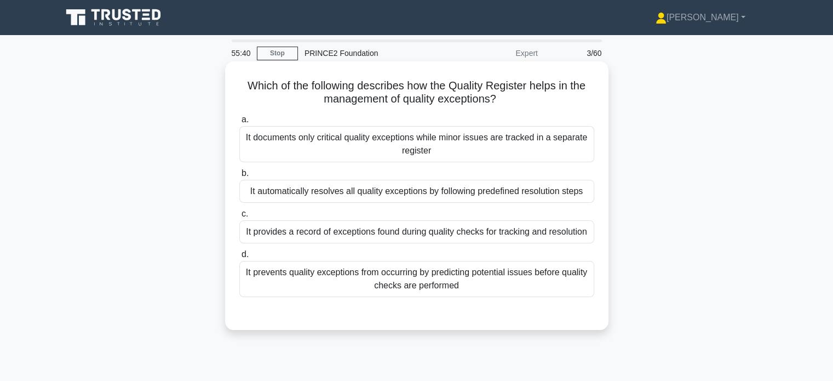
click at [429, 233] on div "It provides a record of exceptions found during quality checks for tracking and…" at bounding box center [416, 231] width 355 height 23
click at [239, 218] on input "c. It provides a record of exceptions found during quality checks for tracking …" at bounding box center [239, 213] width 0 height 7
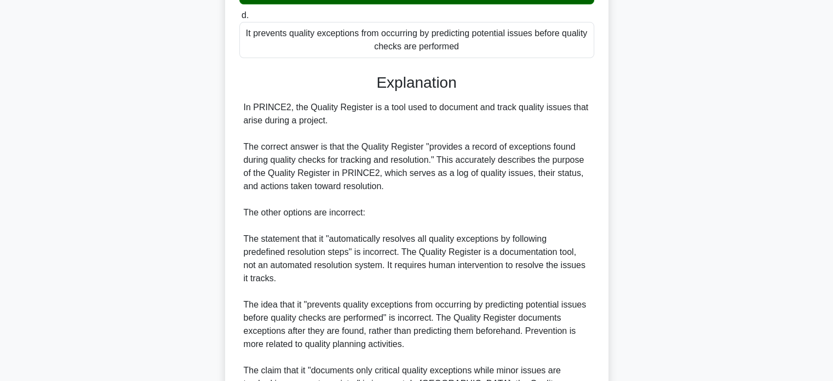
scroll to position [386, 0]
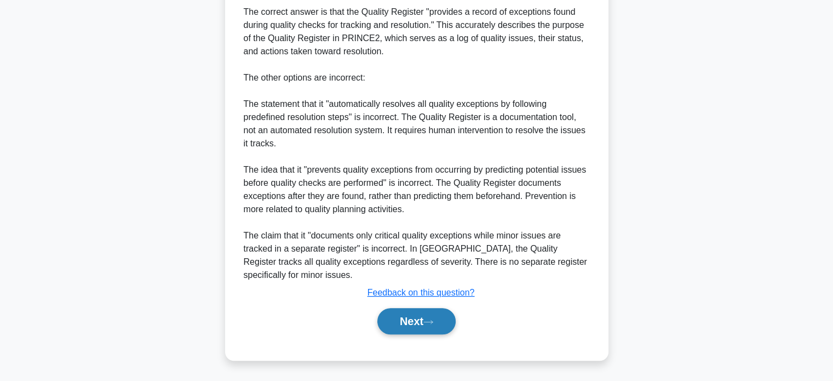
click at [437, 326] on button "Next" at bounding box center [417, 321] width 78 height 26
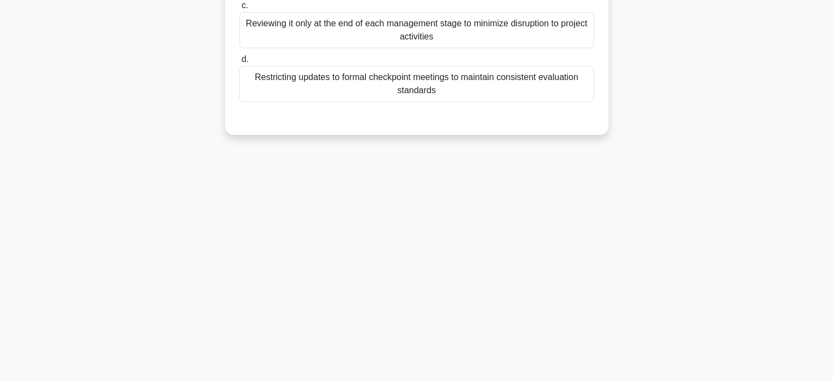
scroll to position [0, 0]
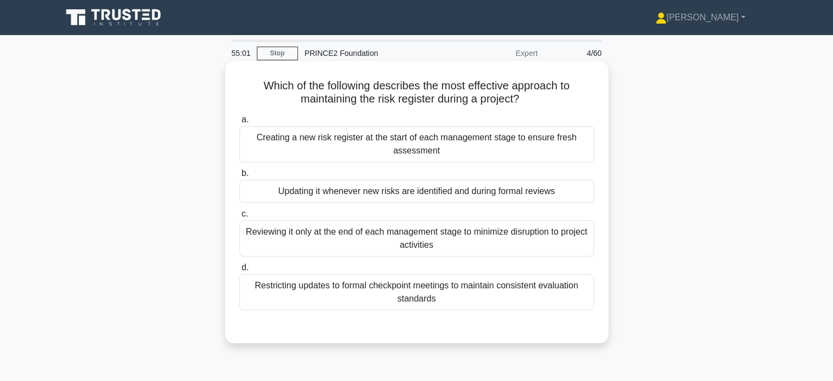
click at [395, 190] on div "Updating it whenever new risks are identified and during formal reviews" at bounding box center [416, 191] width 355 height 23
click at [239, 177] on input "b. Updating it whenever new risks are identified and during formal reviews" at bounding box center [239, 173] width 0 height 7
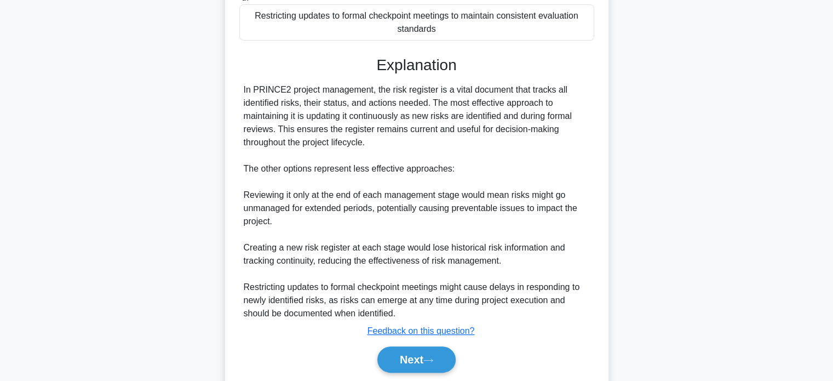
scroll to position [275, 0]
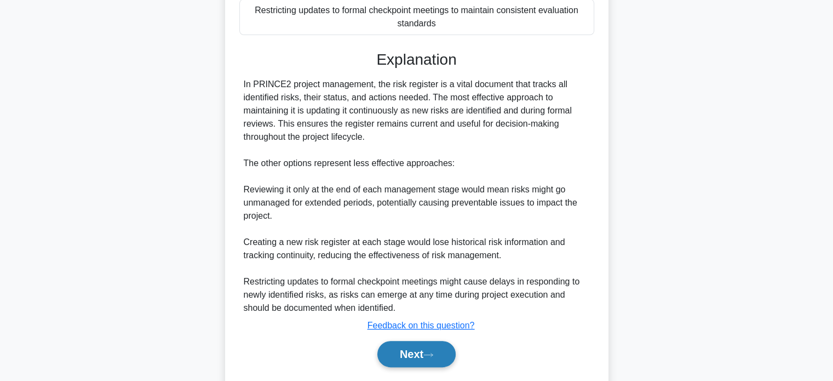
click at [425, 353] on button "Next" at bounding box center [417, 354] width 78 height 26
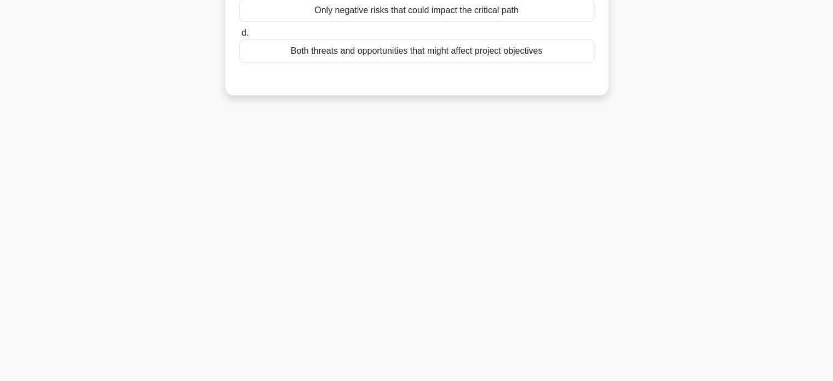
scroll to position [0, 0]
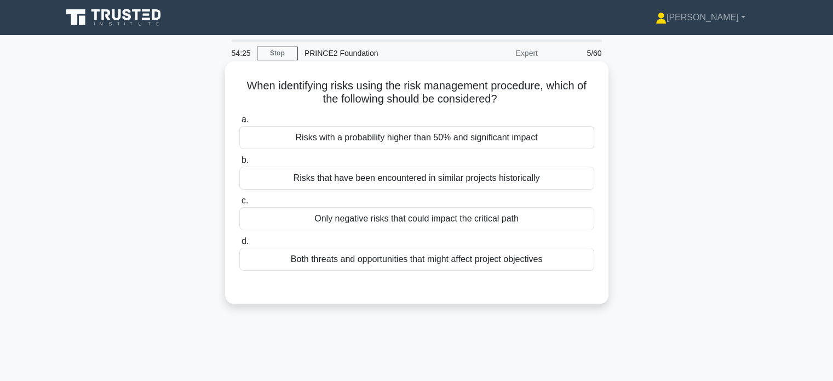
click at [373, 180] on div "Risks that have been encountered in similar projects historically" at bounding box center [416, 178] width 355 height 23
click at [239, 164] on input "b. Risks that have been encountered in similar projects historically" at bounding box center [239, 160] width 0 height 7
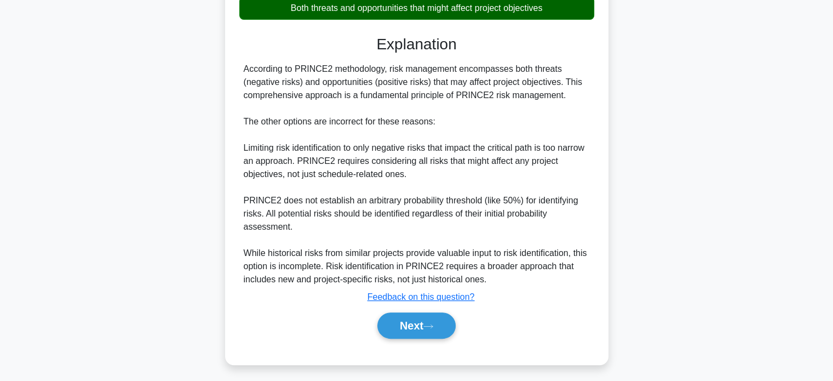
scroll to position [254, 0]
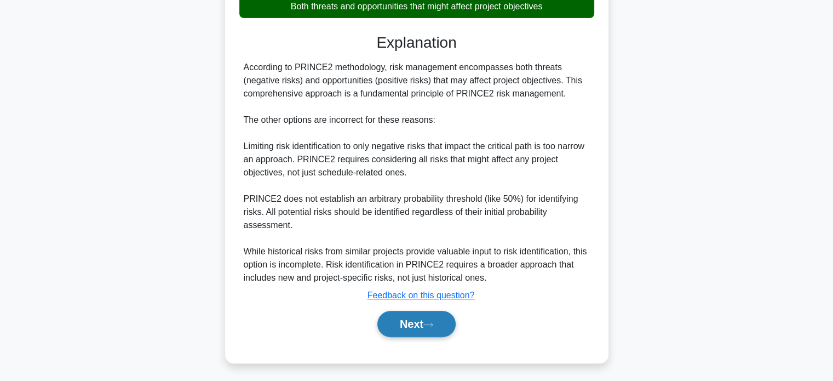
click at [401, 321] on button "Next" at bounding box center [417, 324] width 78 height 26
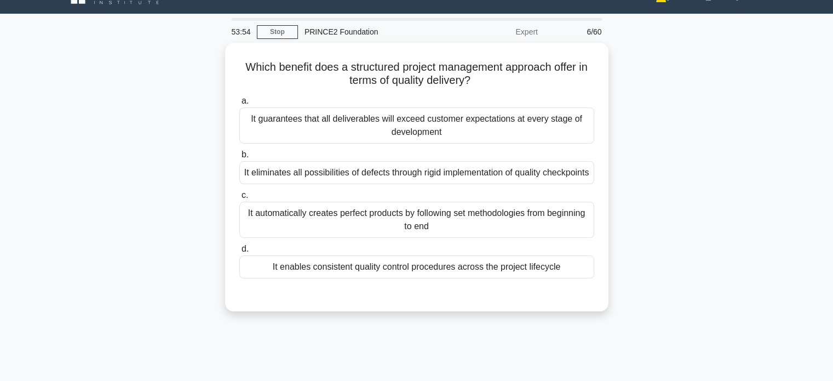
scroll to position [0, 0]
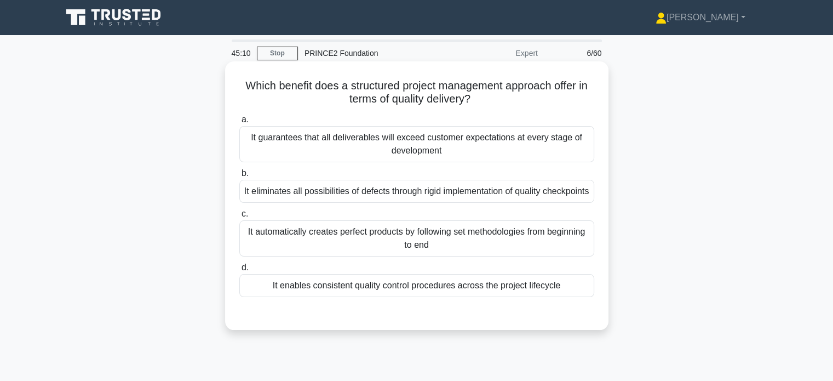
click at [499, 297] on div "It enables consistent quality control procedures across the project lifecycle" at bounding box center [416, 285] width 355 height 23
click at [239, 271] on input "d. It enables consistent quality control procedures across the project lifecycle" at bounding box center [239, 267] width 0 height 7
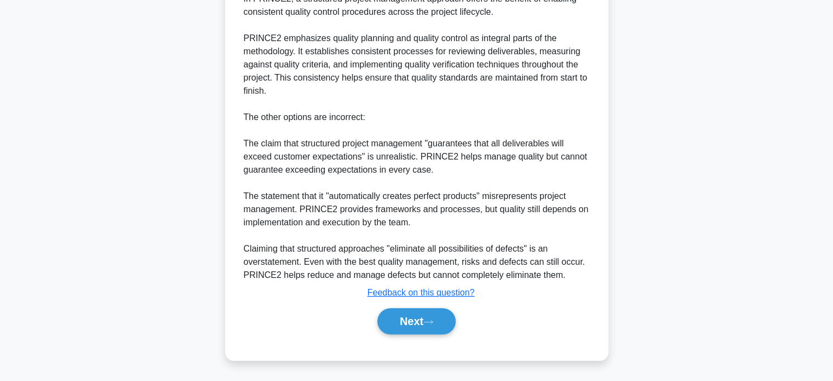
scroll to position [359, 0]
click at [410, 320] on button "Next" at bounding box center [417, 321] width 78 height 26
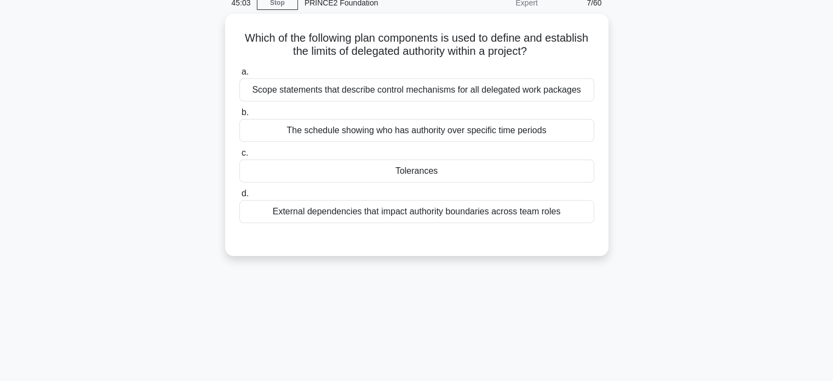
scroll to position [0, 0]
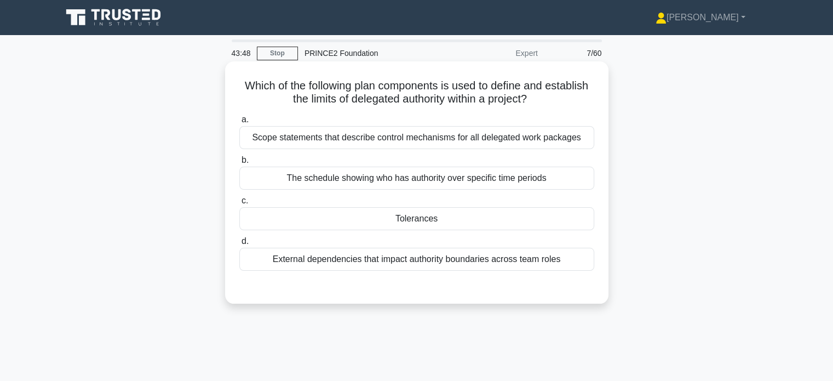
click at [405, 219] on div "Tolerances" at bounding box center [416, 218] width 355 height 23
click at [239, 204] on input "c. Tolerances" at bounding box center [239, 200] width 0 height 7
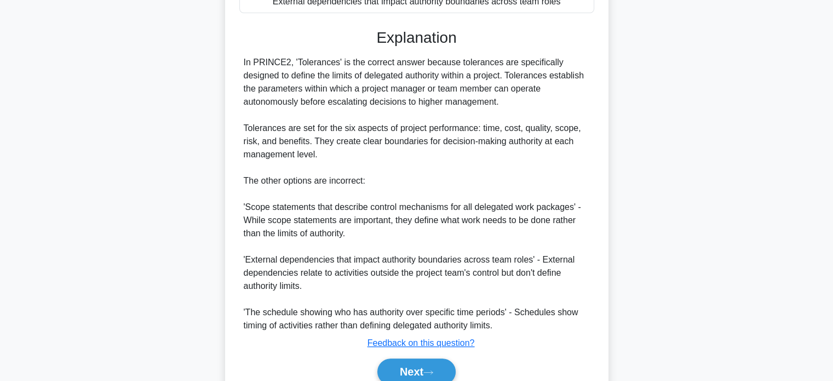
scroll to position [307, 0]
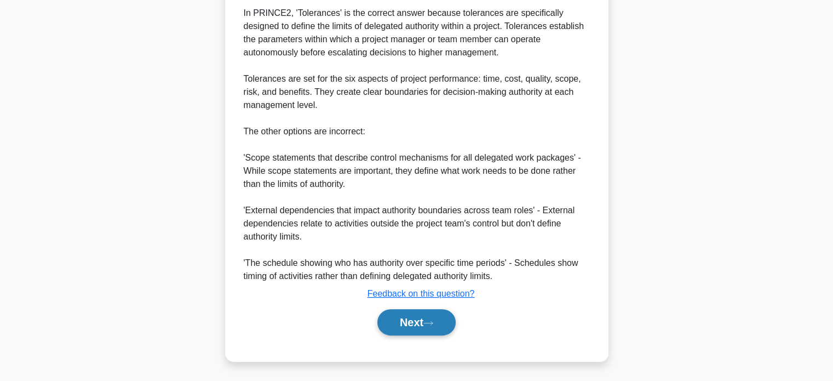
click at [414, 319] on button "Next" at bounding box center [417, 322] width 78 height 26
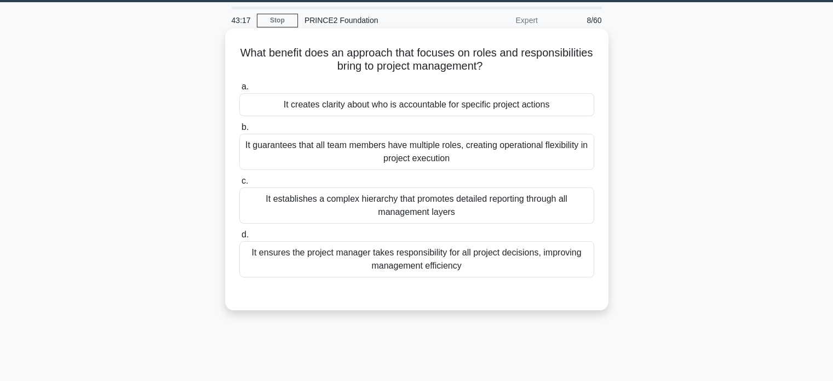
scroll to position [0, 0]
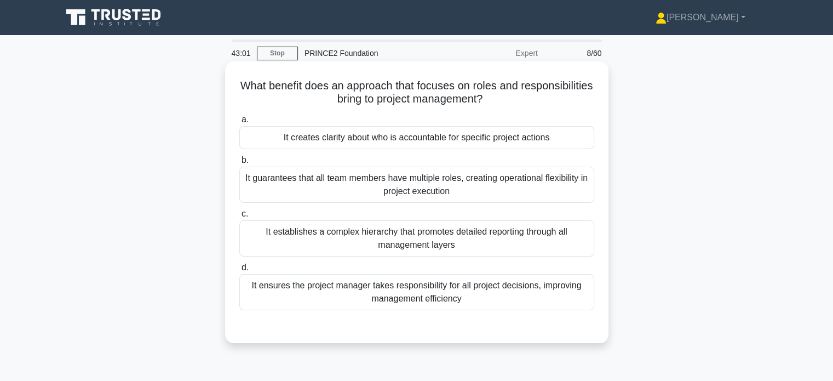
click at [524, 138] on div "It creates clarity about who is accountable for specific project actions" at bounding box center [416, 137] width 355 height 23
click at [239, 123] on input "a. It creates clarity about who is accountable for specific project actions" at bounding box center [239, 119] width 0 height 7
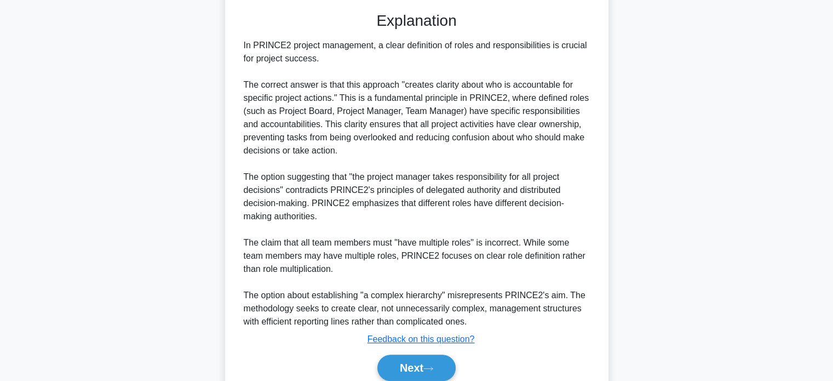
scroll to position [359, 0]
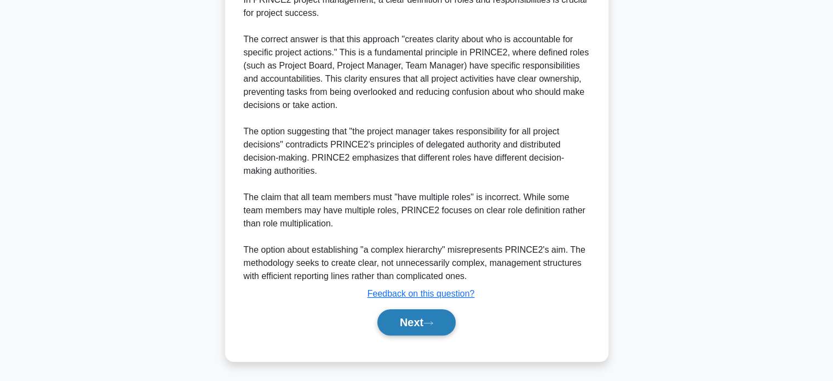
click at [415, 311] on button "Next" at bounding box center [417, 322] width 78 height 26
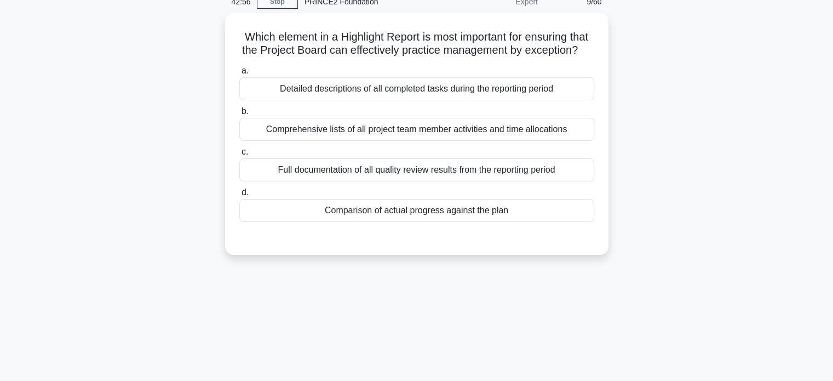
scroll to position [0, 0]
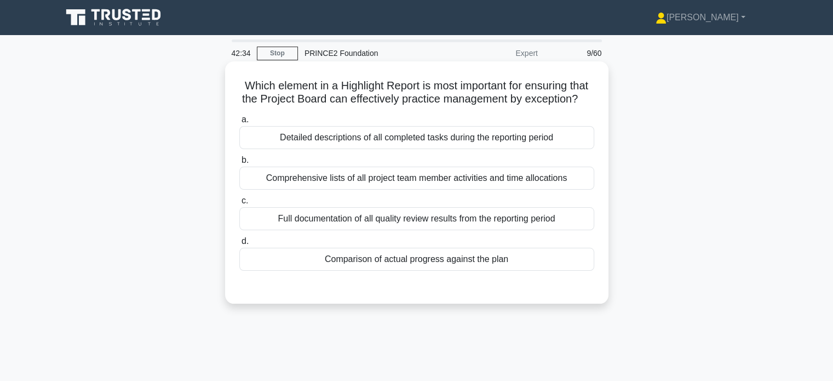
click at [305, 230] on div "Full documentation of all quality review results from the reporting period" at bounding box center [416, 218] width 355 height 23
click at [239, 204] on input "c. Full documentation of all quality review results from the reporting period" at bounding box center [239, 200] width 0 height 7
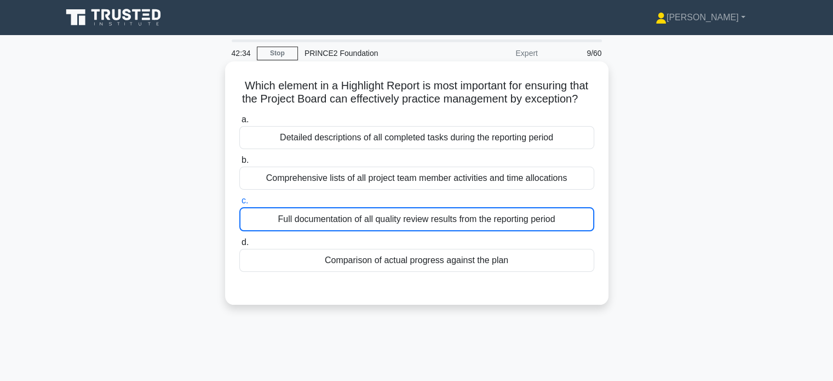
click at [305, 231] on div "Full documentation of all quality review results from the reporting period" at bounding box center [416, 219] width 355 height 24
click at [239, 204] on input "c. Full documentation of all quality review results from the reporting period" at bounding box center [239, 200] width 0 height 7
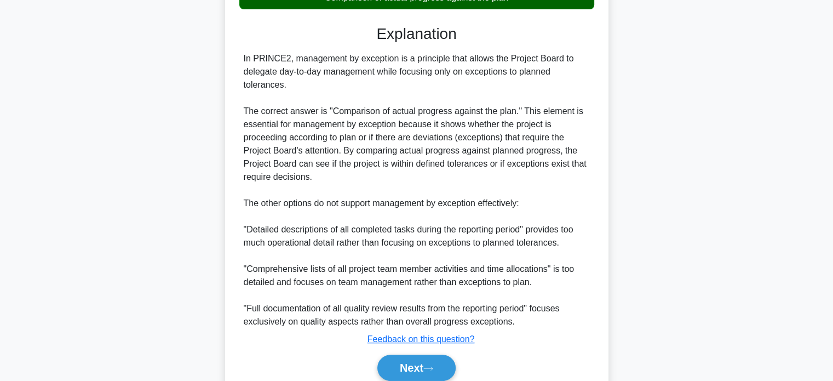
scroll to position [274, 0]
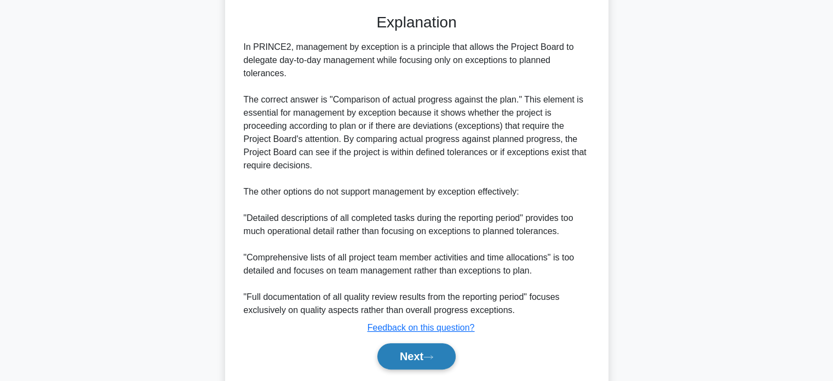
click at [402, 369] on button "Next" at bounding box center [417, 356] width 78 height 26
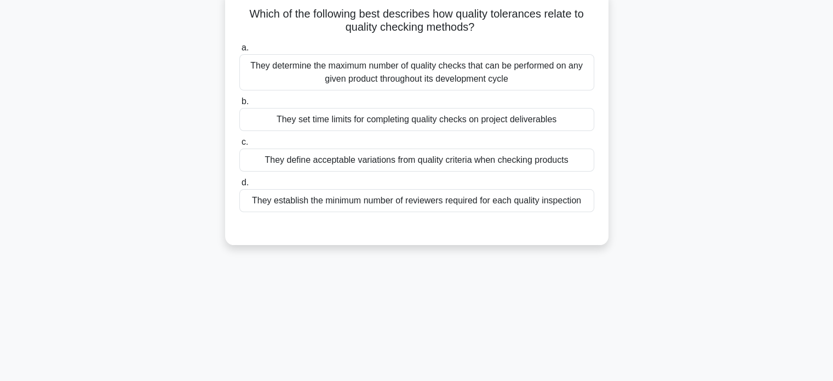
scroll to position [0, 0]
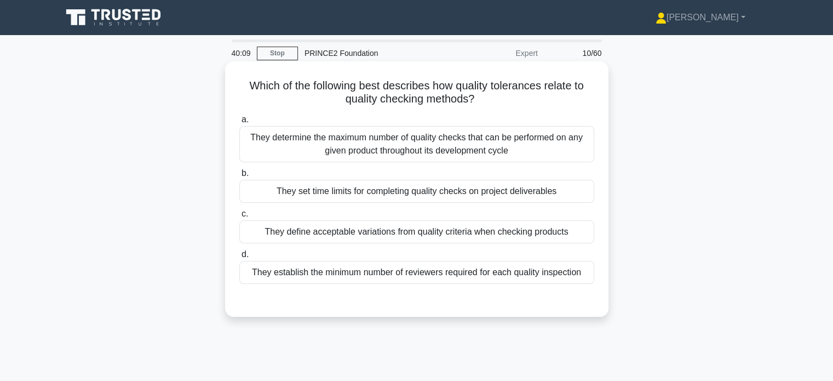
click at [333, 232] on div "They define acceptable variations from quality criteria when checking products" at bounding box center [416, 231] width 355 height 23
click at [239, 218] on input "c. They define acceptable variations from quality criteria when checking produc…" at bounding box center [239, 213] width 0 height 7
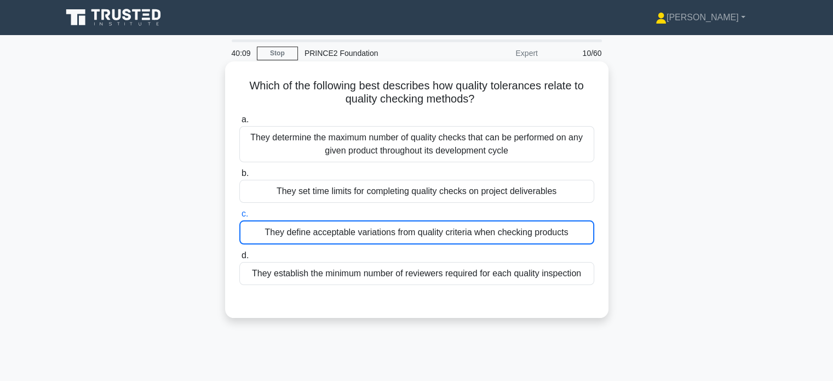
click at [333, 232] on div "They define acceptable variations from quality criteria when checking products" at bounding box center [416, 232] width 355 height 24
click at [239, 218] on input "c. They define acceptable variations from quality criteria when checking produc…" at bounding box center [239, 213] width 0 height 7
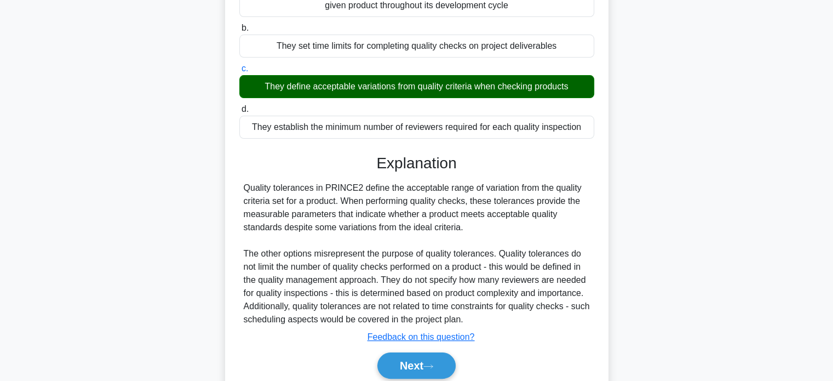
scroll to position [211, 0]
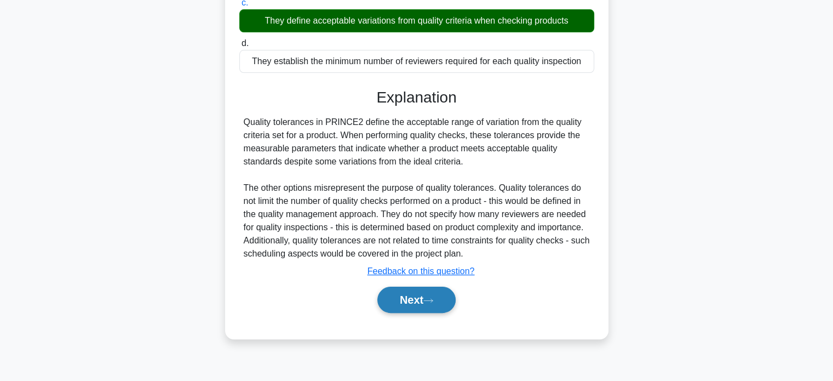
click at [398, 295] on button "Next" at bounding box center [417, 300] width 78 height 26
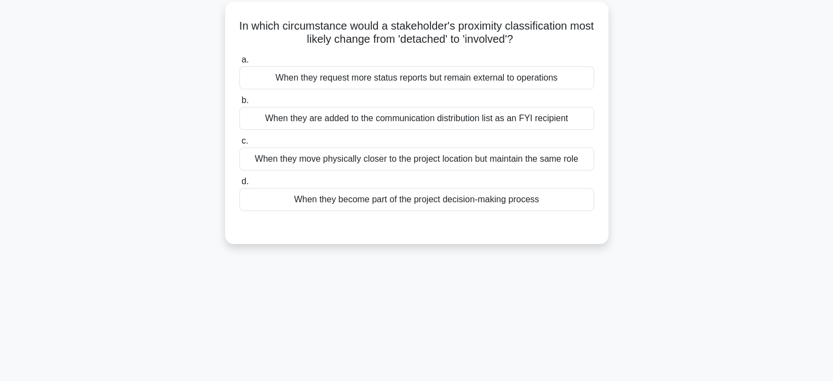
scroll to position [0, 0]
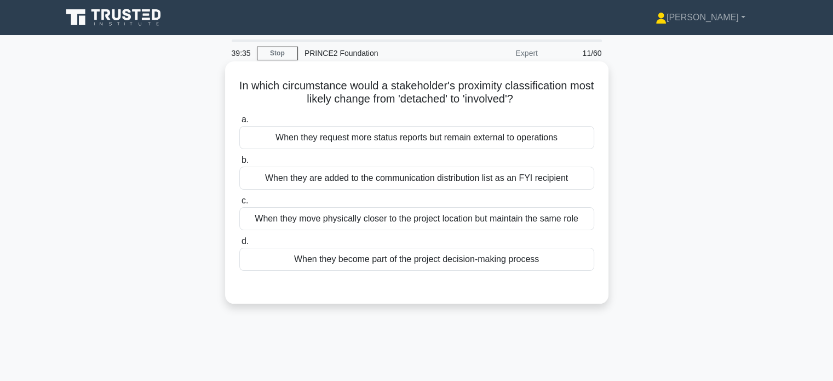
click at [351, 181] on div "When they are added to the communication distribution list as an FYI recipient" at bounding box center [416, 178] width 355 height 23
click at [239, 164] on input "b. When they are added to the communication distribution list as an FYI recipie…" at bounding box center [239, 160] width 0 height 7
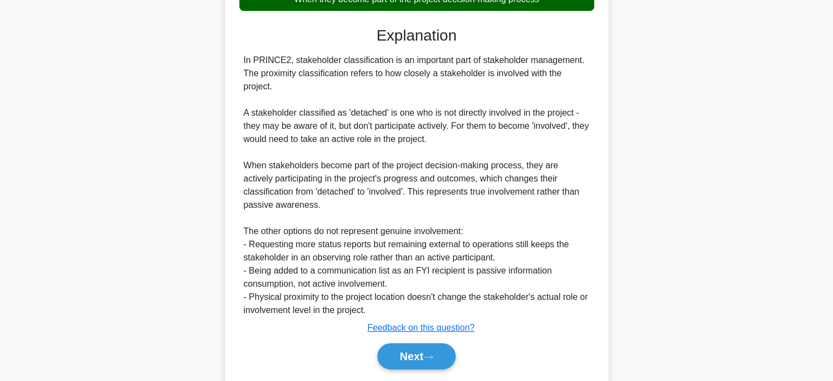
scroll to position [295, 0]
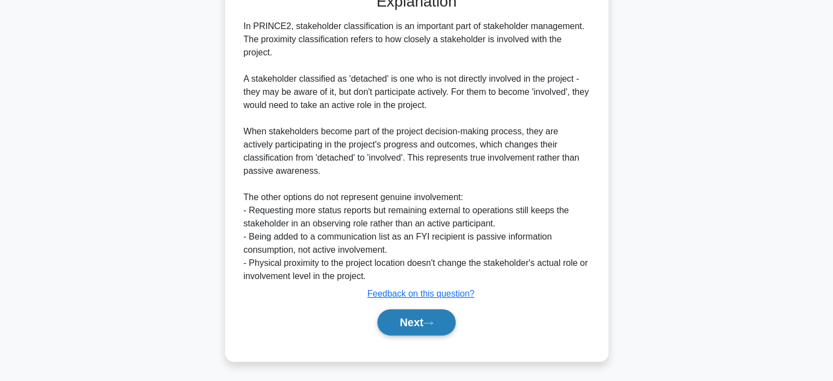
click at [410, 317] on button "Next" at bounding box center [417, 322] width 78 height 26
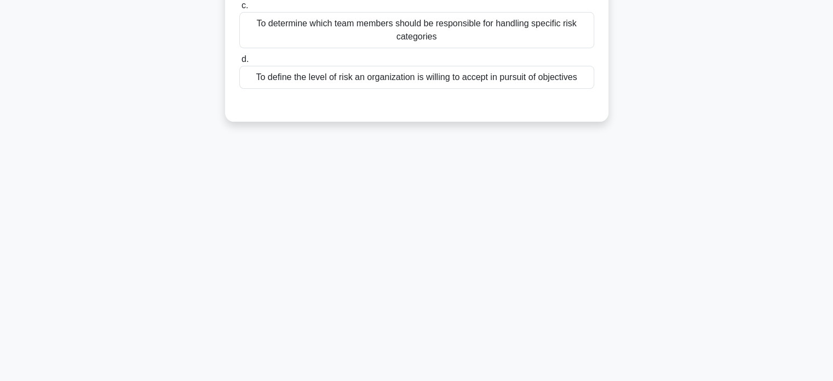
scroll to position [0, 0]
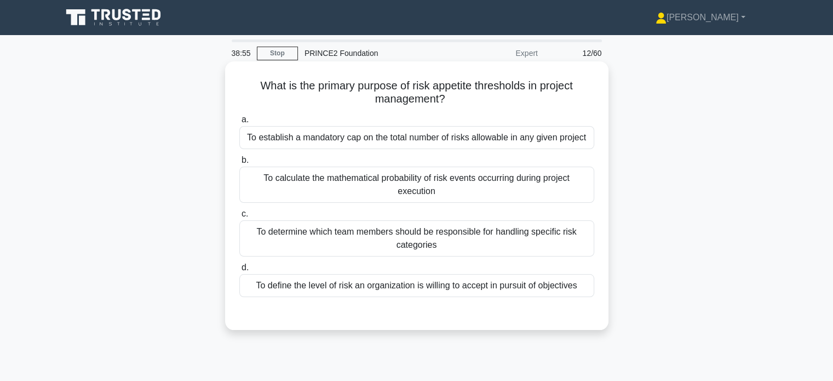
click at [359, 288] on div "To define the level of risk an organization is willing to accept in pursuit of …" at bounding box center [416, 285] width 355 height 23
click at [239, 271] on input "d. To define the level of risk an organization is willing to accept in pursuit …" at bounding box center [239, 267] width 0 height 7
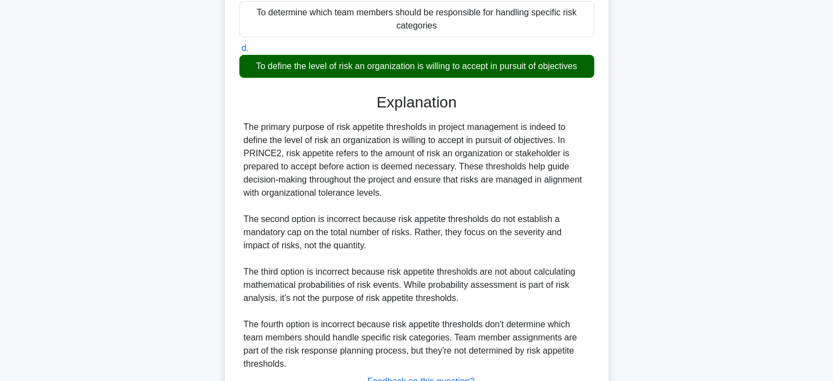
scroll to position [307, 0]
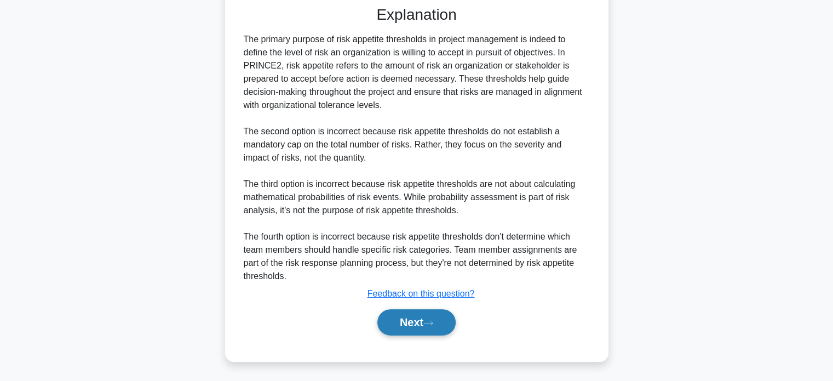
click at [431, 318] on button "Next" at bounding box center [417, 322] width 78 height 26
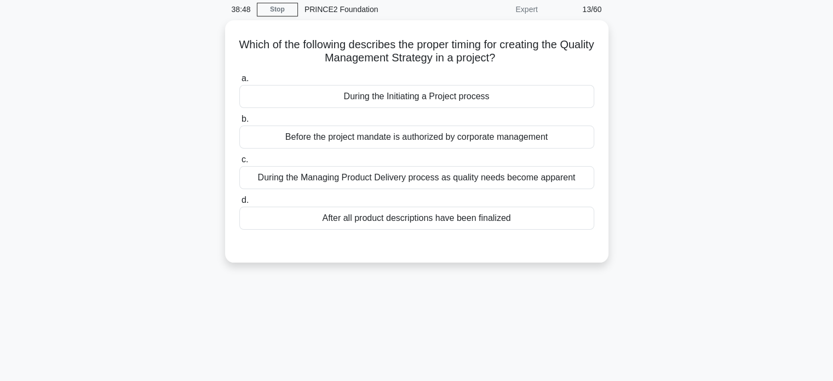
scroll to position [0, 0]
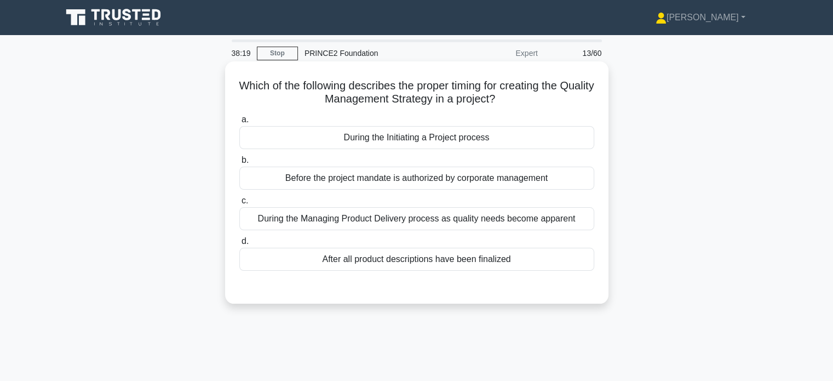
click at [479, 135] on div "During the Initiating a Project process" at bounding box center [416, 137] width 355 height 23
click at [239, 123] on input "a. During the Initiating a Project process" at bounding box center [239, 119] width 0 height 7
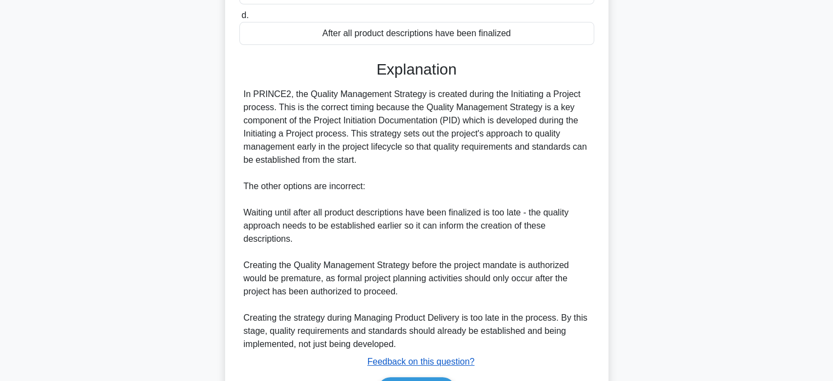
scroll to position [294, 0]
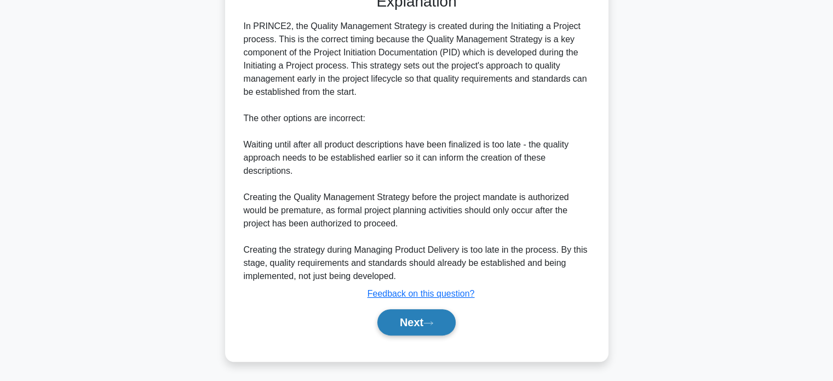
click at [410, 324] on button "Next" at bounding box center [417, 322] width 78 height 26
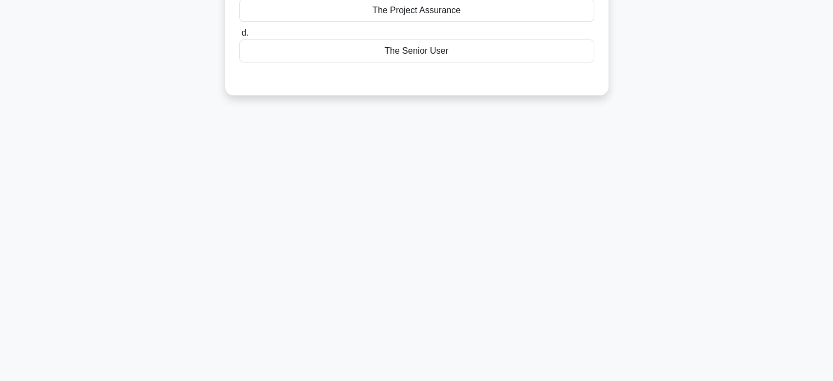
scroll to position [0, 0]
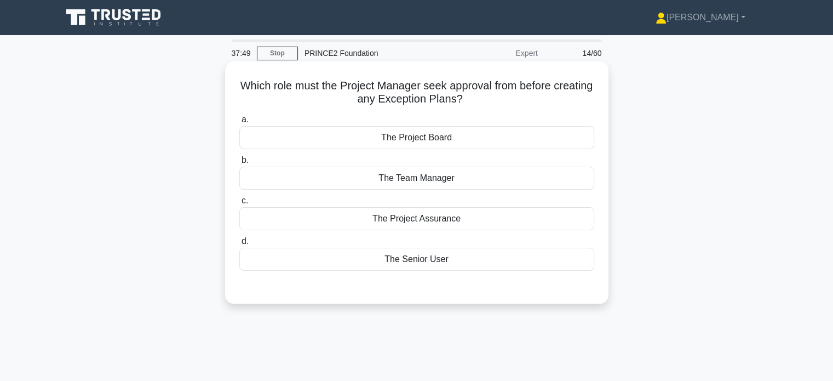
drag, startPoint x: 414, startPoint y: 124, endPoint x: 415, endPoint y: 135, distance: 10.5
click at [415, 125] on label "a. The Project Board" at bounding box center [416, 131] width 355 height 36
click at [239, 123] on input "a. The Project Board" at bounding box center [239, 119] width 0 height 7
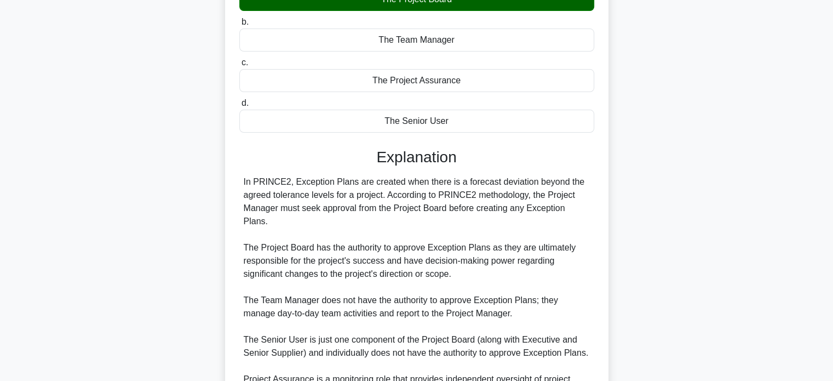
scroll to position [241, 0]
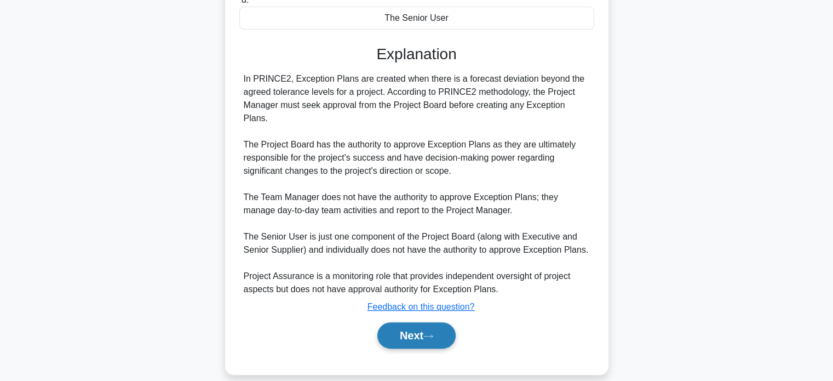
click at [421, 322] on button "Next" at bounding box center [417, 335] width 78 height 26
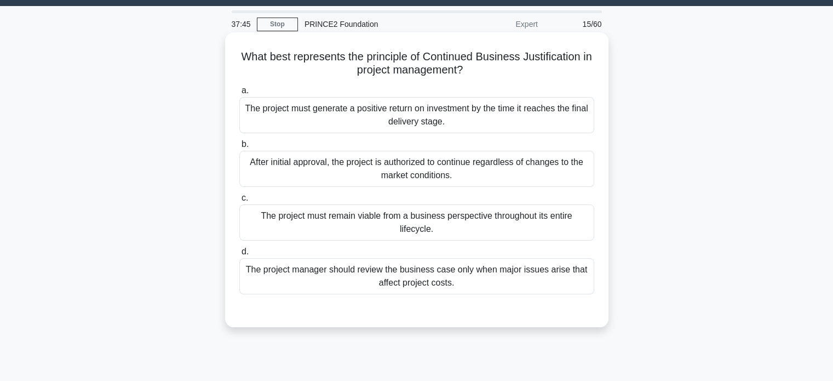
scroll to position [0, 0]
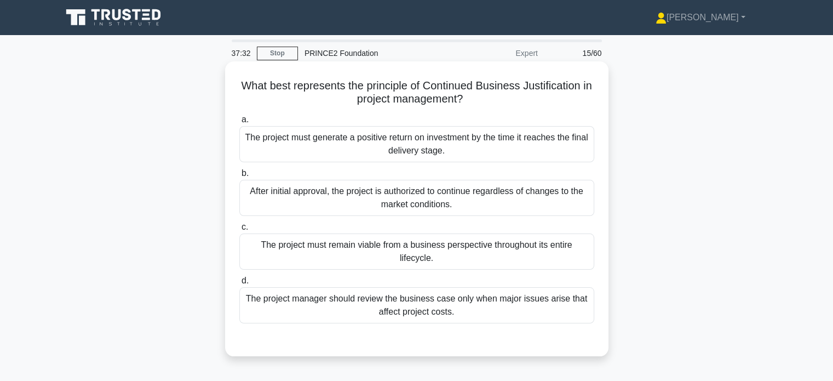
click at [441, 237] on div "The project must remain viable from a business perspective throughout its entir…" at bounding box center [416, 251] width 355 height 36
click at [239, 231] on input "c. The project must remain viable from a business perspective throughout its en…" at bounding box center [239, 227] width 0 height 7
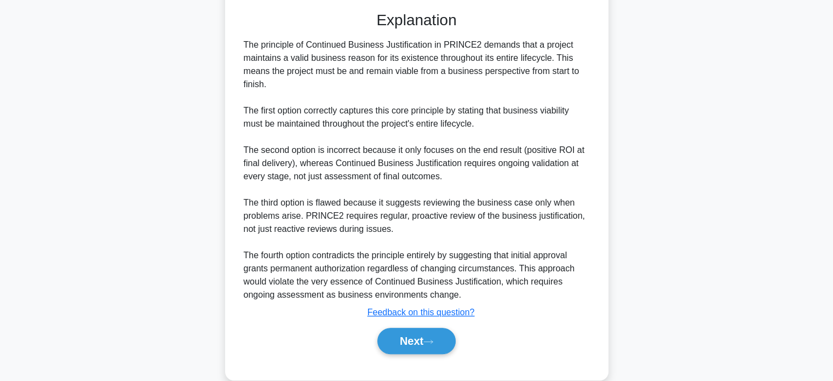
scroll to position [329, 0]
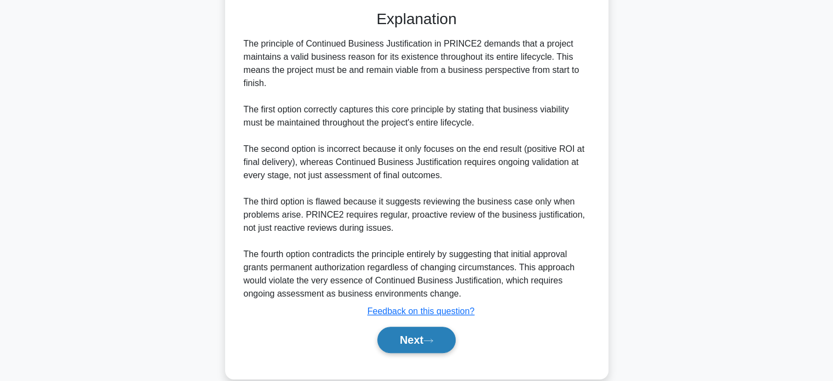
click at [424, 337] on button "Next" at bounding box center [417, 340] width 78 height 26
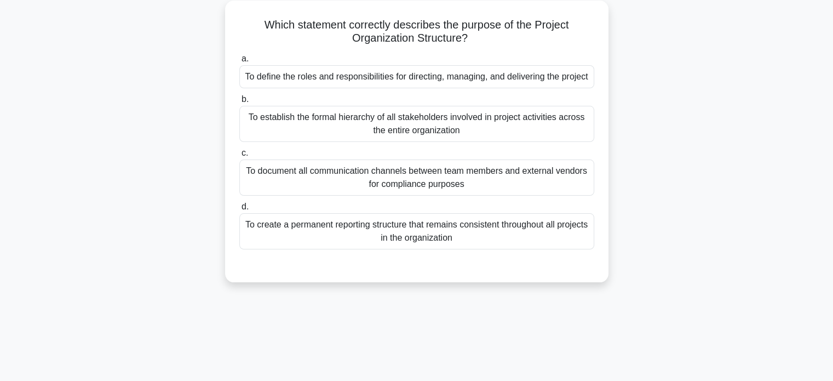
scroll to position [0, 0]
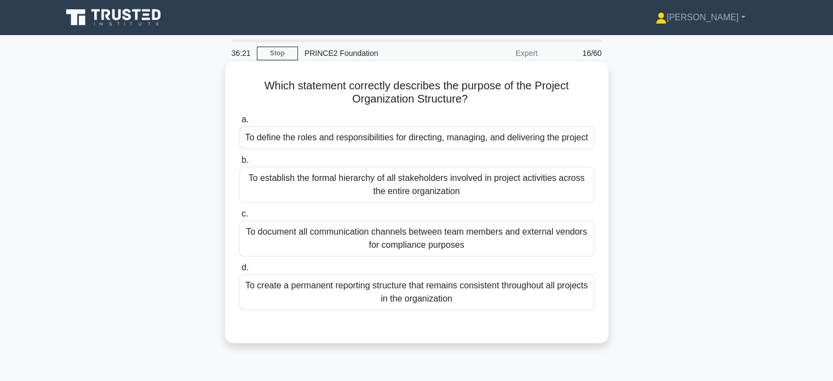
click at [275, 141] on div "To define the roles and responsibilities for directing, managing, and deliverin…" at bounding box center [416, 137] width 355 height 23
click at [239, 123] on input "a. To define the roles and responsibilities for directing, managing, and delive…" at bounding box center [239, 119] width 0 height 7
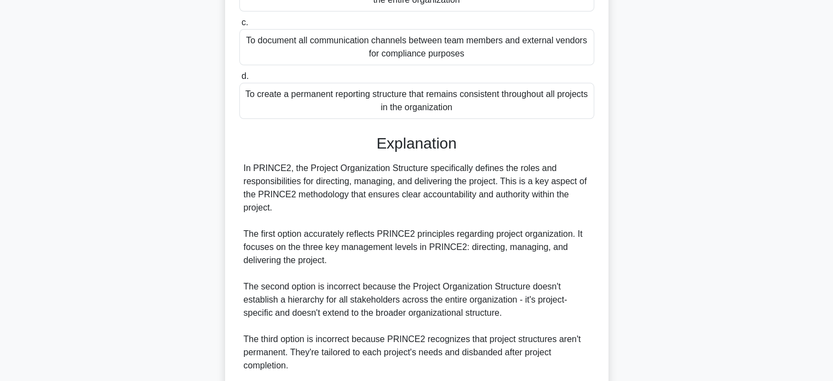
scroll to position [329, 0]
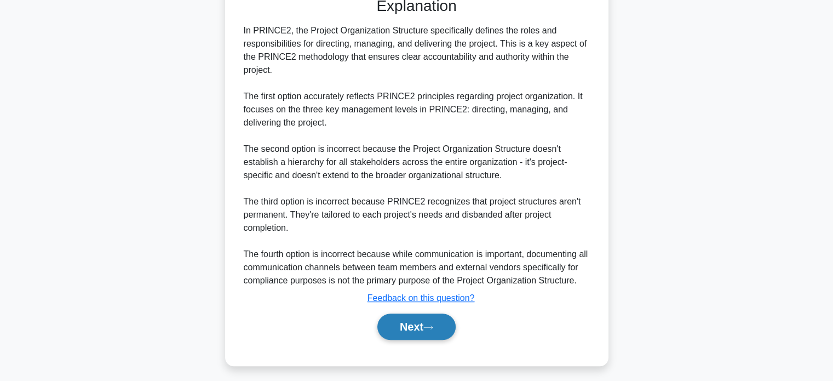
click at [428, 336] on button "Next" at bounding box center [417, 326] width 78 height 26
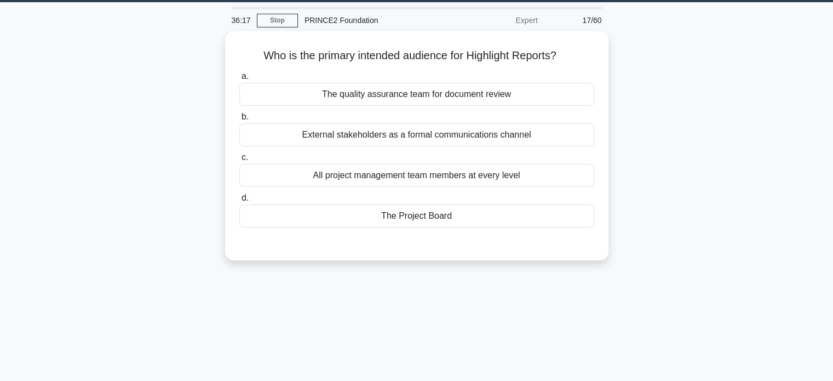
scroll to position [0, 0]
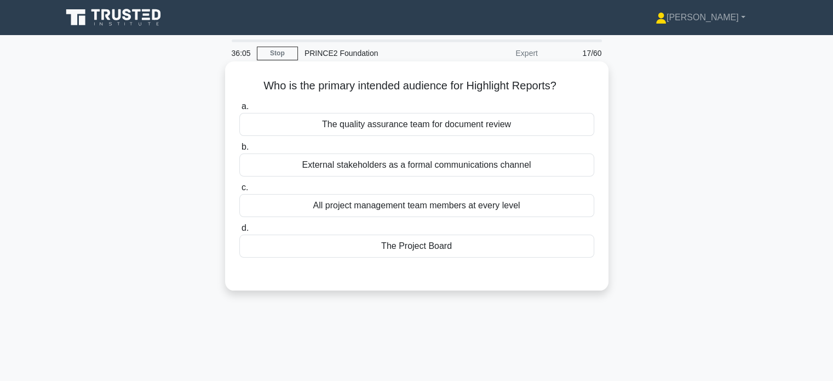
click at [443, 243] on div "The Project Board" at bounding box center [416, 246] width 355 height 23
click at [239, 232] on input "d. The Project Board" at bounding box center [239, 228] width 0 height 7
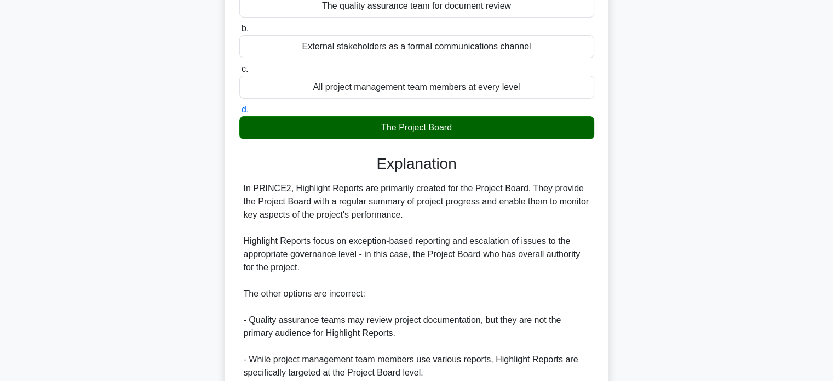
scroll to position [254, 0]
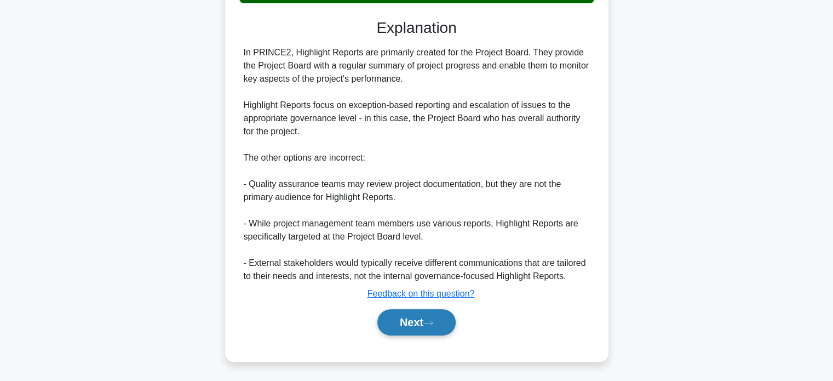
click at [438, 319] on button "Next" at bounding box center [417, 322] width 78 height 26
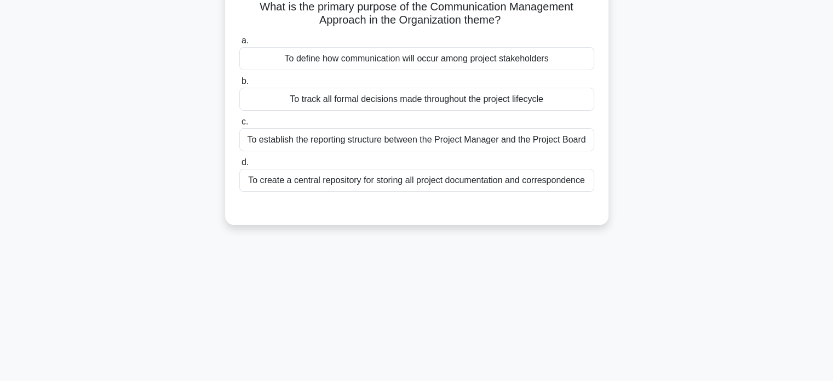
scroll to position [0, 0]
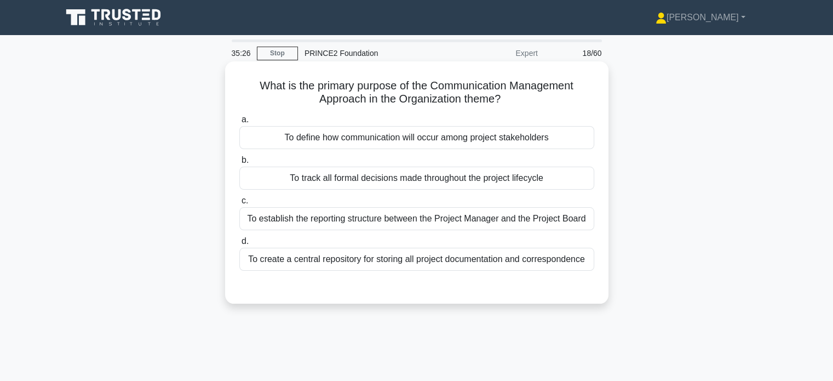
click at [408, 257] on div "To create a central repository for storing all project documentation and corres…" at bounding box center [416, 259] width 355 height 23
click at [239, 245] on input "d. To create a central repository for storing all project documentation and cor…" at bounding box center [239, 241] width 0 height 7
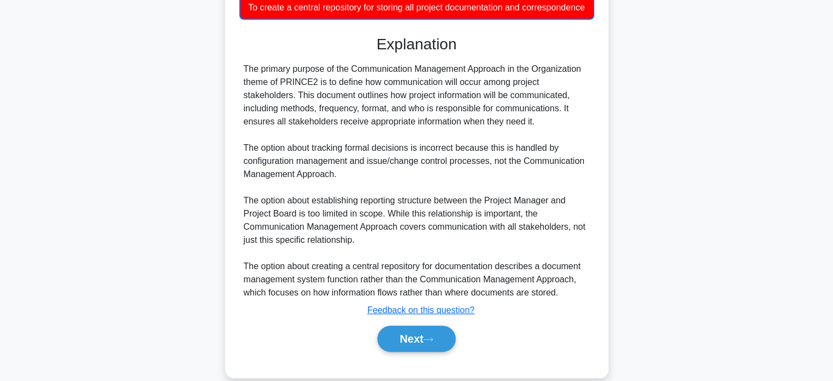
scroll to position [282, 0]
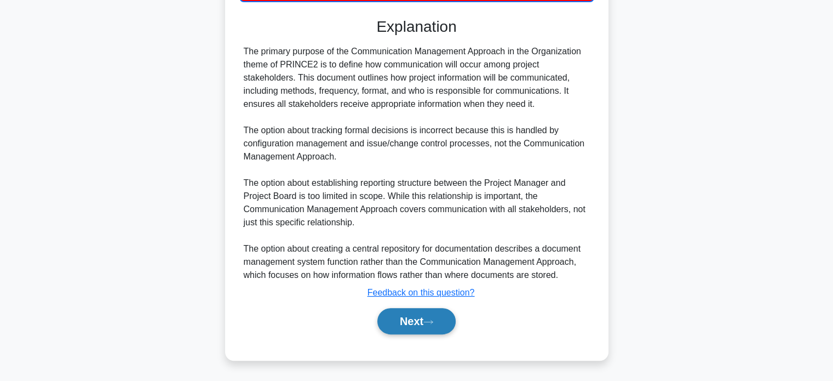
click at [422, 321] on button "Next" at bounding box center [417, 321] width 78 height 26
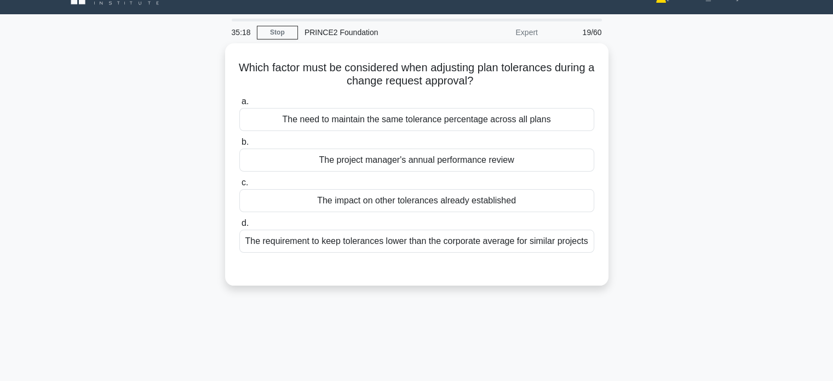
scroll to position [0, 0]
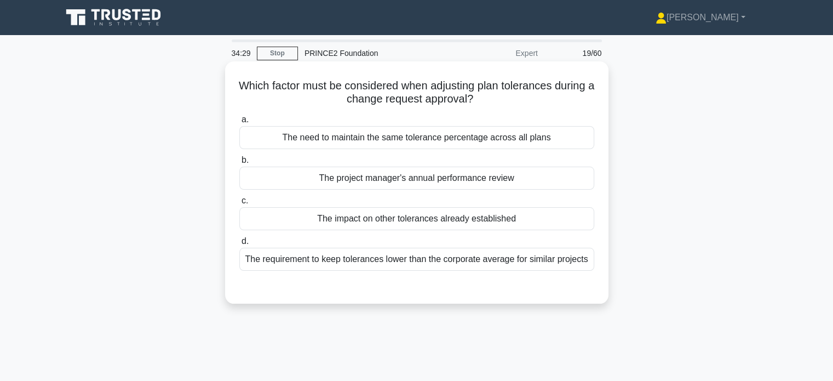
click at [355, 219] on div "The impact on other tolerances already established" at bounding box center [416, 218] width 355 height 23
click at [239, 204] on input "c. The impact on other tolerances already established" at bounding box center [239, 200] width 0 height 7
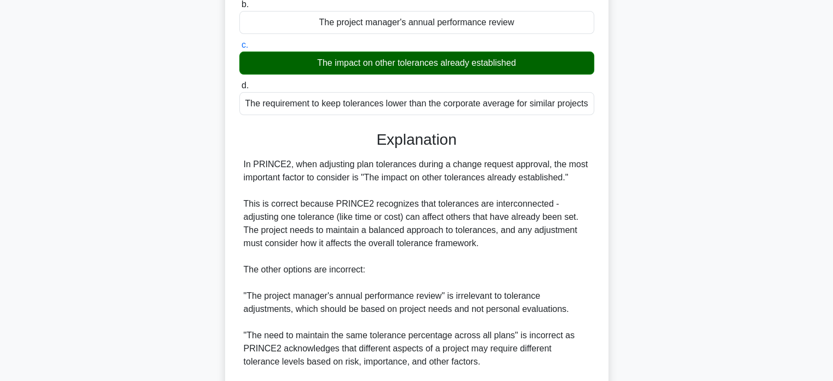
scroll to position [274, 0]
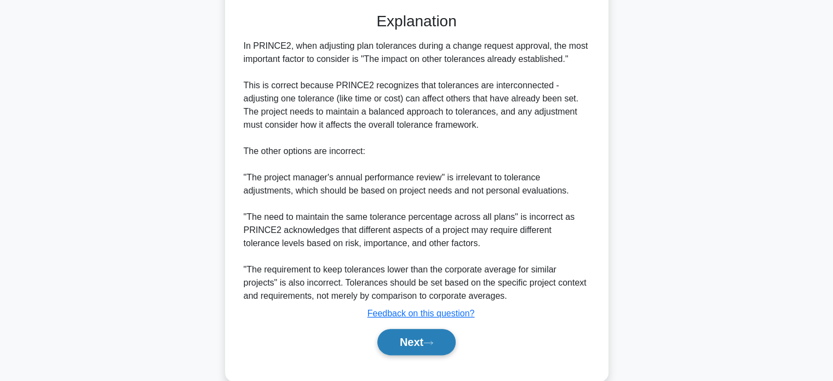
click at [401, 334] on button "Next" at bounding box center [417, 342] width 78 height 26
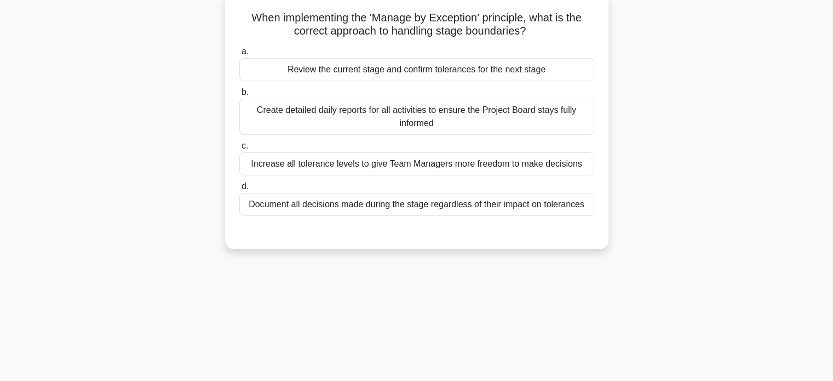
scroll to position [0, 0]
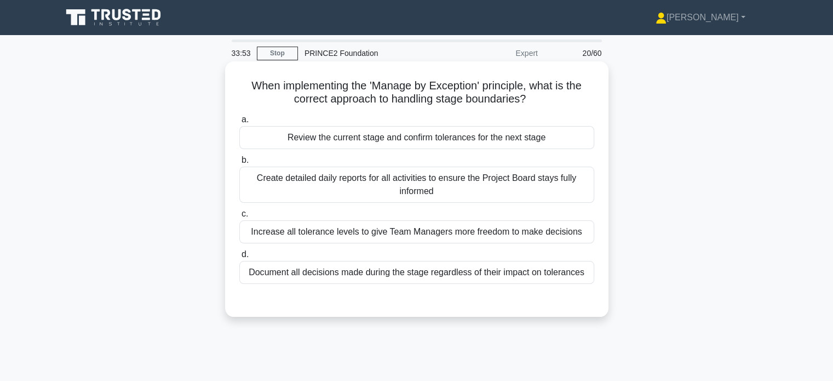
click at [368, 140] on div "Review the current stage and confirm tolerances for the next stage" at bounding box center [416, 137] width 355 height 23
click at [239, 123] on input "a. Review the current stage and confirm tolerances for the next stage" at bounding box center [239, 119] width 0 height 7
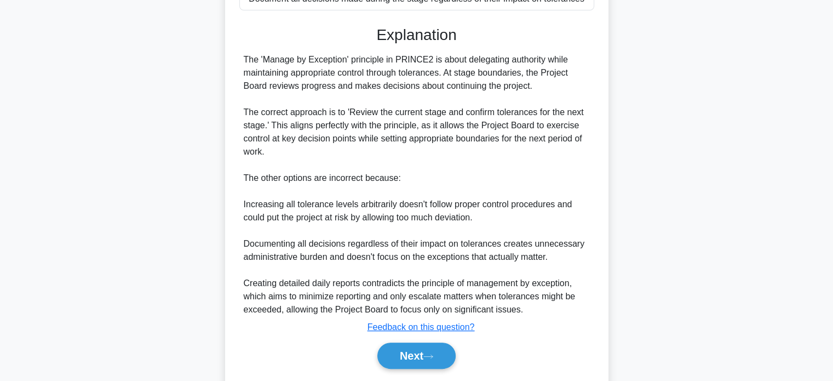
scroll to position [307, 0]
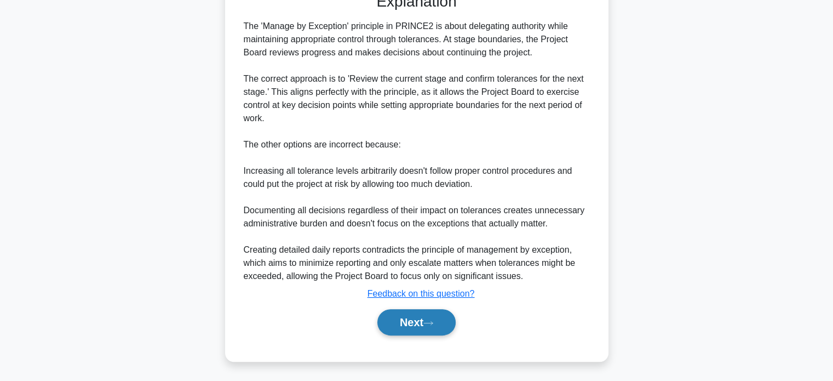
click at [419, 317] on button "Next" at bounding box center [417, 322] width 78 height 26
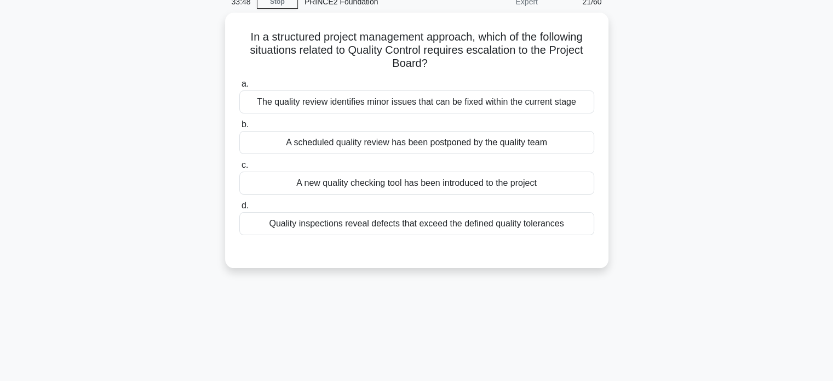
scroll to position [0, 0]
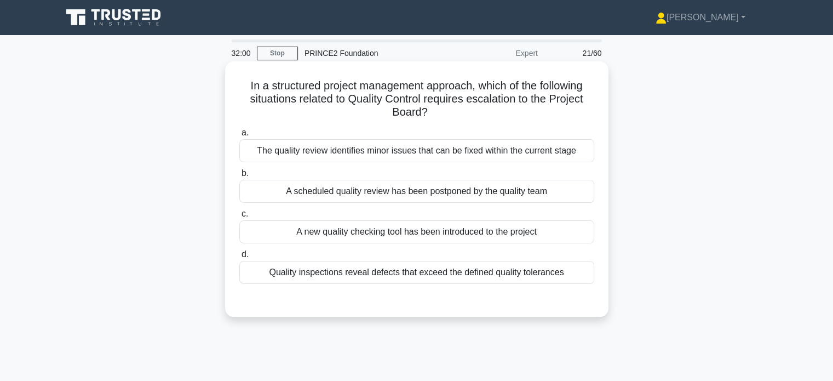
click at [323, 273] on div "Quality inspections reveal defects that exceed the defined quality tolerances" at bounding box center [416, 272] width 355 height 23
click at [239, 258] on input "d. Quality inspections reveal defects that exceed the defined quality tolerances" at bounding box center [239, 254] width 0 height 7
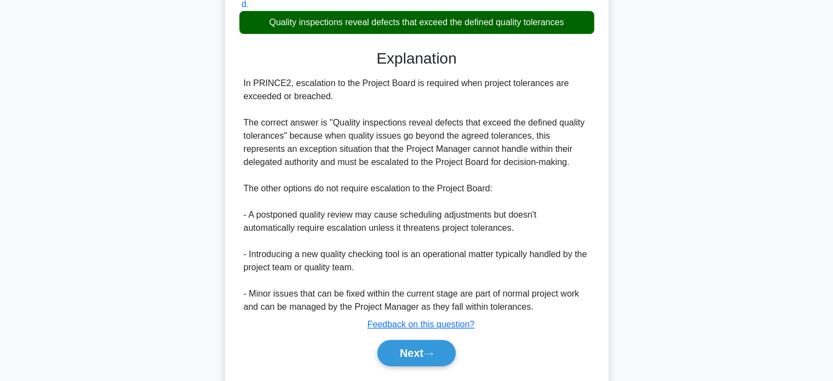
scroll to position [281, 0]
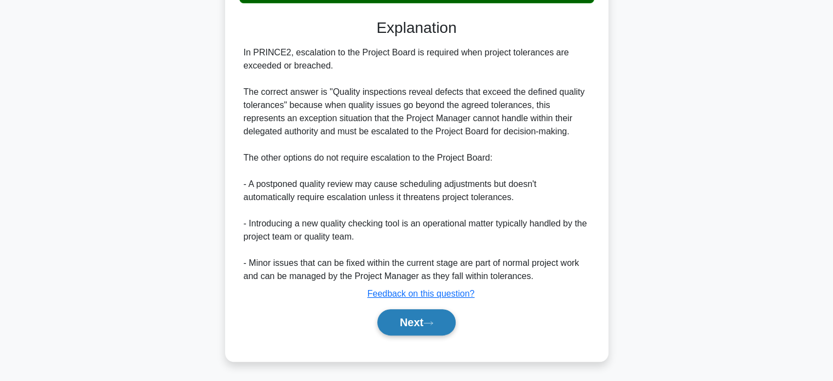
click at [392, 319] on button "Next" at bounding box center [417, 322] width 78 height 26
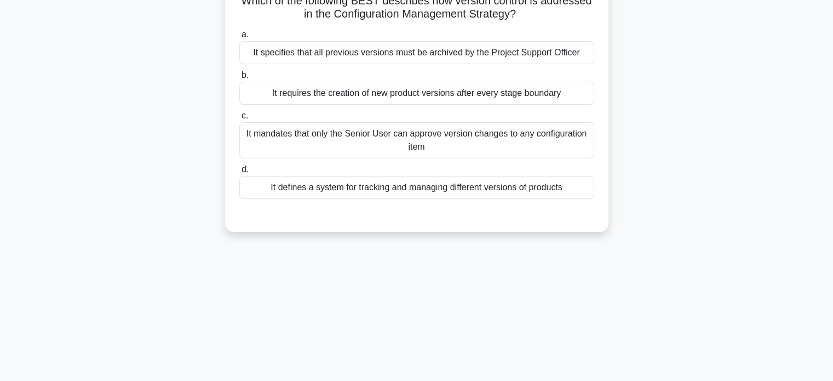
scroll to position [0, 0]
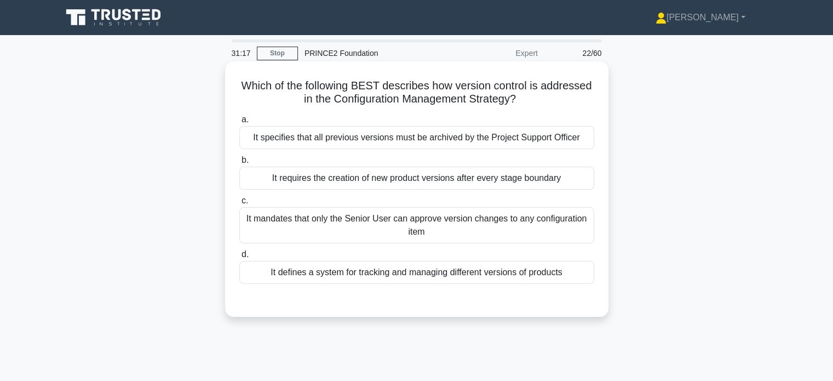
click at [350, 272] on div "It defines a system for tracking and managing different versions of products" at bounding box center [416, 272] width 355 height 23
click at [239, 258] on input "d. It defines a system for tracking and managing different versions of products" at bounding box center [239, 254] width 0 height 7
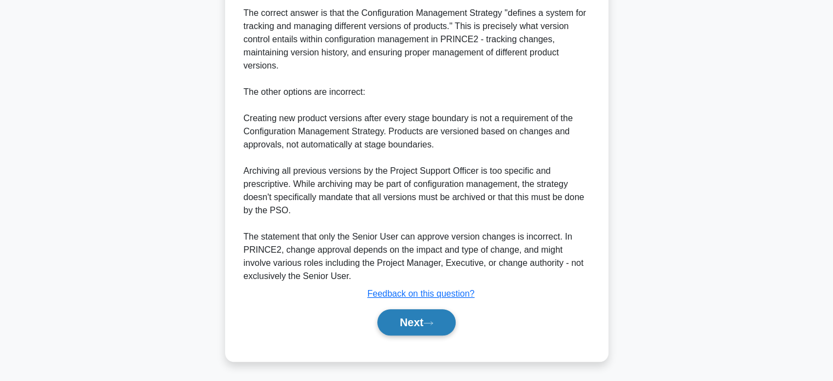
click at [390, 322] on button "Next" at bounding box center [417, 322] width 78 height 26
click at [389, 320] on button "Next" at bounding box center [417, 322] width 78 height 26
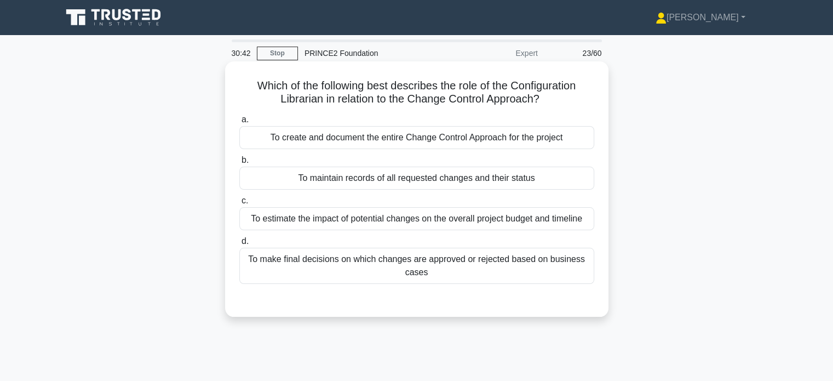
click at [310, 217] on div "To estimate the impact of potential changes on the overall project budget and t…" at bounding box center [416, 218] width 355 height 23
click at [239, 204] on input "c. To estimate the impact of potential changes on the overall project budget an…" at bounding box center [239, 200] width 0 height 7
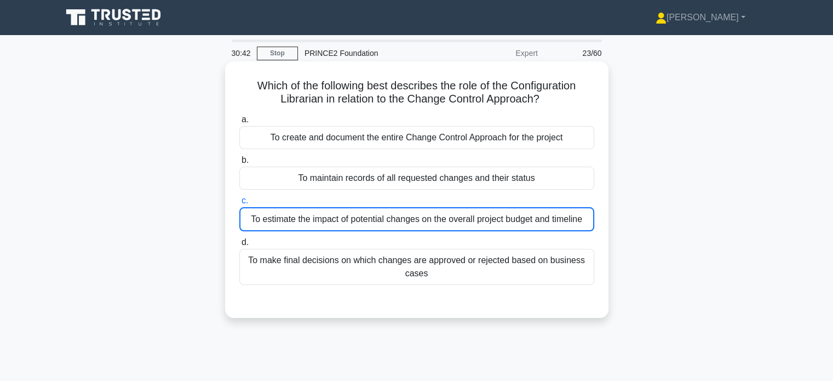
click at [310, 217] on div "To estimate the impact of potential changes on the overall project budget and t…" at bounding box center [416, 219] width 355 height 24
click at [239, 204] on input "c. To estimate the impact of potential changes on the overall project budget an…" at bounding box center [239, 200] width 0 height 7
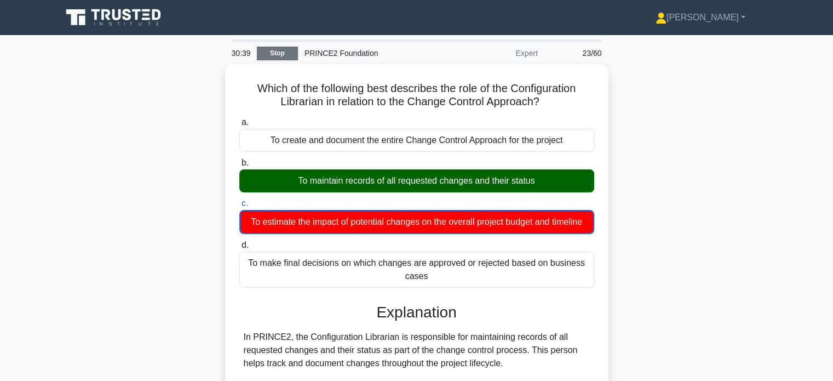
click at [283, 54] on link "Stop" at bounding box center [277, 54] width 41 height 14
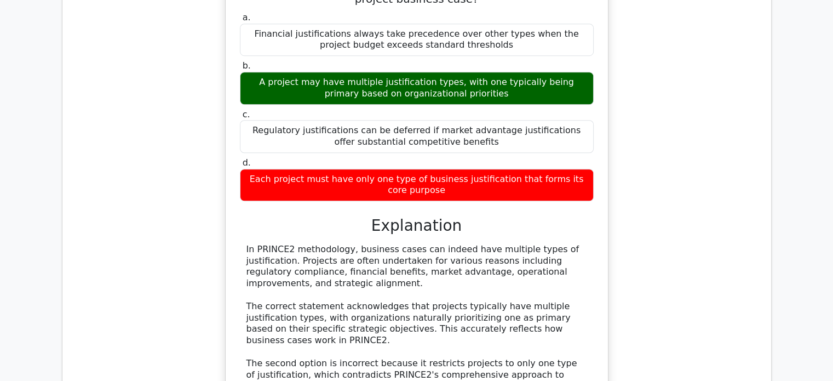
scroll to position [620, 0]
